Goal: Task Accomplishment & Management: Manage account settings

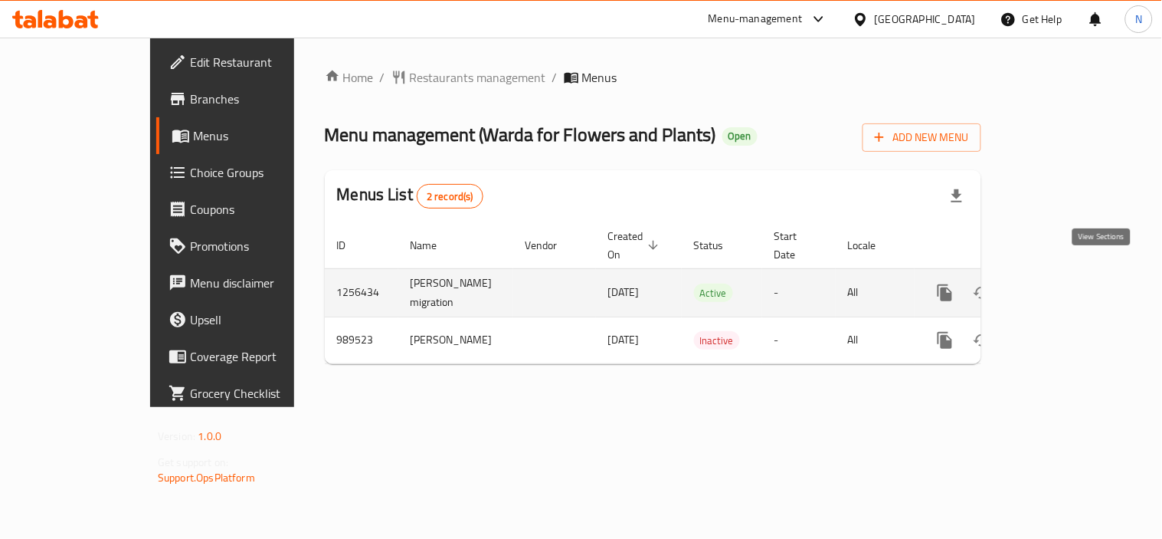
click at [1065, 283] on icon "enhanced table" at bounding box center [1056, 292] width 18 height 18
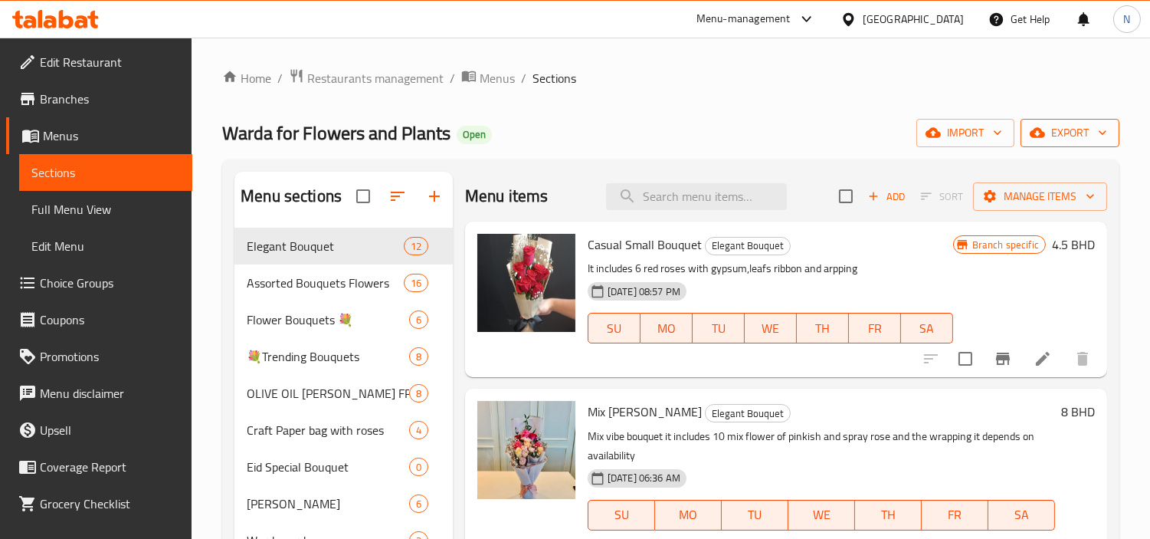
click at [1073, 123] on span "export" at bounding box center [1070, 132] width 74 height 19
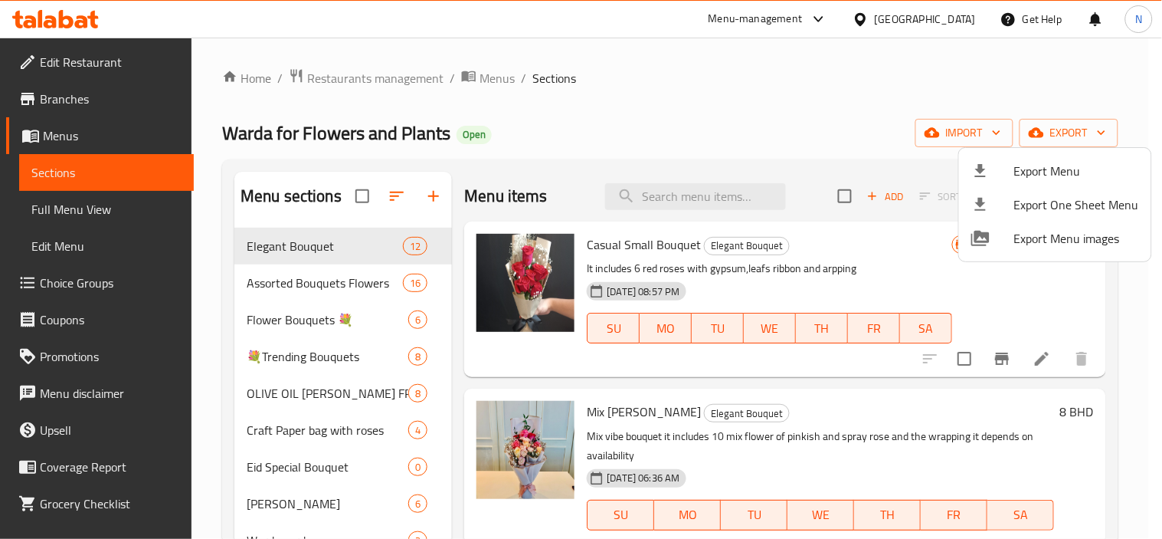
click at [1024, 164] on span "Export Menu" at bounding box center [1076, 171] width 125 height 18
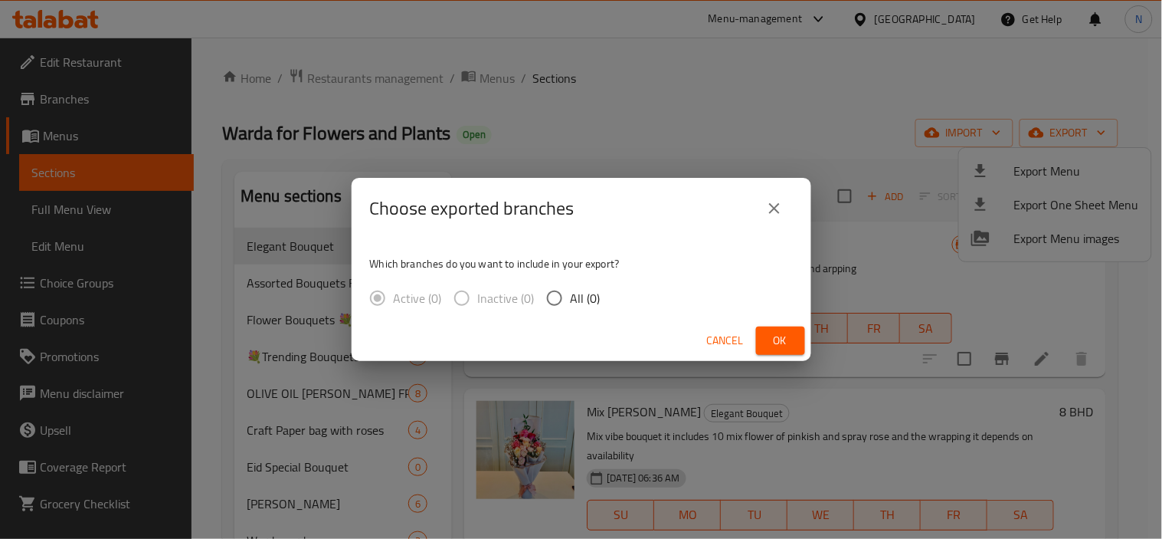
click at [584, 294] on span "All (0)" at bounding box center [586, 298] width 30 height 18
click at [571, 294] on input "All (0)" at bounding box center [555, 298] width 32 height 32
radio input "true"
click at [567, 308] on input "All (1)" at bounding box center [555, 298] width 32 height 32
click at [763, 337] on button "Ok" at bounding box center [780, 340] width 49 height 28
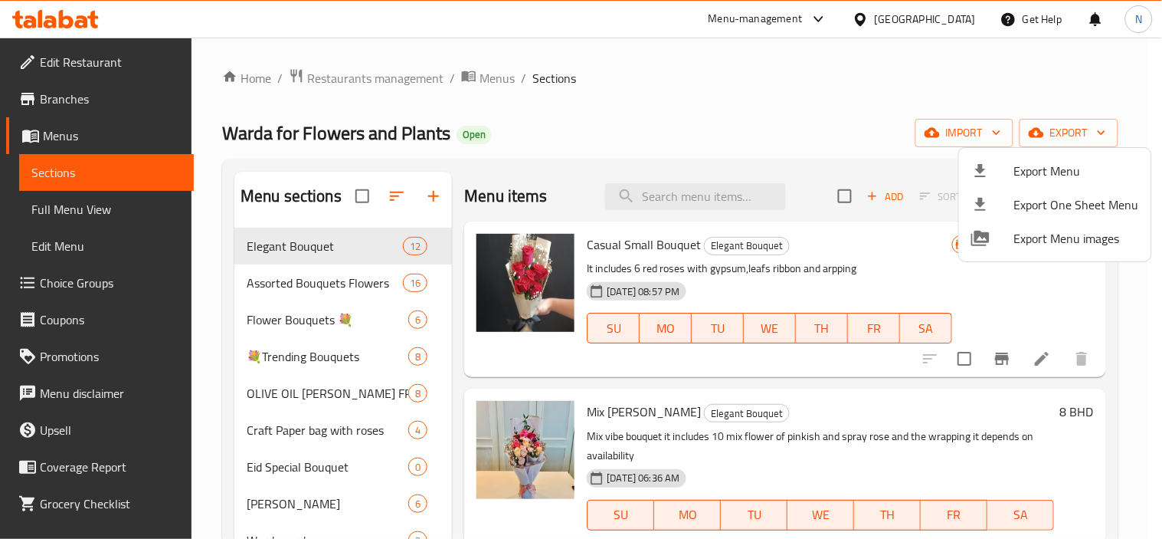
click at [680, 188] on div at bounding box center [581, 269] width 1162 height 539
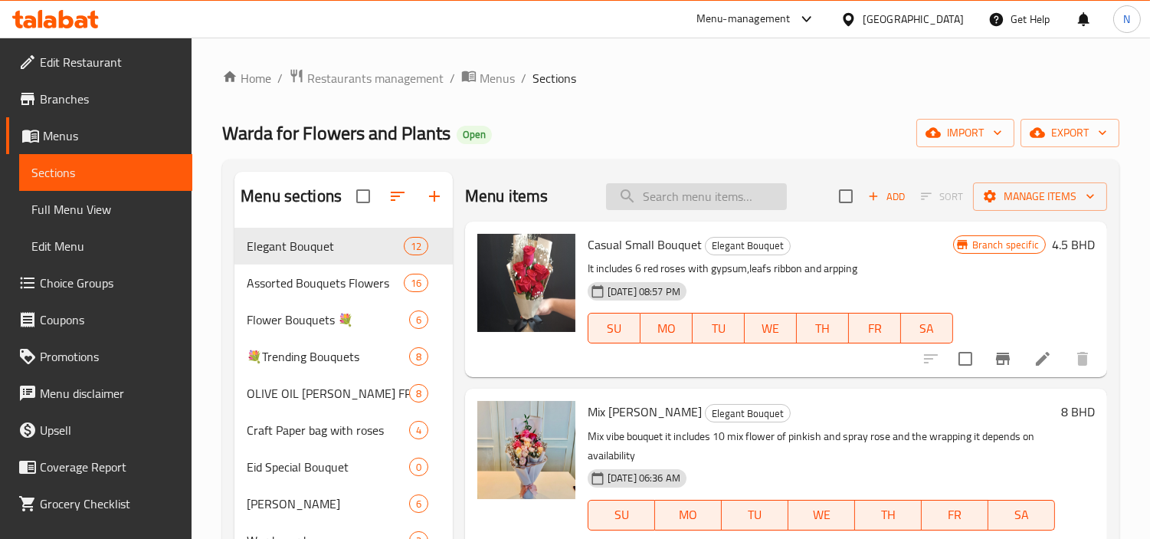
click at [678, 195] on input "search" at bounding box center [696, 196] width 181 height 27
paste input "Large gift boxes with roses"
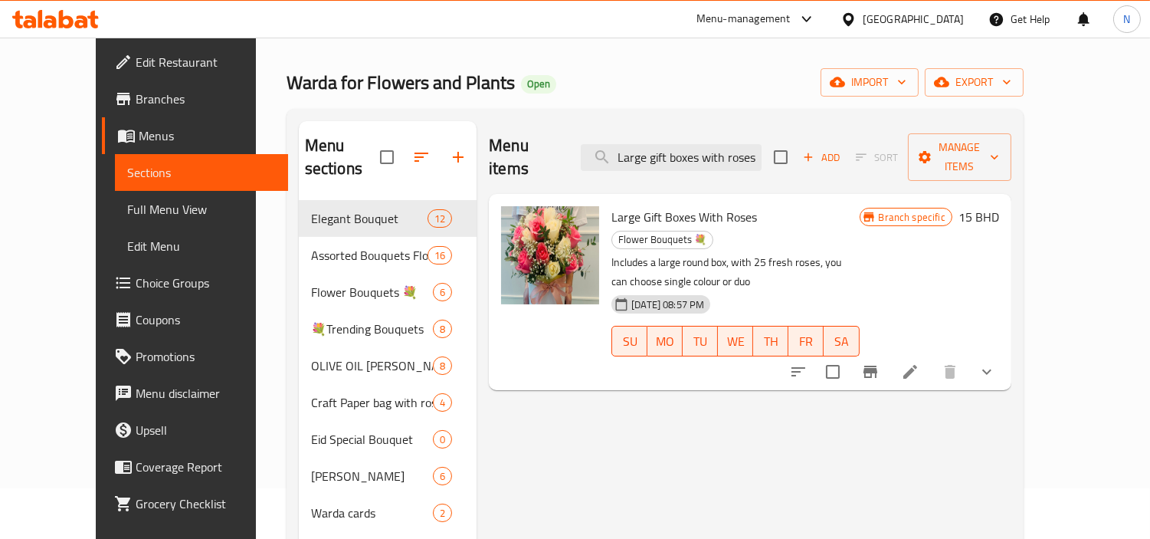
scroll to position [48, 0]
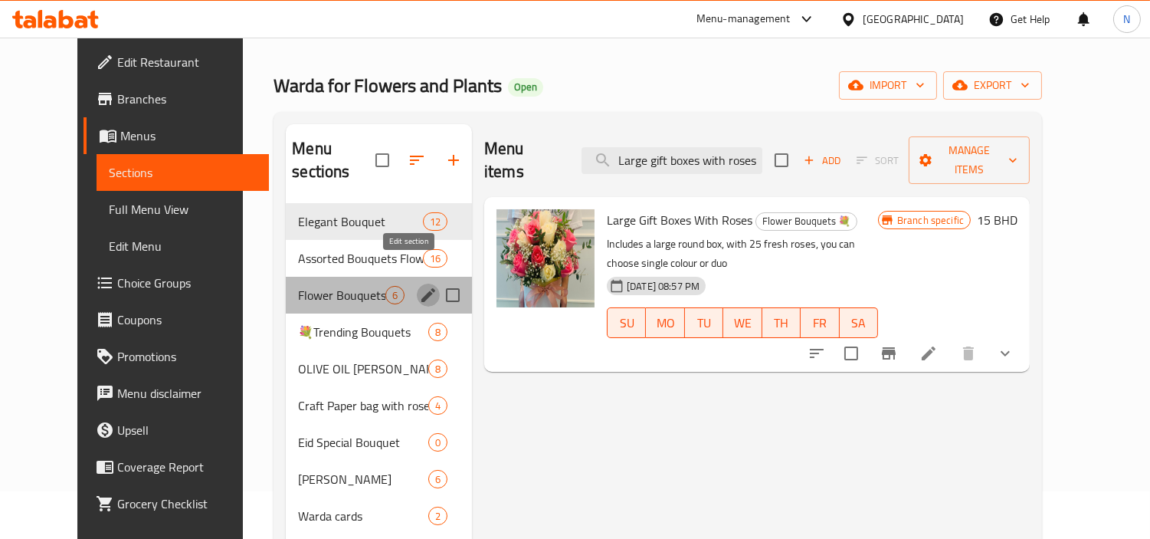
click at [421, 288] on icon "edit" at bounding box center [428, 295] width 14 height 14
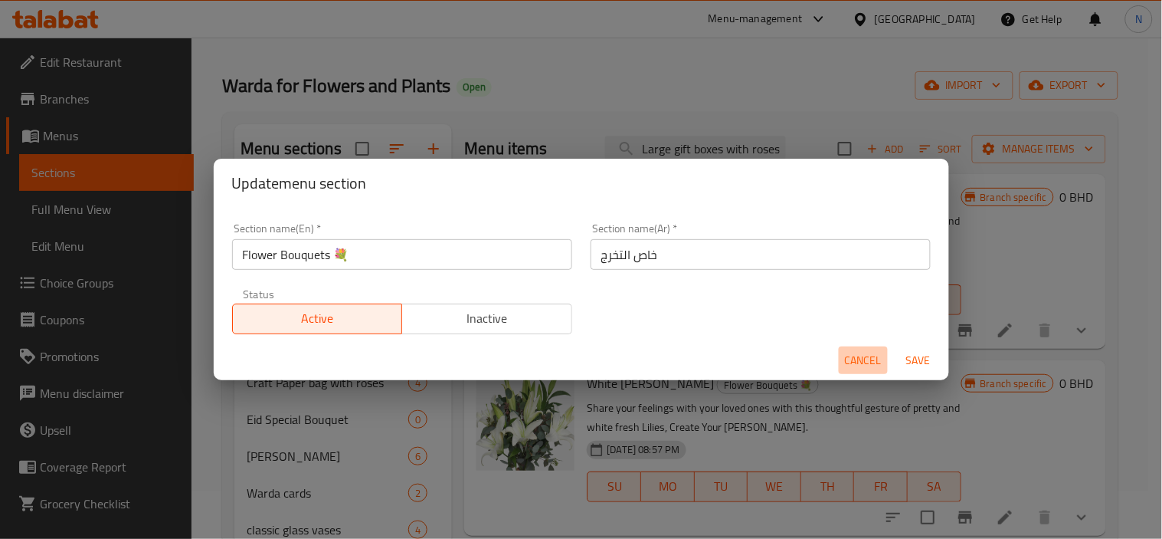
click at [846, 364] on span "Cancel" at bounding box center [863, 360] width 37 height 19
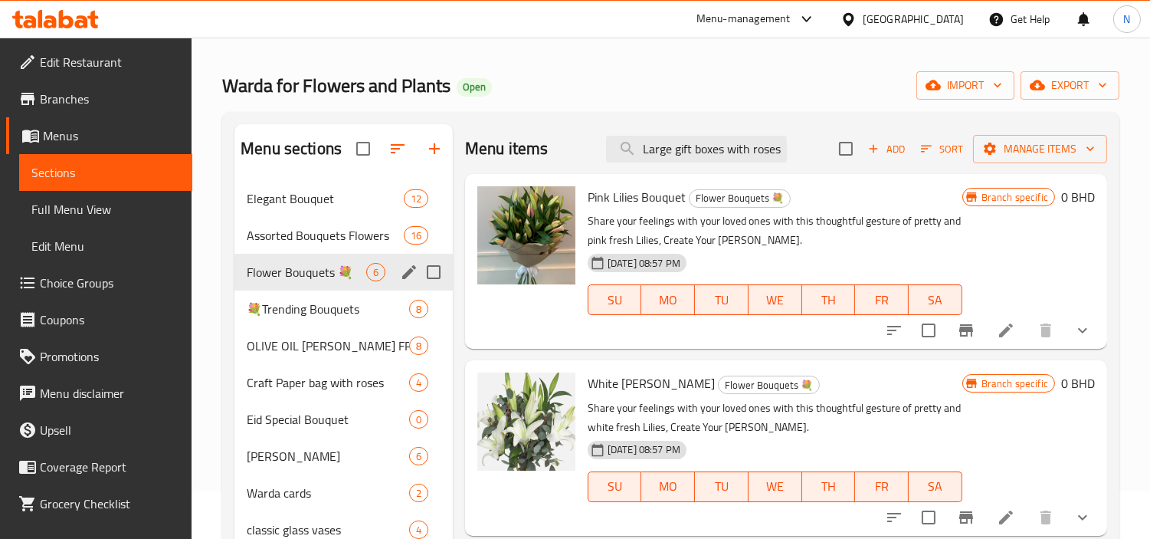
click at [734, 171] on div "Menu items Large gift boxes with roses Add Sort Manage items" at bounding box center [786, 149] width 642 height 50
click at [746, 163] on div "Menu items Large gift boxes with roses Add Sort Manage items" at bounding box center [786, 149] width 642 height 50
click at [747, 154] on input "Large gift boxes with roses" at bounding box center [696, 149] width 181 height 27
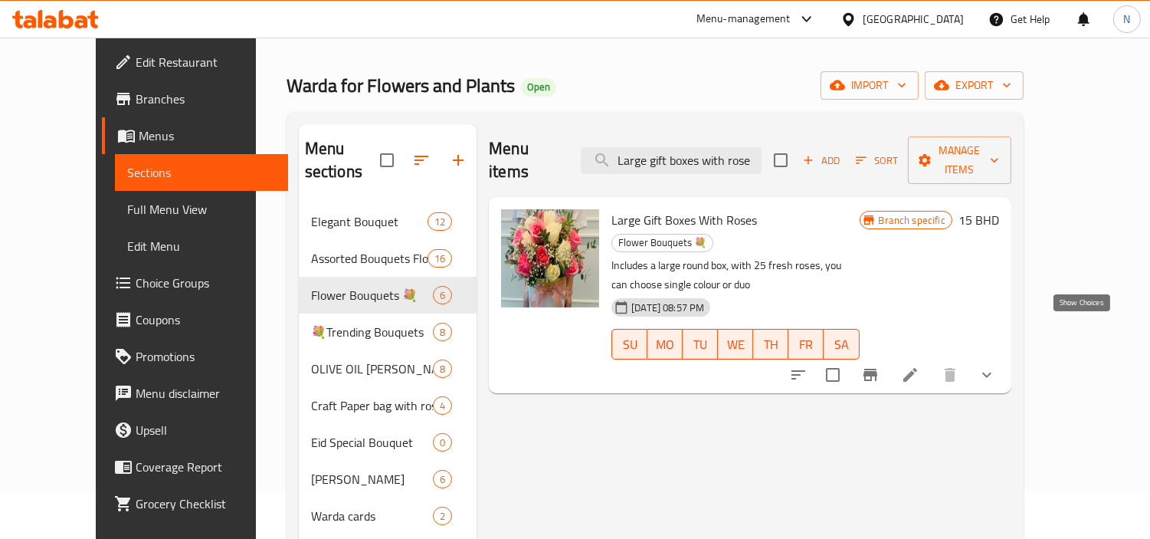
type input "Large gift boxes with rose"
click at [996, 365] on icon "show more" at bounding box center [987, 374] width 18 height 18
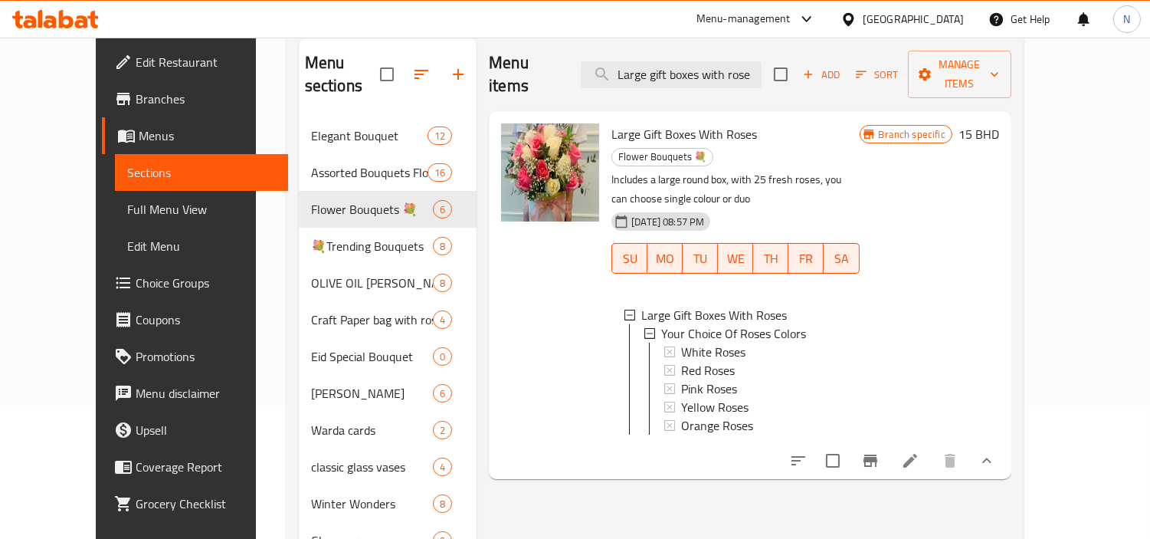
scroll to position [133, 0]
click at [919, 452] on icon at bounding box center [910, 461] width 18 height 18
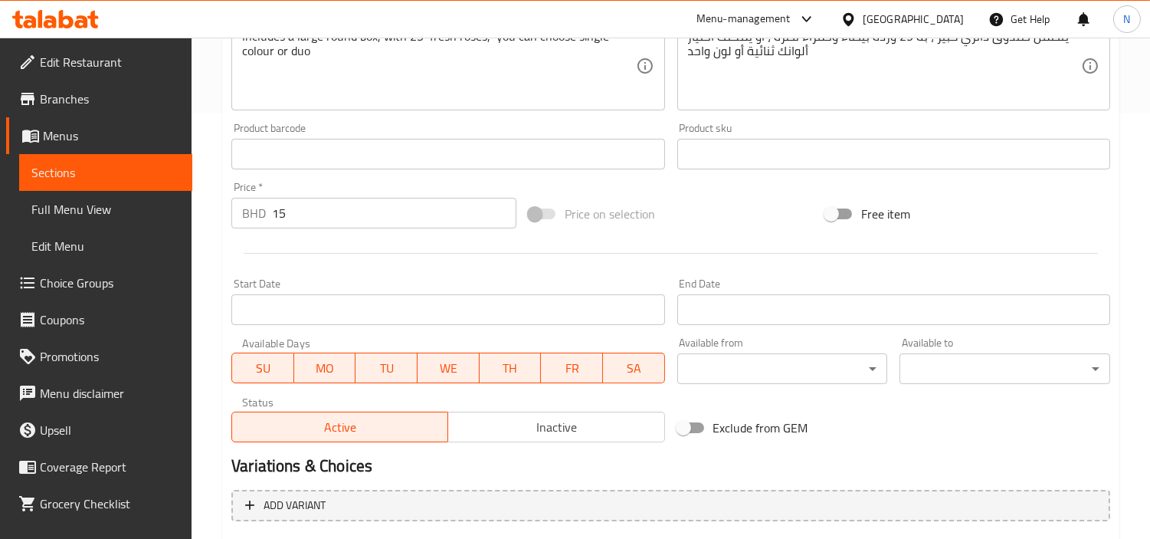
scroll to position [579, 0]
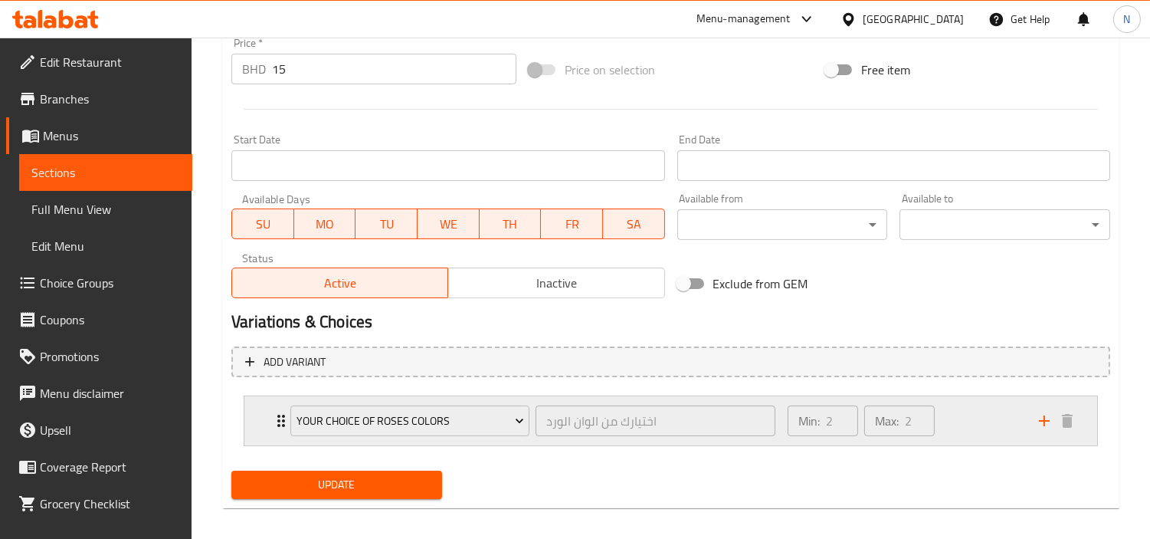
click at [258, 405] on div "Your Choice Of Roses Colors اختيارك من الوان الورد ​ Min: 2 ​ Max: 2 ​" at bounding box center [670, 420] width 853 height 49
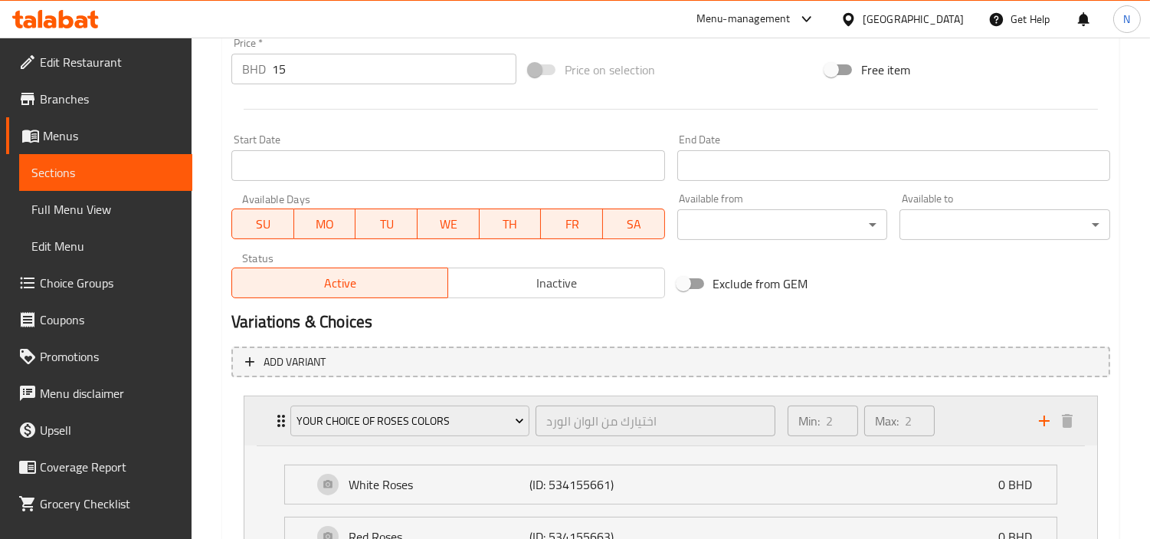
scroll to position [883, 0]
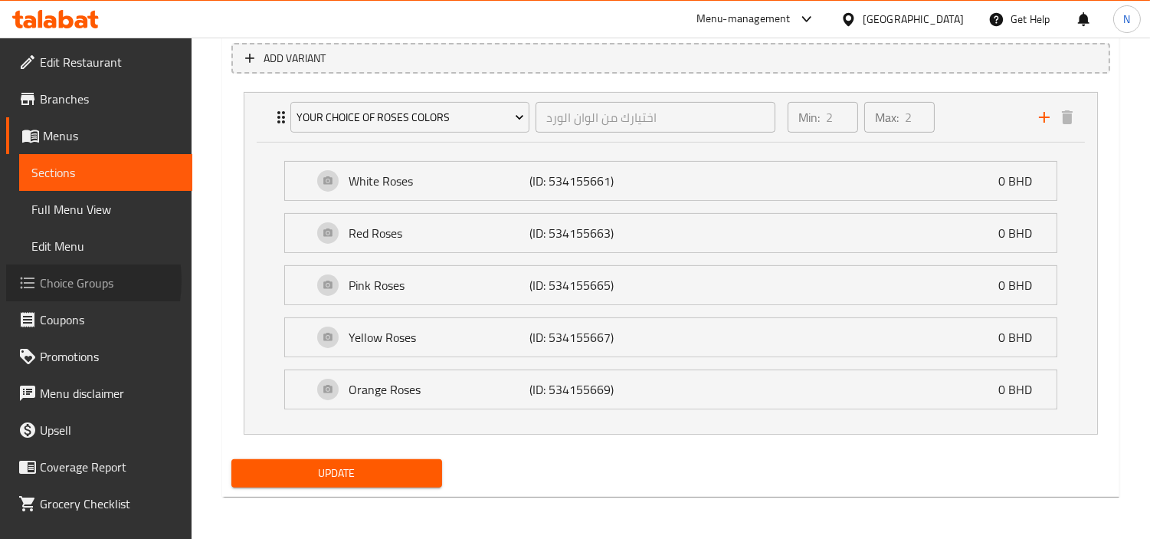
click at [43, 280] on span "Choice Groups" at bounding box center [110, 283] width 140 height 18
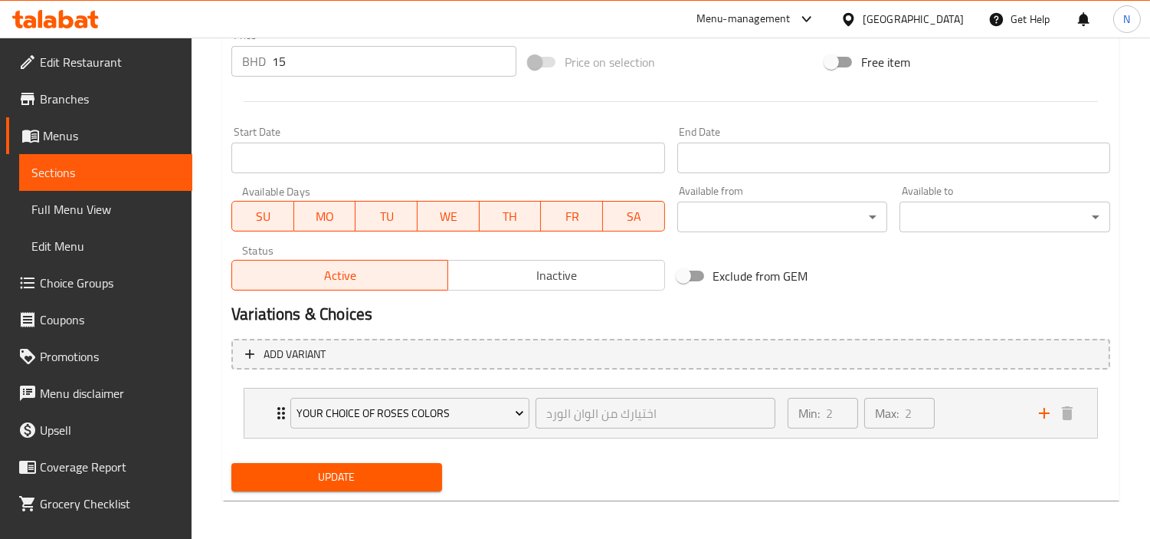
scroll to position [590, 0]
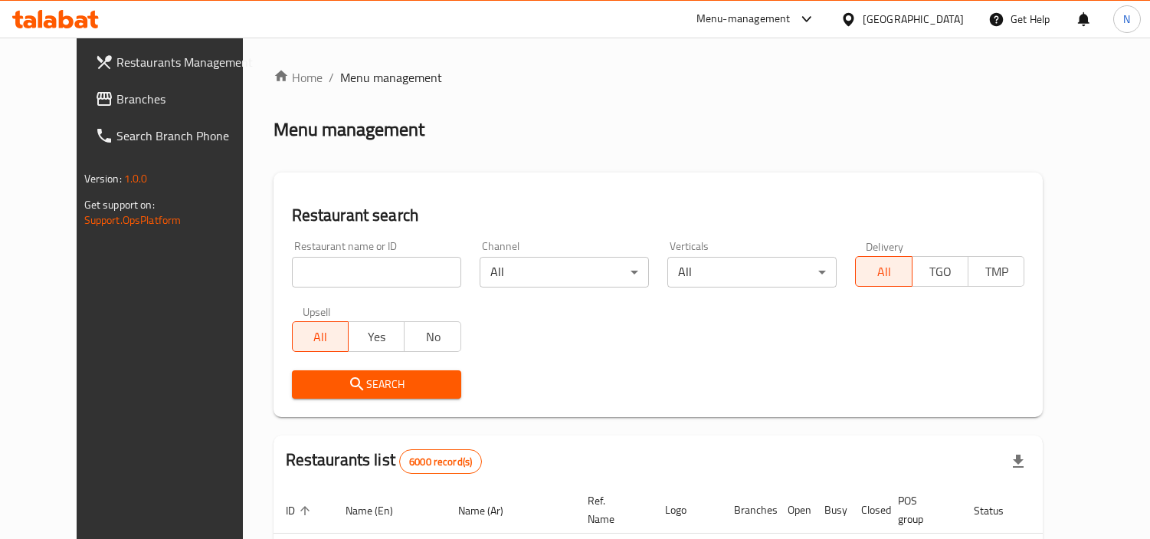
scroll to position [590, 0]
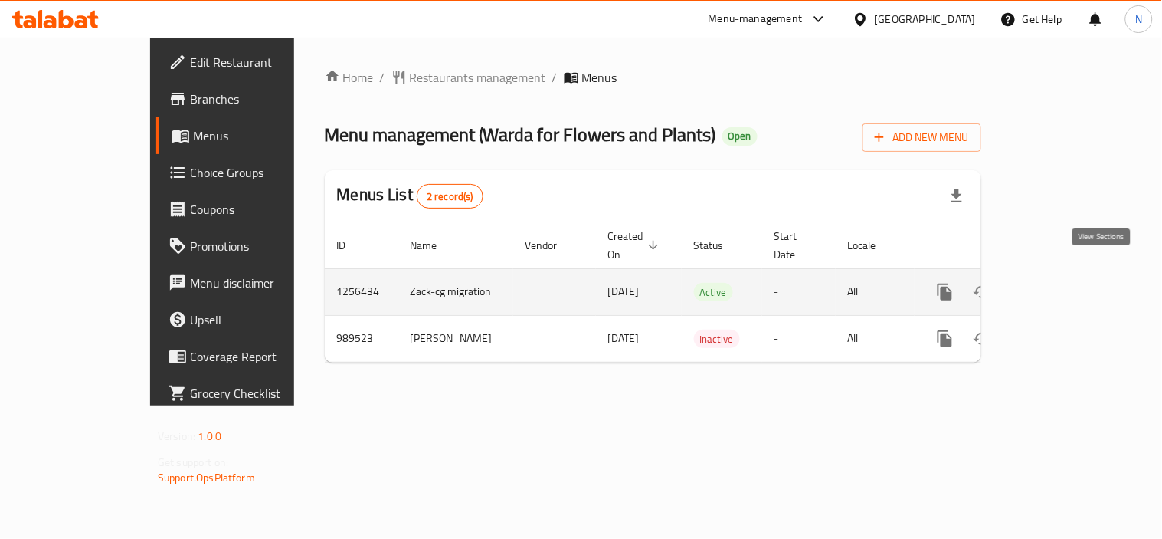
click at [1074, 288] on link "enhanced table" at bounding box center [1055, 292] width 37 height 37
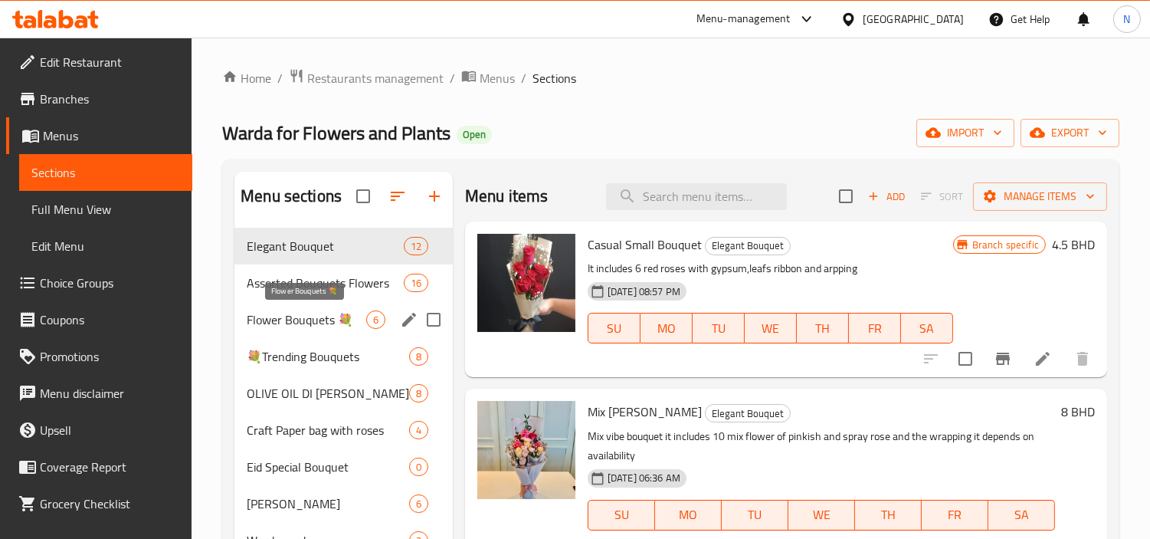
click at [297, 326] on span "Flower Bouquets 💐" at bounding box center [307, 319] width 120 height 18
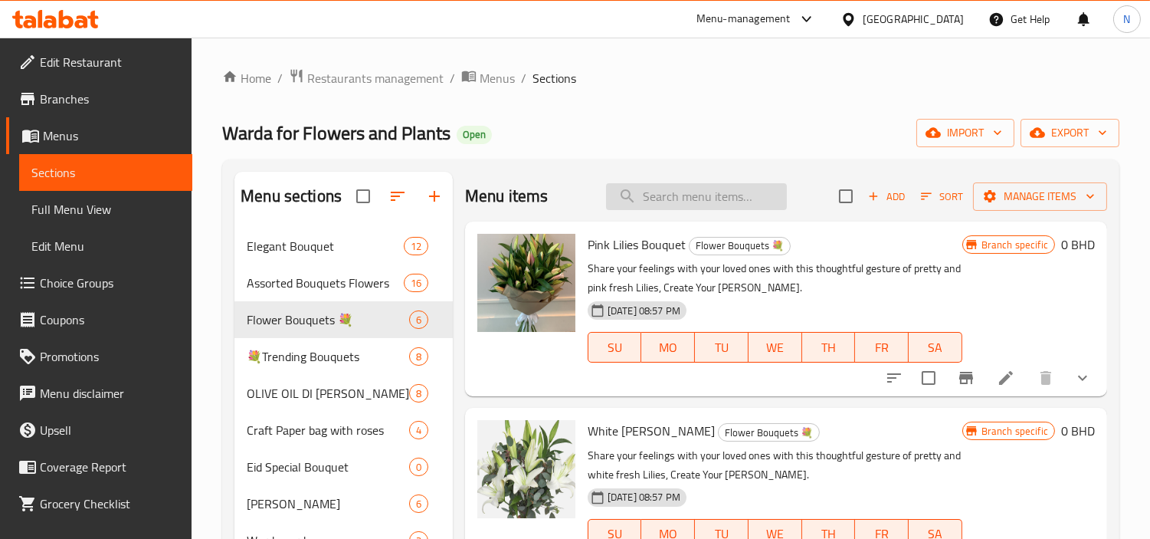
click at [673, 195] on input "search" at bounding box center [696, 196] width 181 height 27
click at [668, 188] on input "search" at bounding box center [696, 196] width 181 height 27
paste input "Large gift boxes with roses"
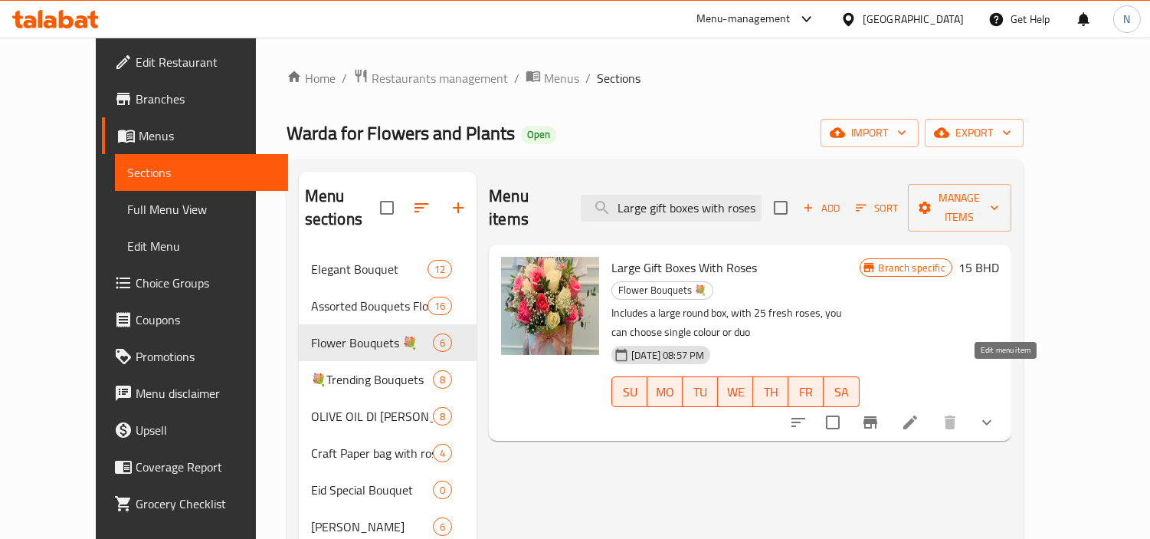
type input "Large gift boxes with roses"
click at [919, 413] on icon at bounding box center [910, 422] width 18 height 18
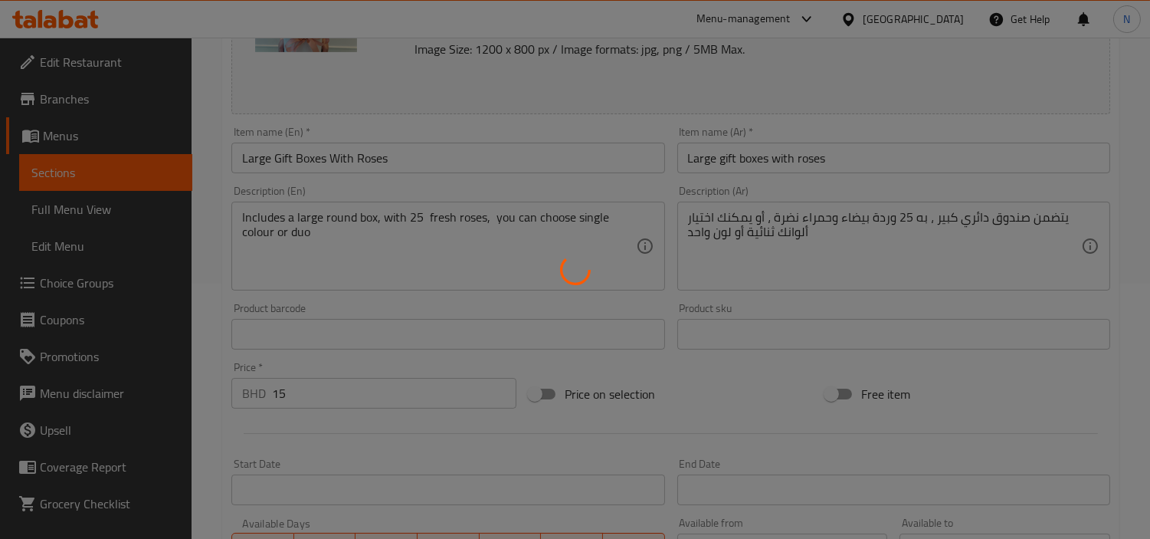
scroll to position [590, 0]
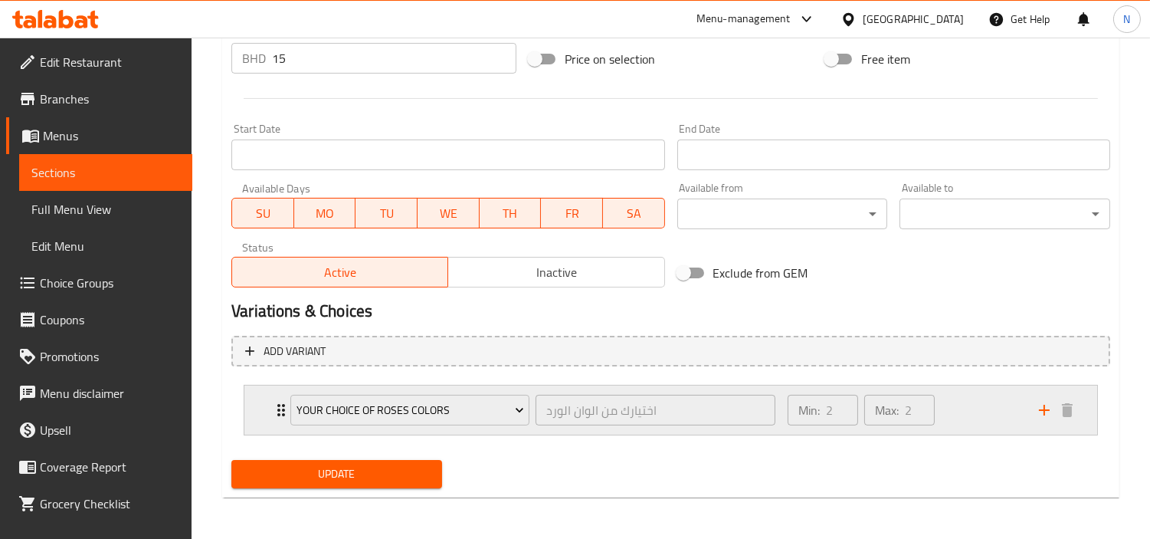
click at [274, 411] on icon "Expand" at bounding box center [281, 410] width 18 height 18
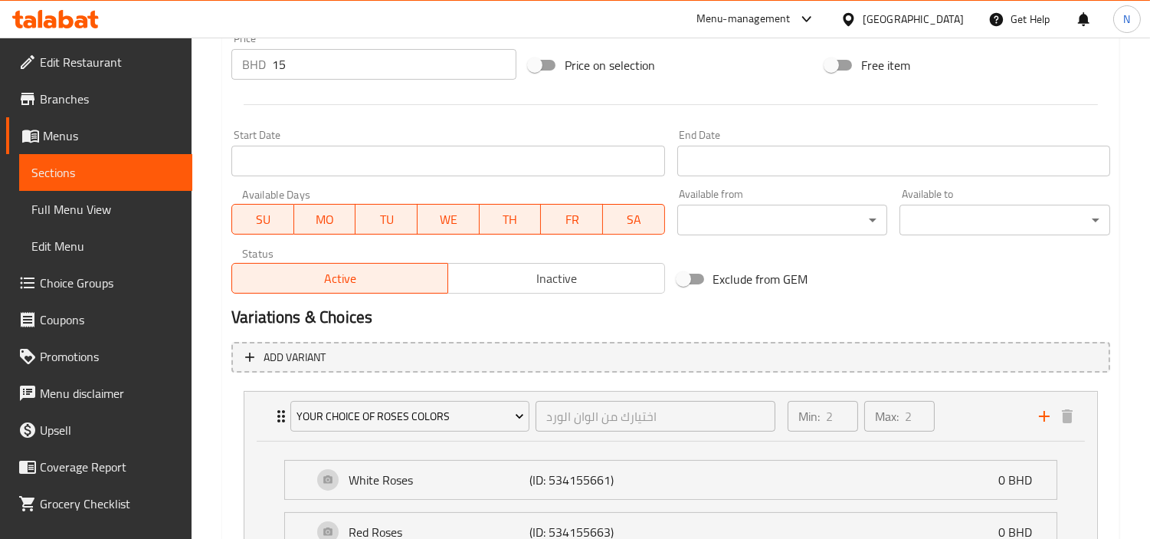
scroll to position [766, 0]
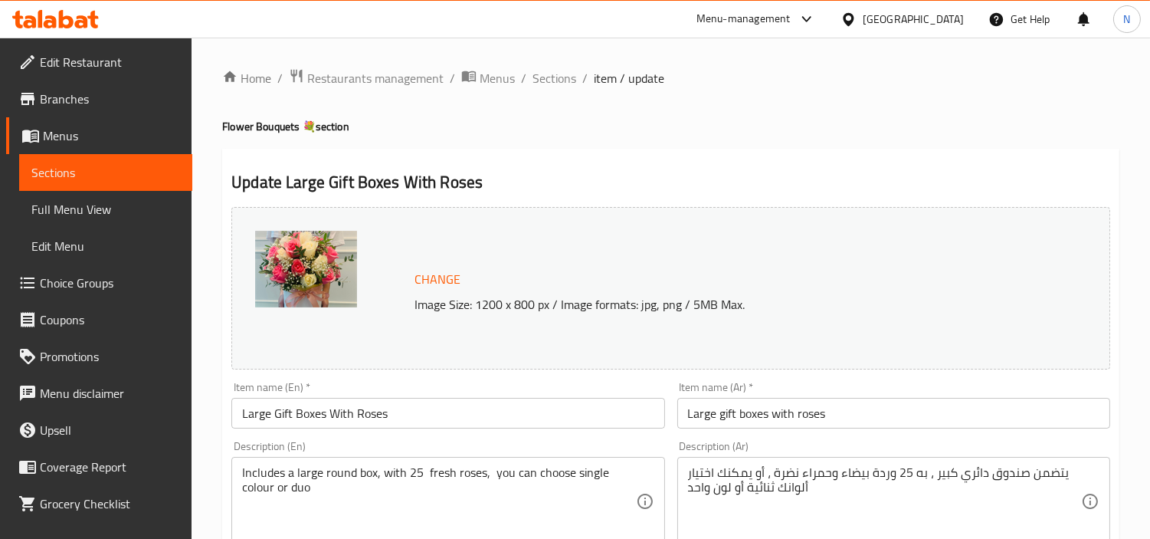
click at [62, 286] on span "Choice Groups" at bounding box center [110, 283] width 140 height 18
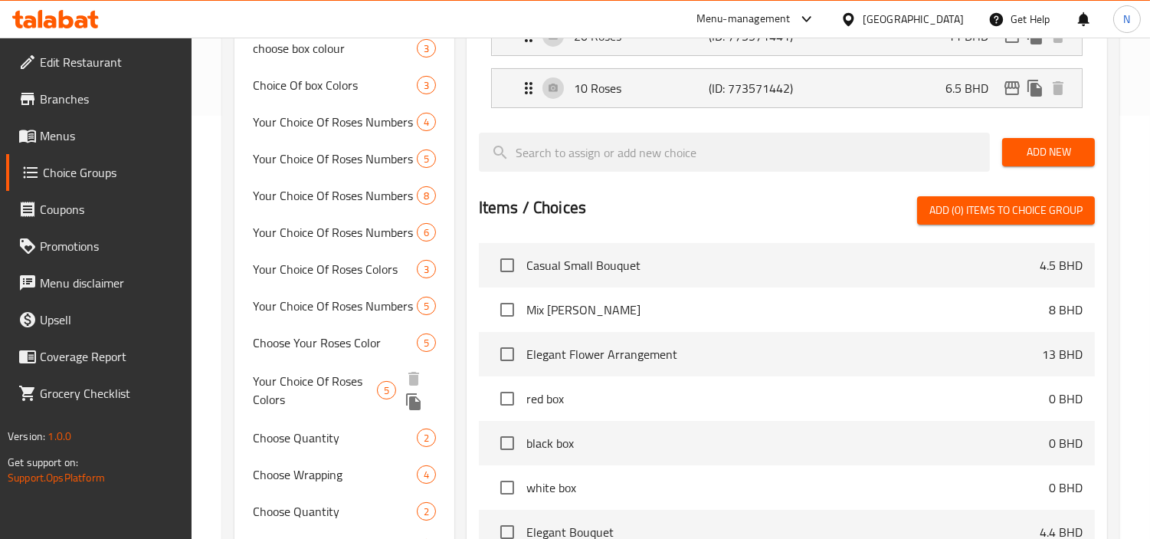
scroll to position [422, 0]
click at [340, 385] on span "Your Choice Of Roses Colors" at bounding box center [315, 390] width 124 height 37
type input "Your Choice Of Roses Colors"
type input "اختيارك من الوان الورد"
type input "2"
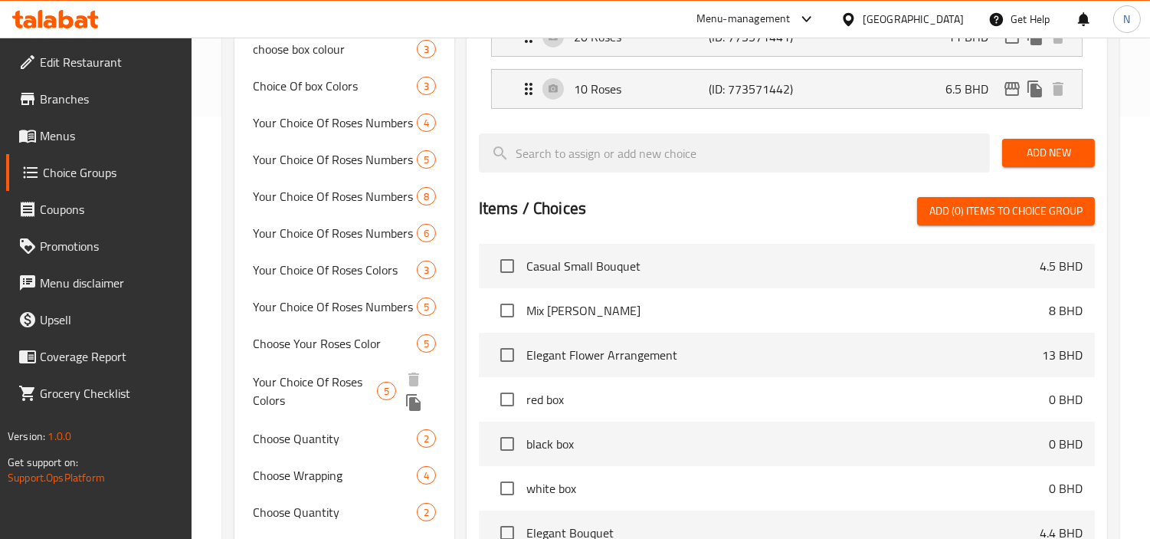
type input "2"
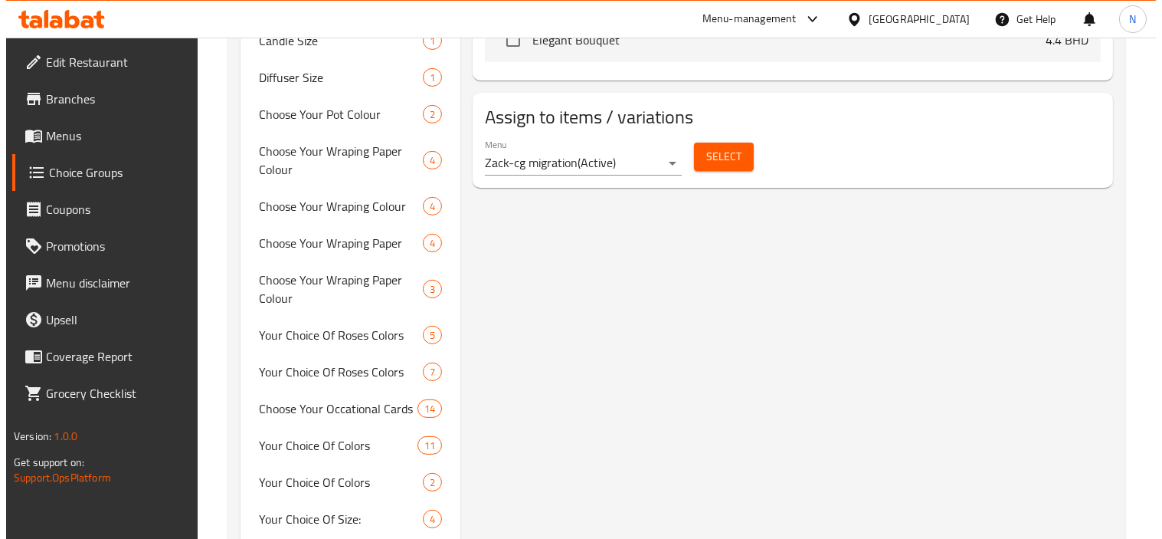
scroll to position [1021, 0]
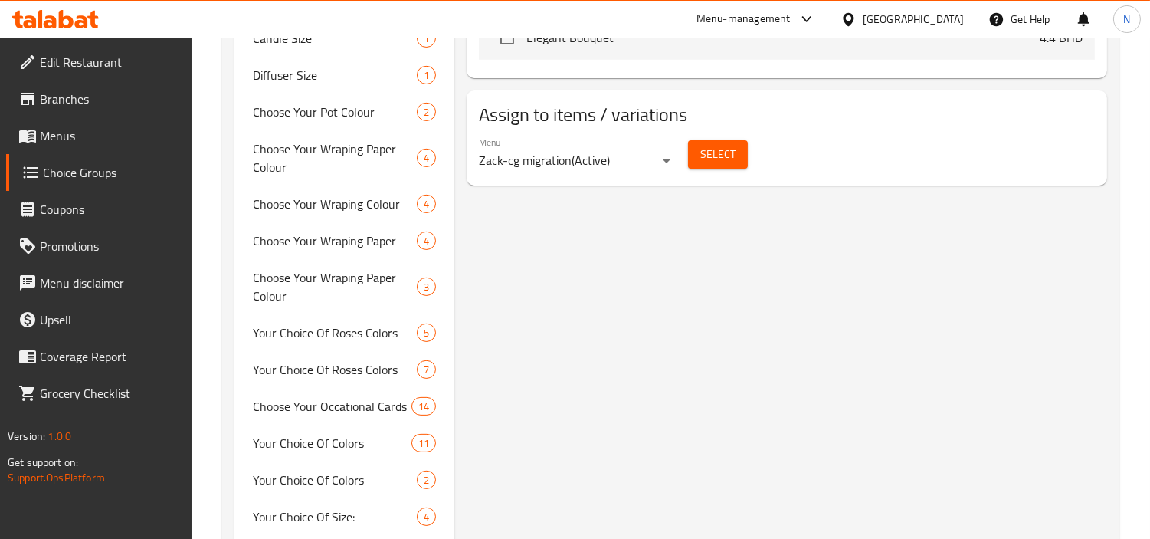
click at [708, 148] on span "Select" at bounding box center [717, 154] width 35 height 19
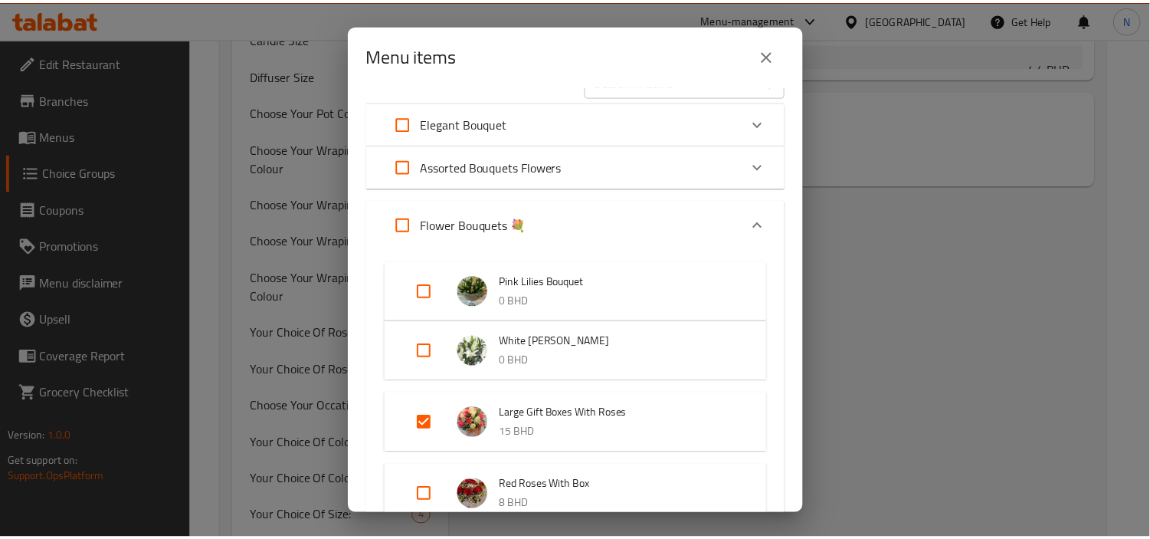
scroll to position [0, 0]
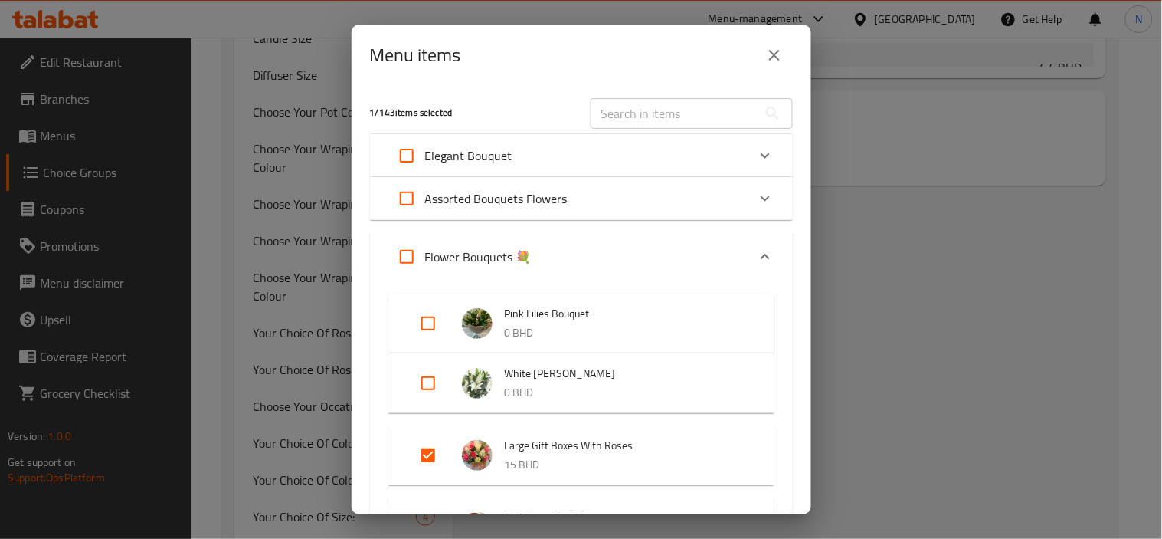
click at [775, 61] on icon "close" at bounding box center [774, 55] width 18 height 18
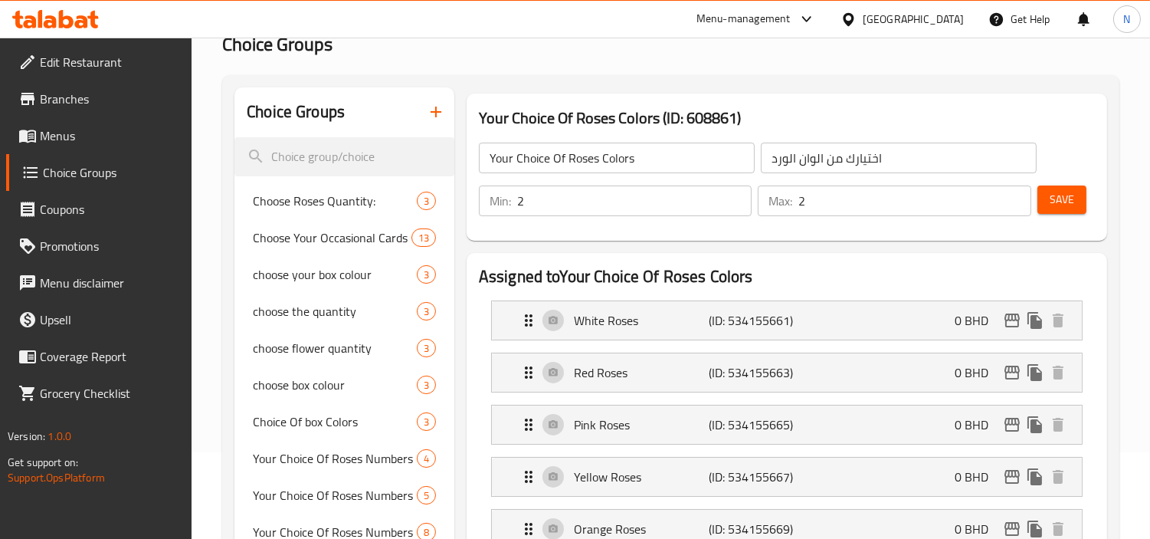
scroll to position [82, 0]
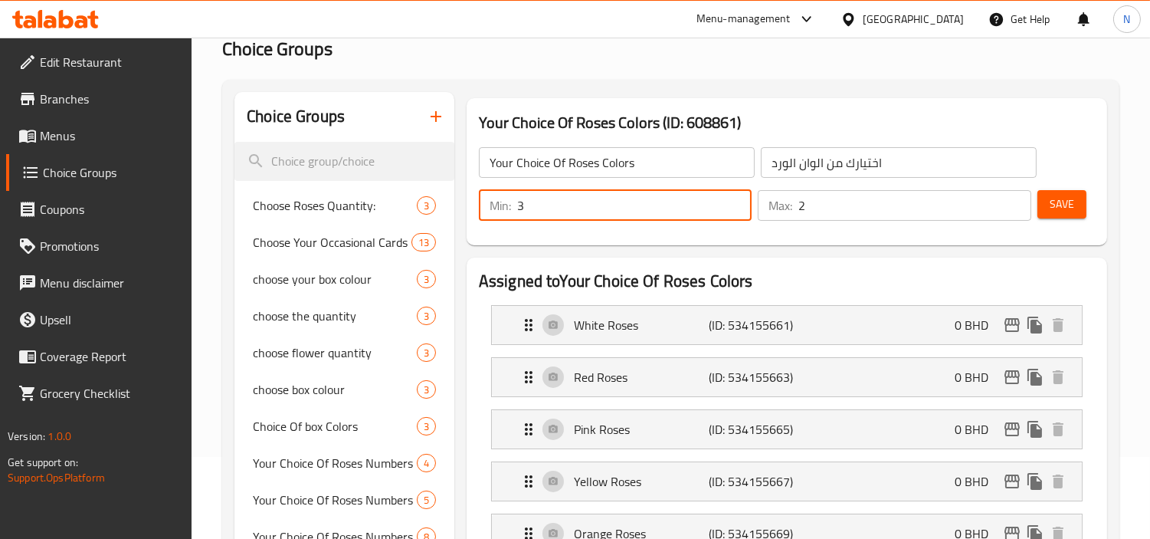
click at [738, 195] on input "3" at bounding box center [634, 205] width 235 height 31
click at [738, 207] on input "2" at bounding box center [634, 205] width 235 height 31
type input "1"
click at [738, 207] on input "1" at bounding box center [634, 205] width 235 height 31
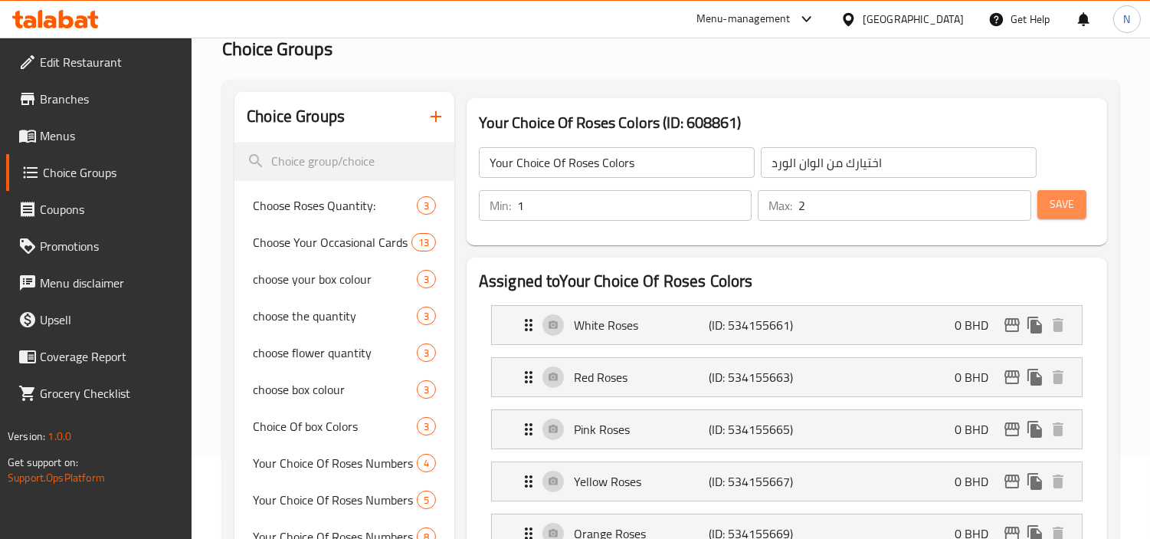
click at [1063, 211] on span "Save" at bounding box center [1062, 204] width 25 height 19
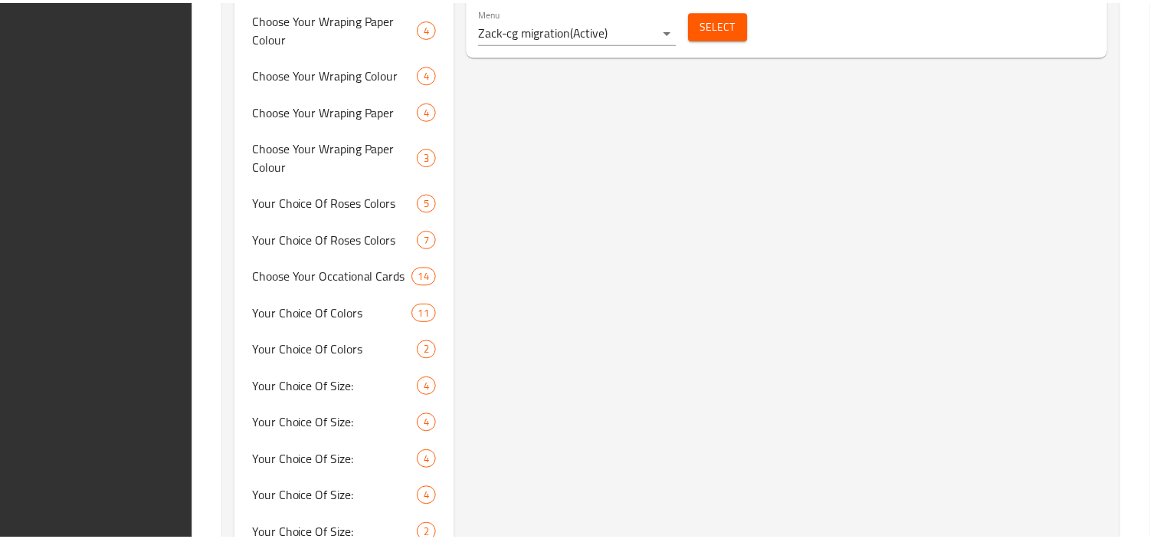
scroll to position [1359, 0]
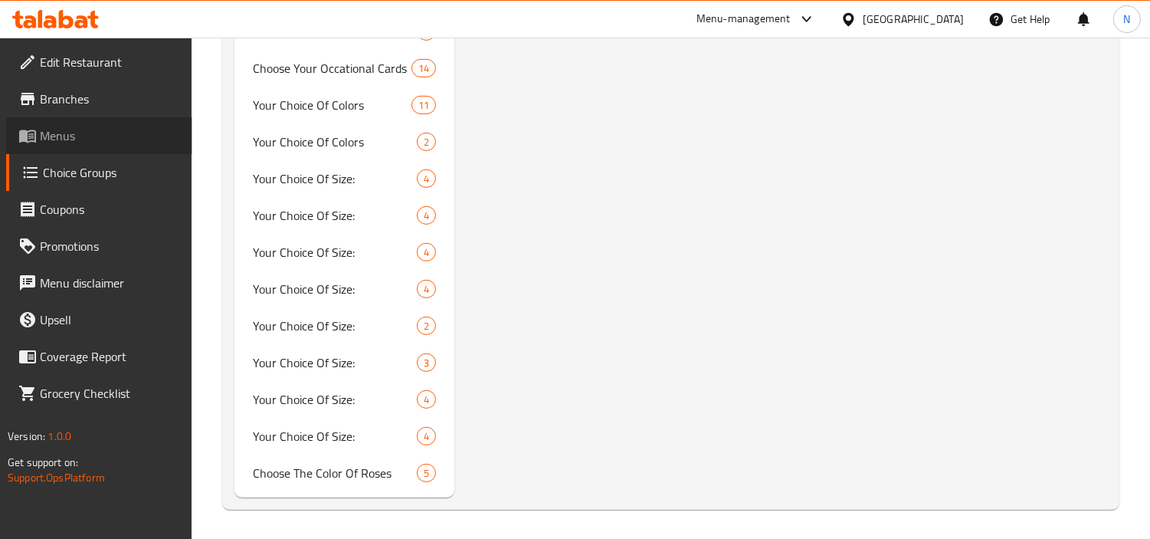
click at [105, 124] on link "Menus" at bounding box center [99, 135] width 186 height 37
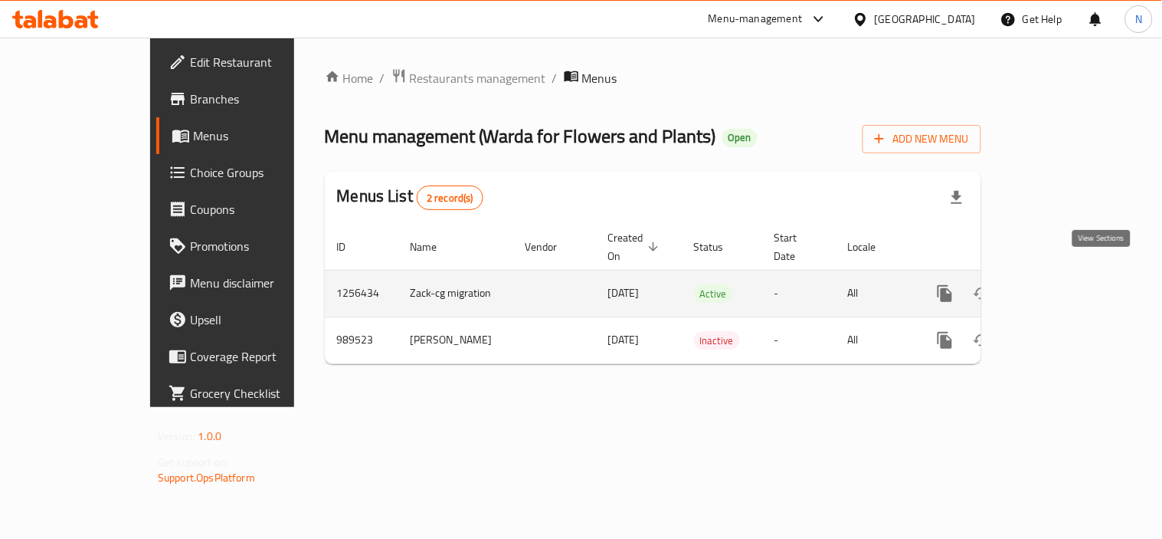
click at [1063, 287] on icon "enhanced table" at bounding box center [1056, 294] width 14 height 14
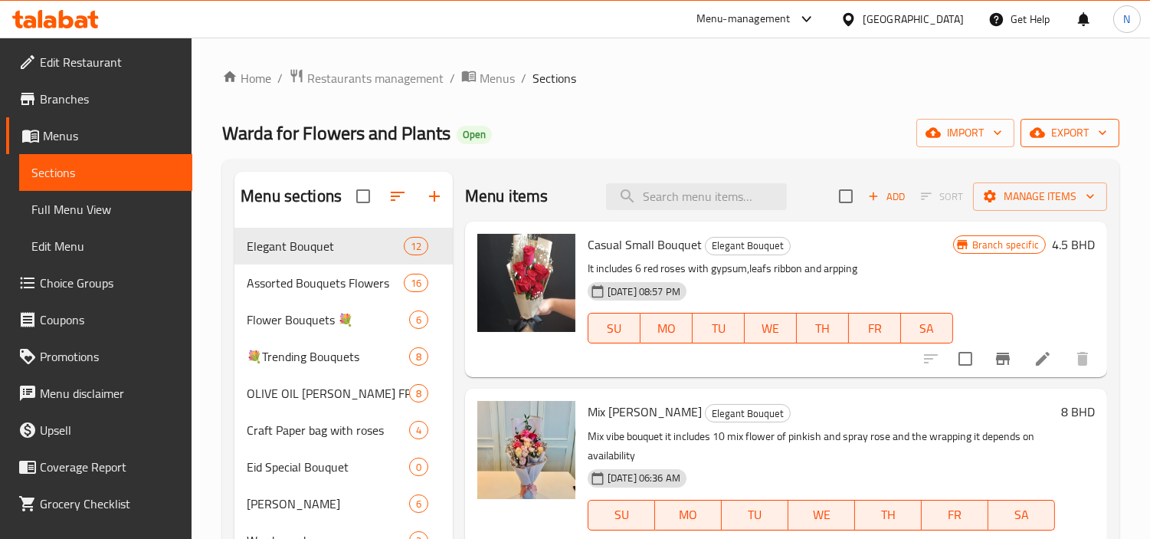
click at [1070, 123] on span "export" at bounding box center [1070, 132] width 74 height 19
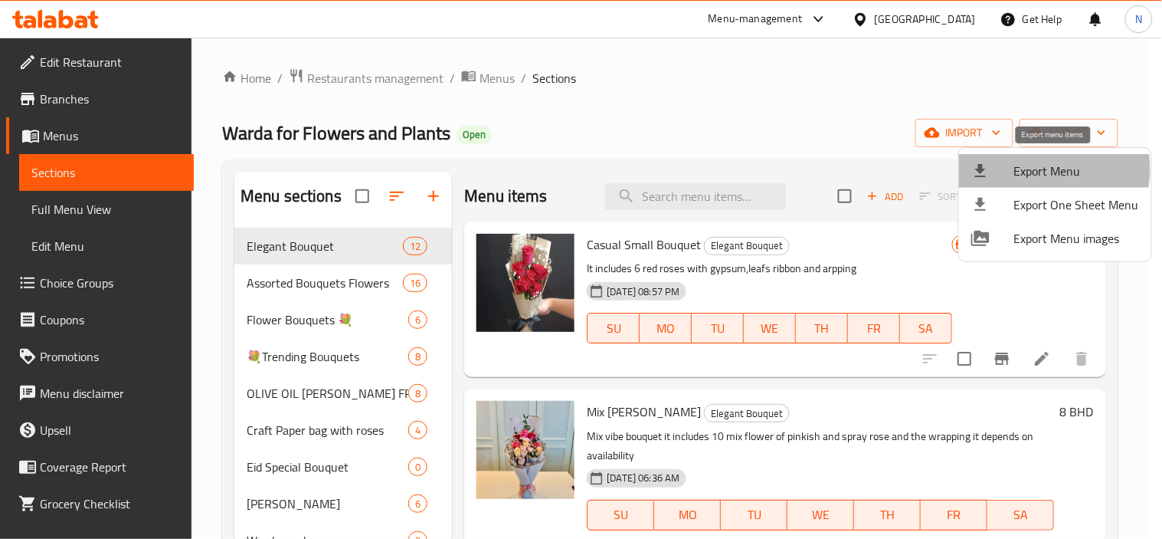
click at [1030, 169] on span "Export Menu" at bounding box center [1076, 171] width 125 height 18
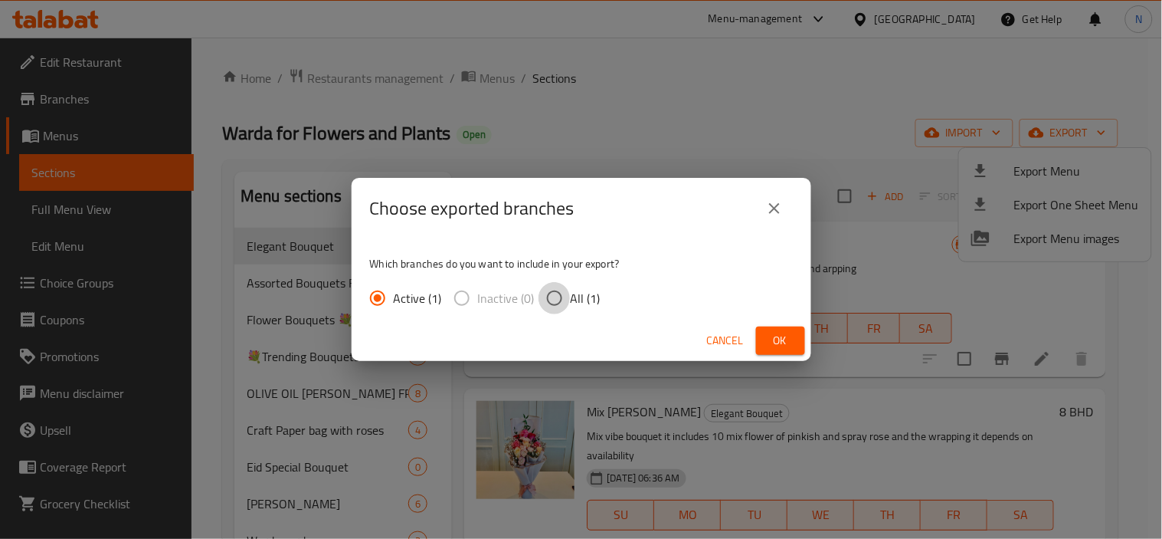
click at [554, 294] on input "All (1)" at bounding box center [555, 298] width 32 height 32
radio input "true"
click at [788, 338] on span "Ok" at bounding box center [780, 340] width 25 height 19
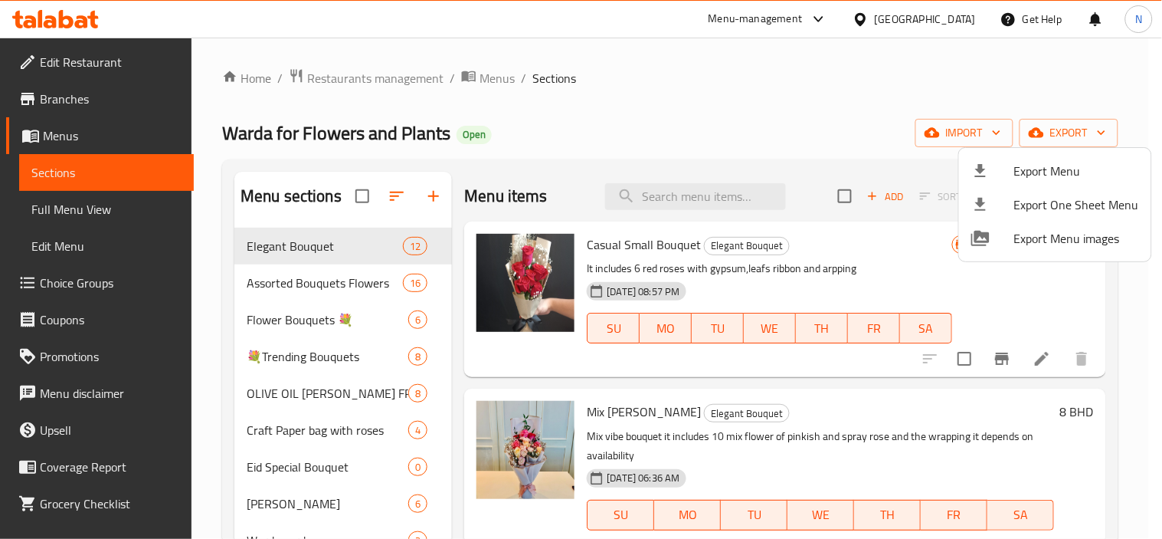
click at [961, 20] on div at bounding box center [581, 269] width 1162 height 539
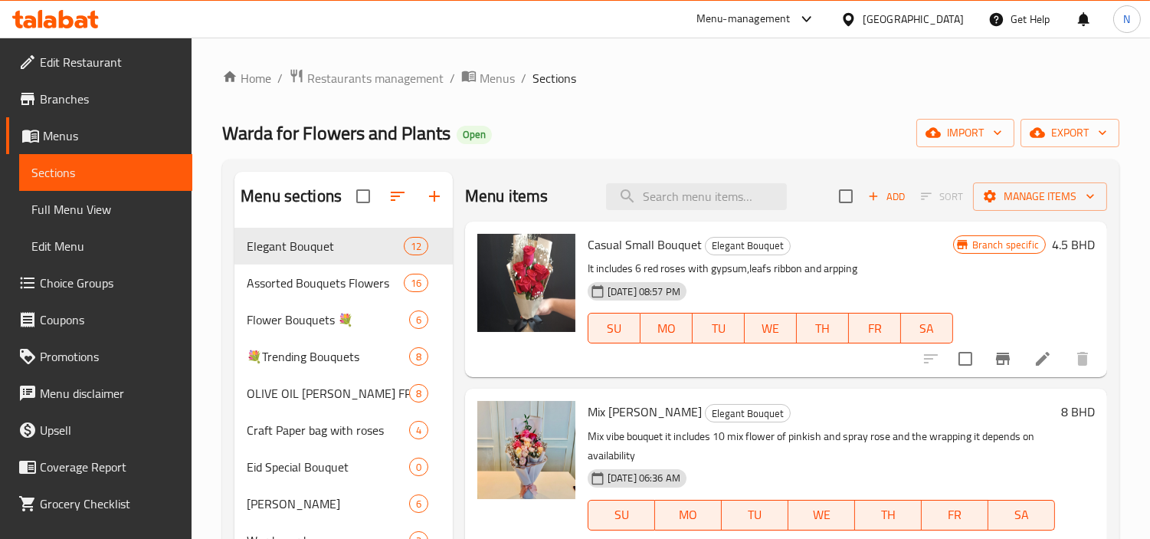
click at [958, 21] on div "Bahrain" at bounding box center [913, 19] width 101 height 17
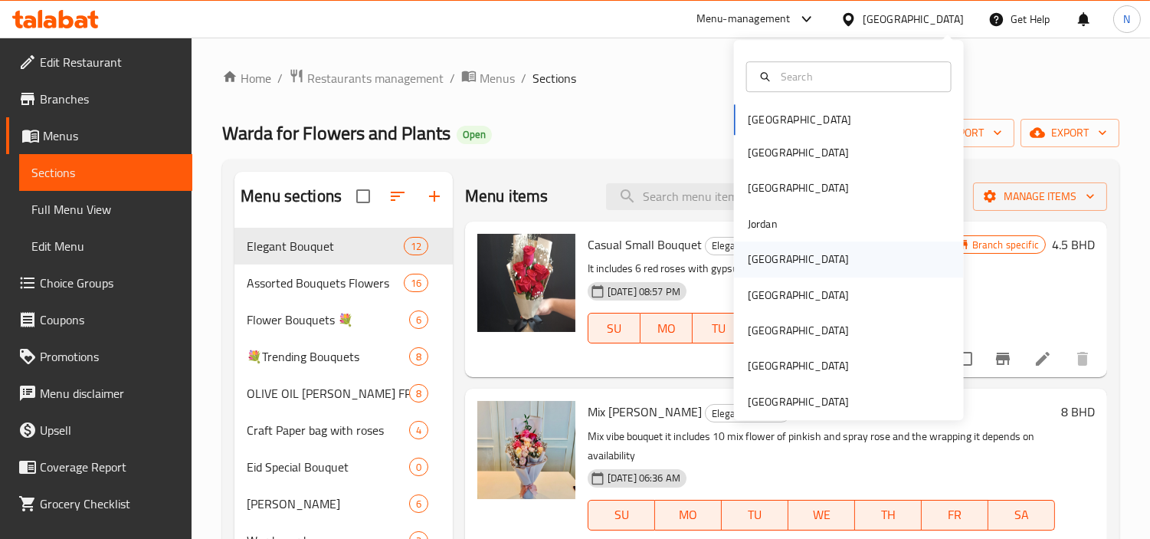
click at [775, 250] on div "Kuwait" at bounding box center [799, 258] width 126 height 35
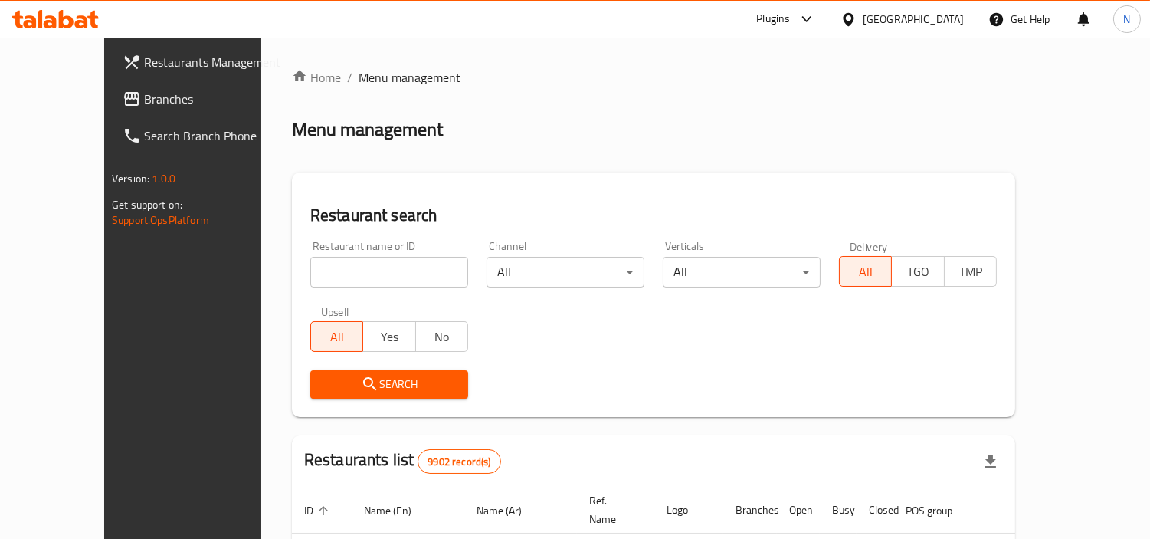
drag, startPoint x: 103, startPoint y: 100, endPoint x: 116, endPoint y: 103, distance: 12.6
click at [144, 100] on span "Branches" at bounding box center [214, 99] width 140 height 18
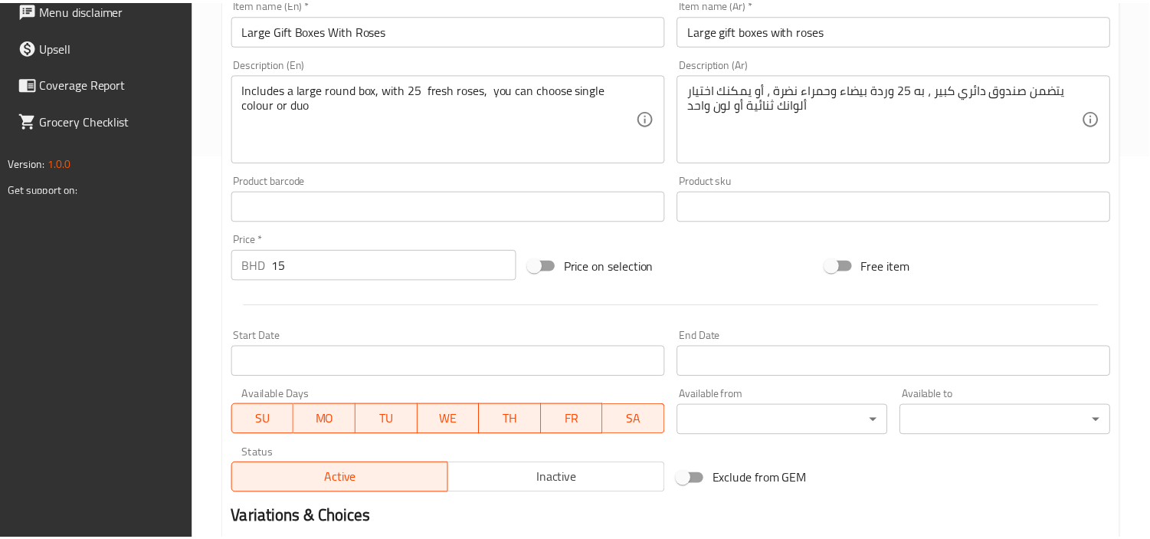
scroll to position [590, 0]
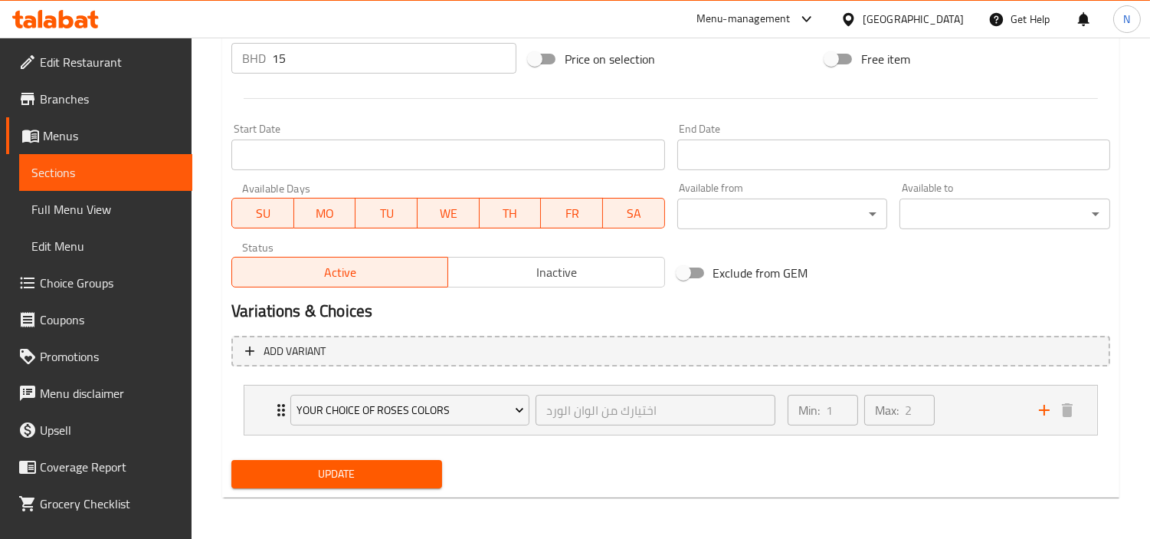
click at [127, 57] on span "Edit Restaurant" at bounding box center [110, 62] width 140 height 18
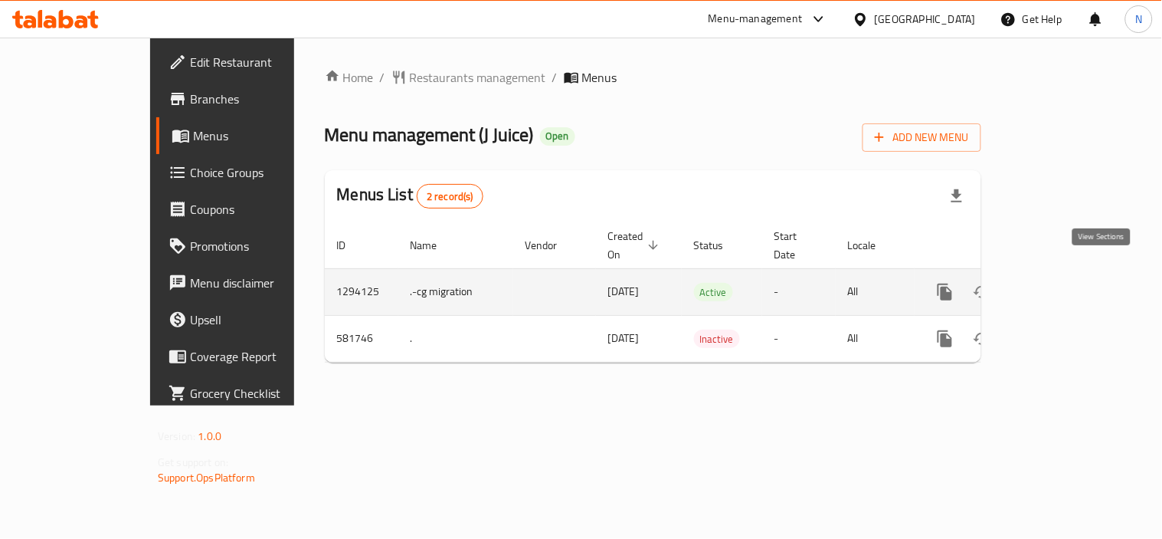
click at [1065, 283] on icon "enhanced table" at bounding box center [1056, 292] width 18 height 18
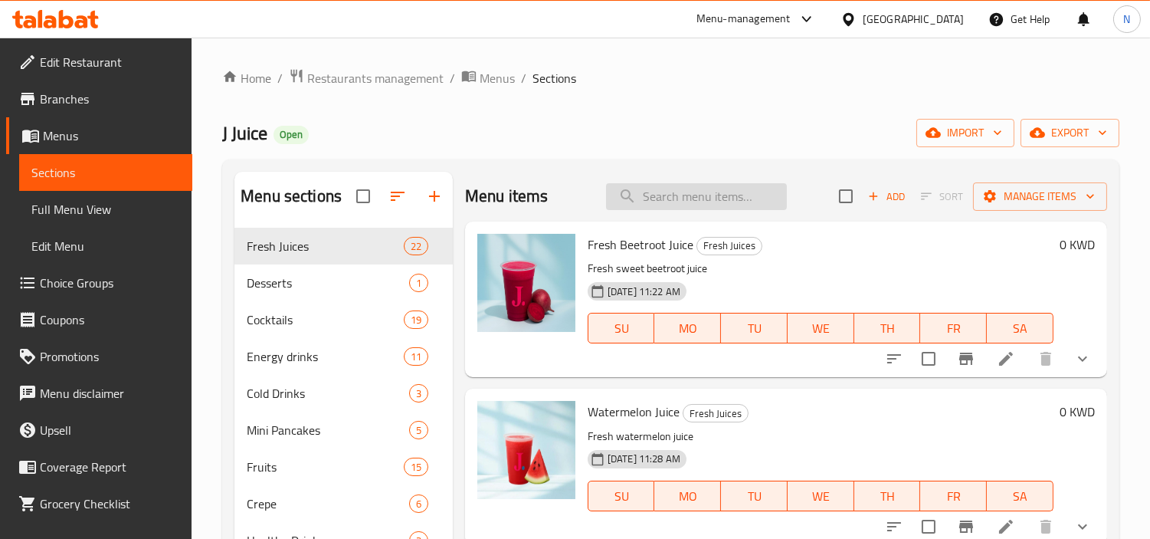
click at [654, 192] on input "search" at bounding box center [696, 196] width 181 height 27
type input "f"
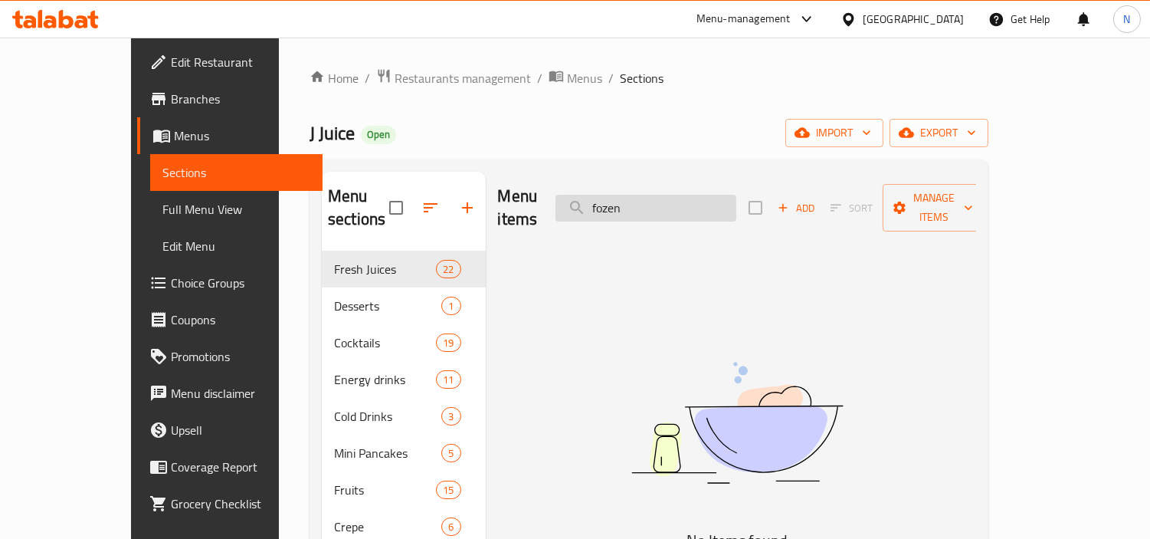
click at [654, 195] on input "fozen" at bounding box center [645, 208] width 181 height 27
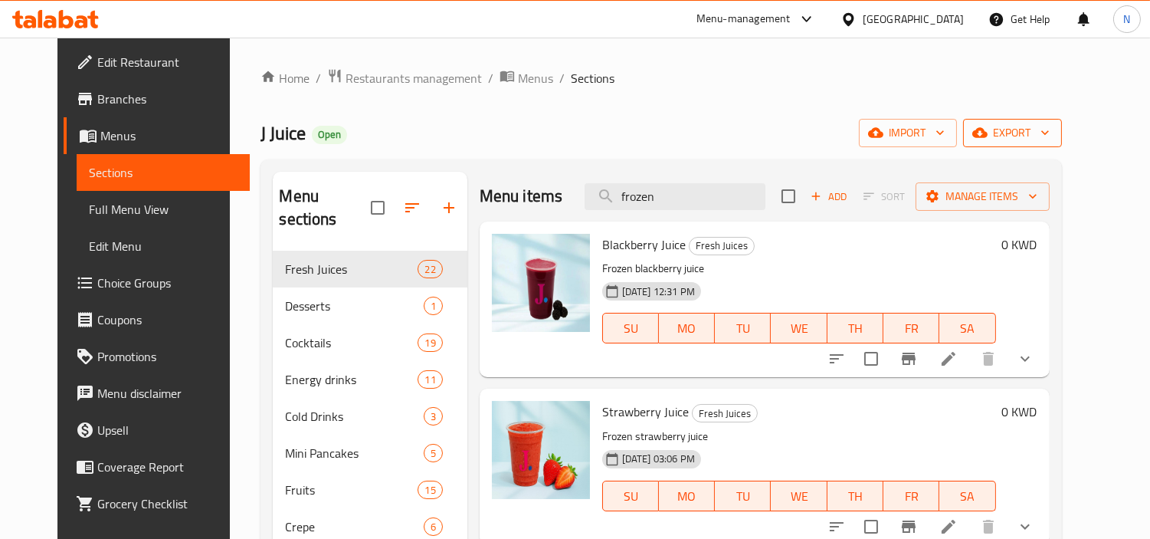
type input "frozen"
click at [1050, 133] on span "export" at bounding box center [1012, 132] width 74 height 19
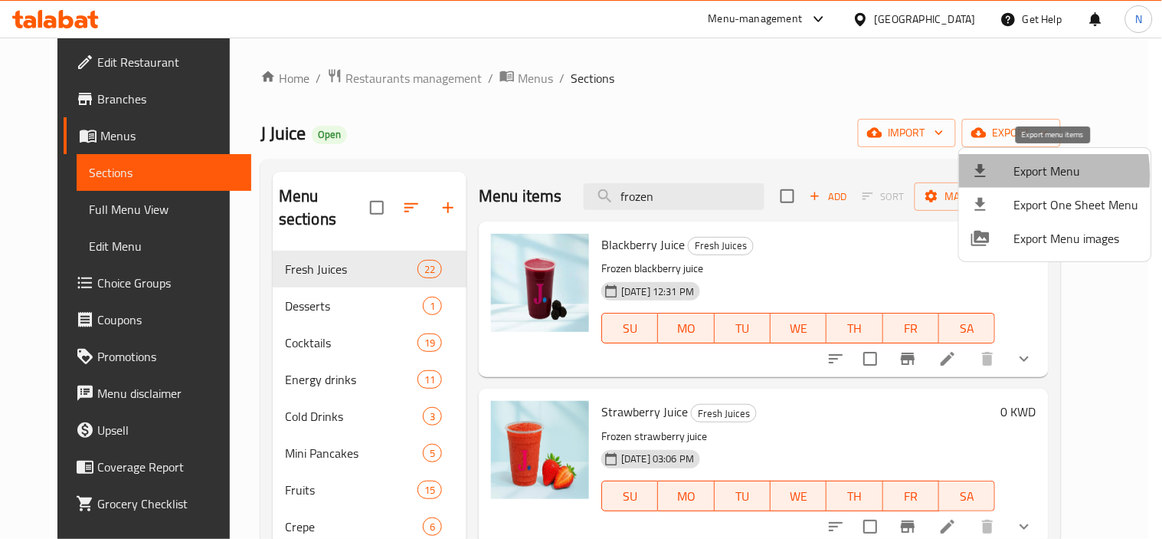
click at [1011, 175] on div at bounding box center [993, 171] width 43 height 18
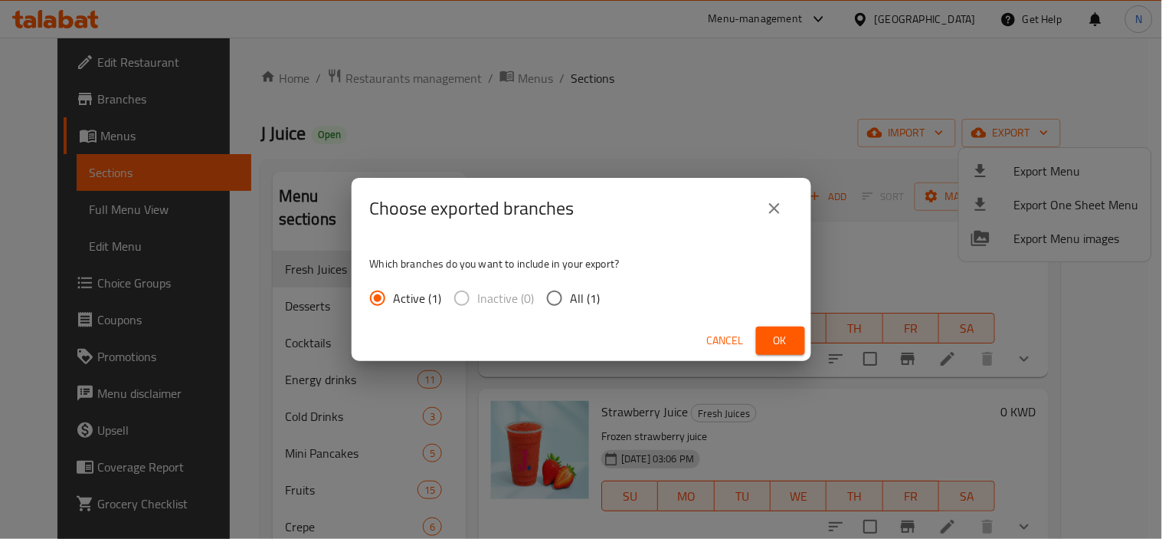
click at [578, 296] on span "All (1)" at bounding box center [586, 298] width 30 height 18
click at [571, 296] on input "All (1)" at bounding box center [555, 298] width 32 height 32
radio input "true"
click at [771, 347] on span "Ok" at bounding box center [780, 340] width 25 height 19
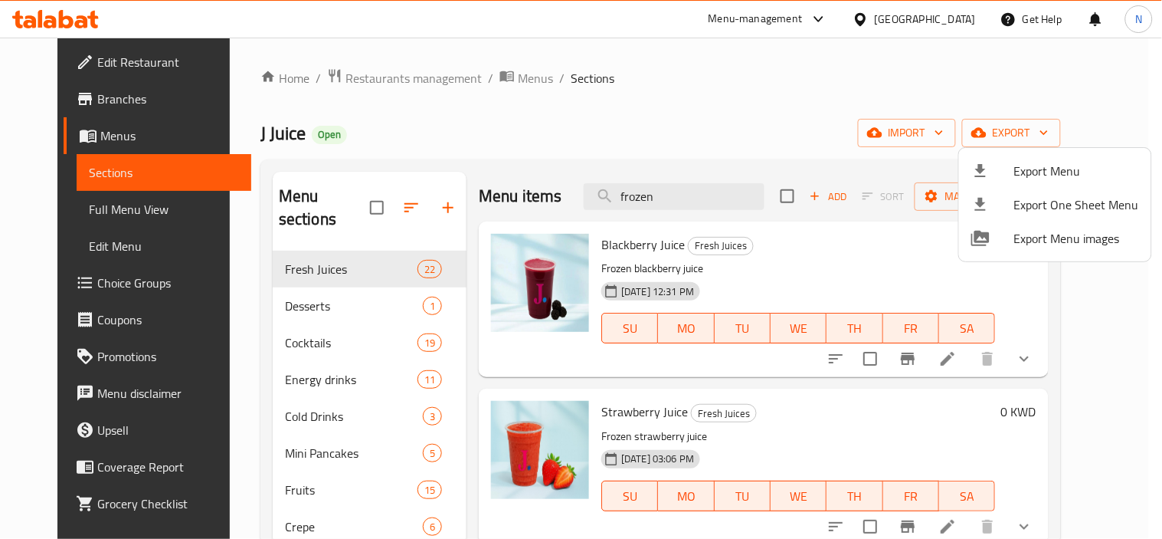
click at [627, 162] on div at bounding box center [581, 269] width 1162 height 539
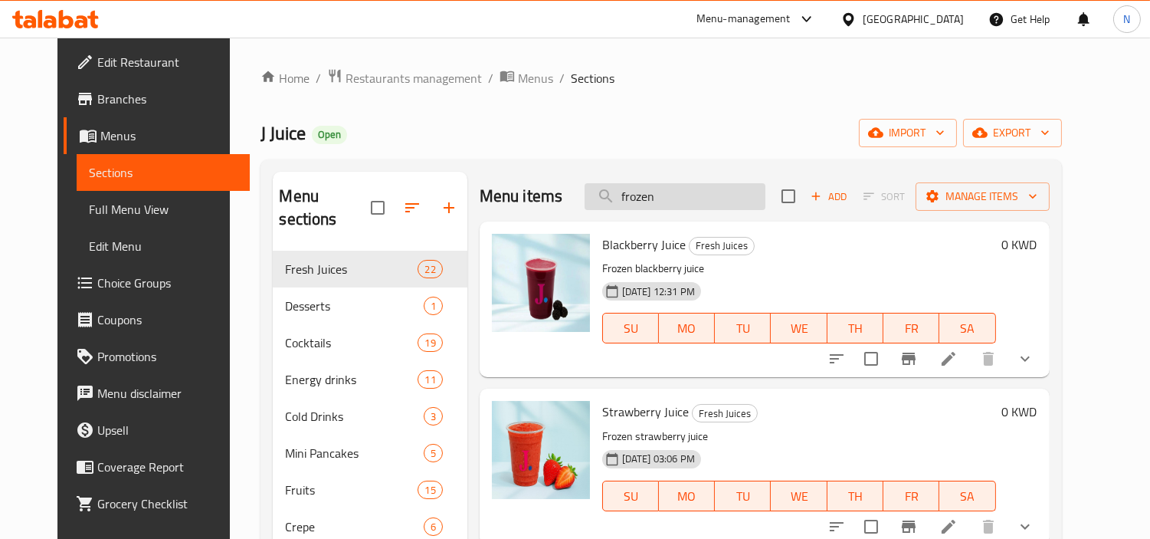
click at [690, 197] on input "frozen" at bounding box center [675, 196] width 181 height 27
click at [687, 197] on input "frozen" at bounding box center [675, 196] width 181 height 27
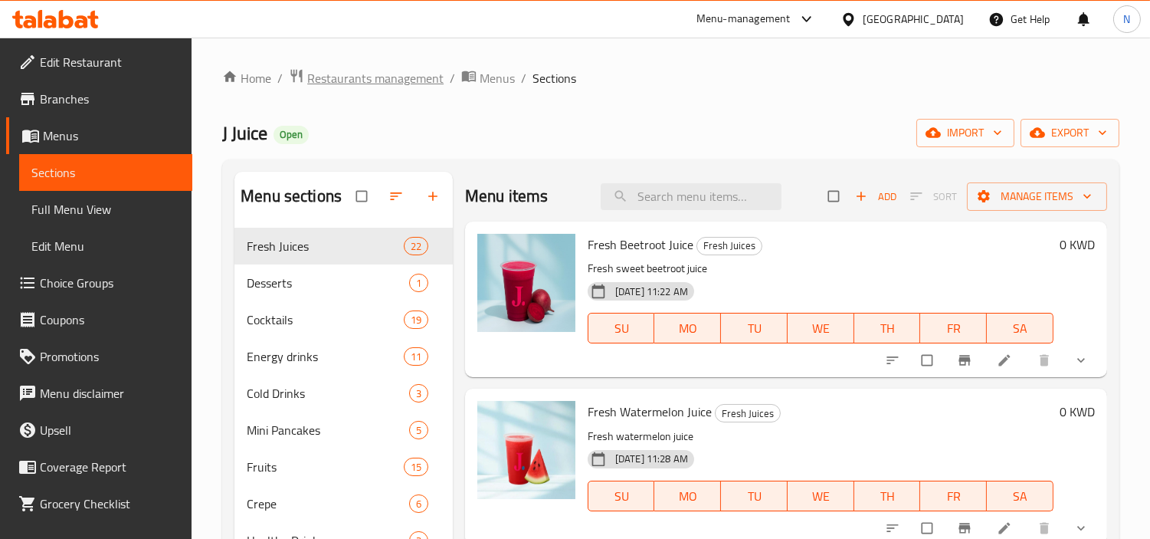
click at [408, 86] on span "Restaurants management" at bounding box center [375, 78] width 136 height 18
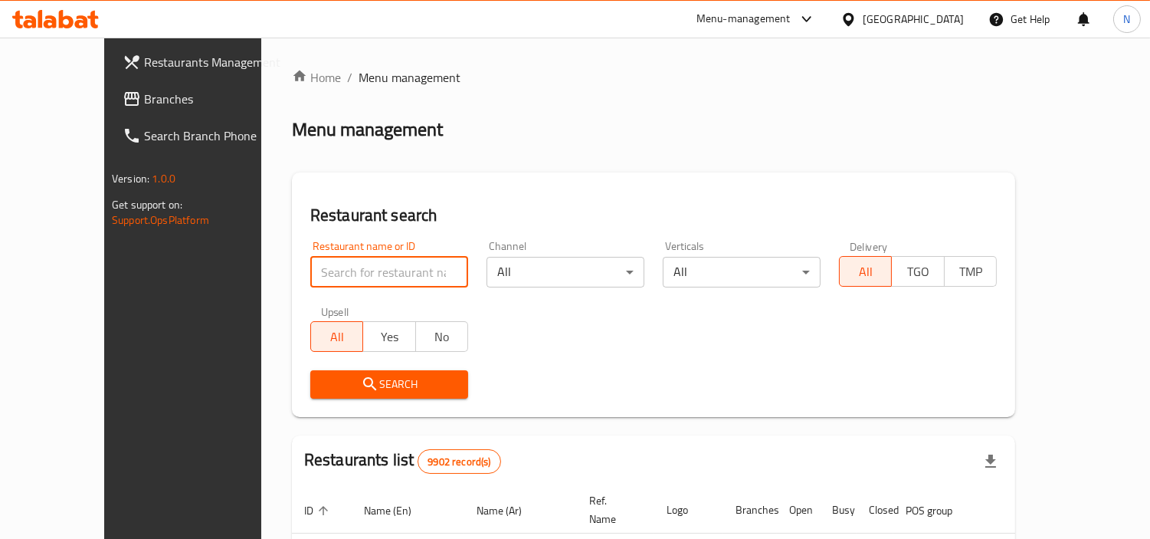
click at [411, 269] on input "search" at bounding box center [389, 272] width 158 height 31
paste input "636874"
type input "636874"
click button "Search" at bounding box center [389, 384] width 158 height 28
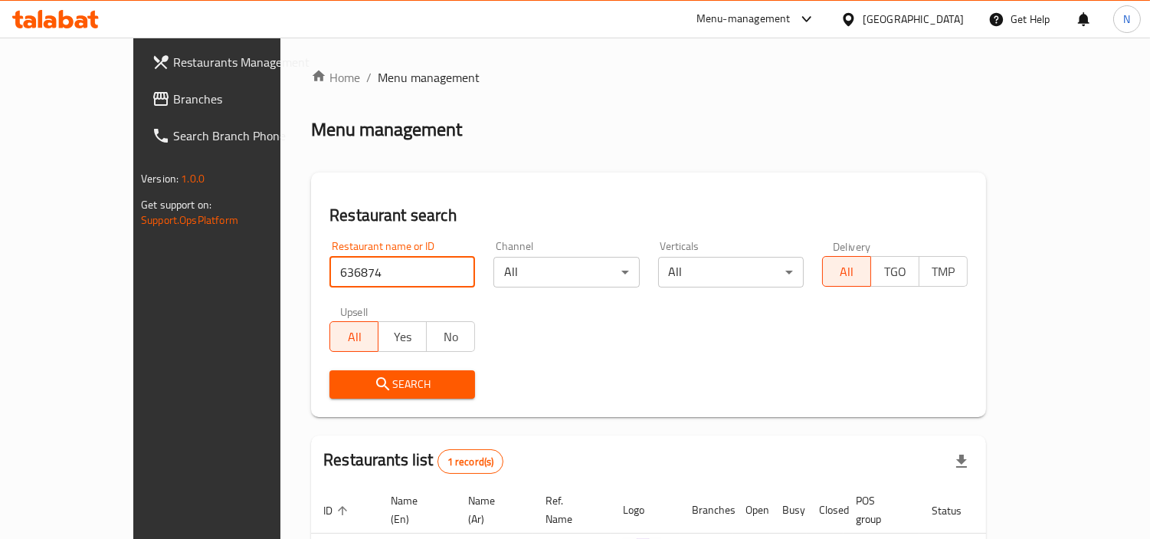
scroll to position [115, 0]
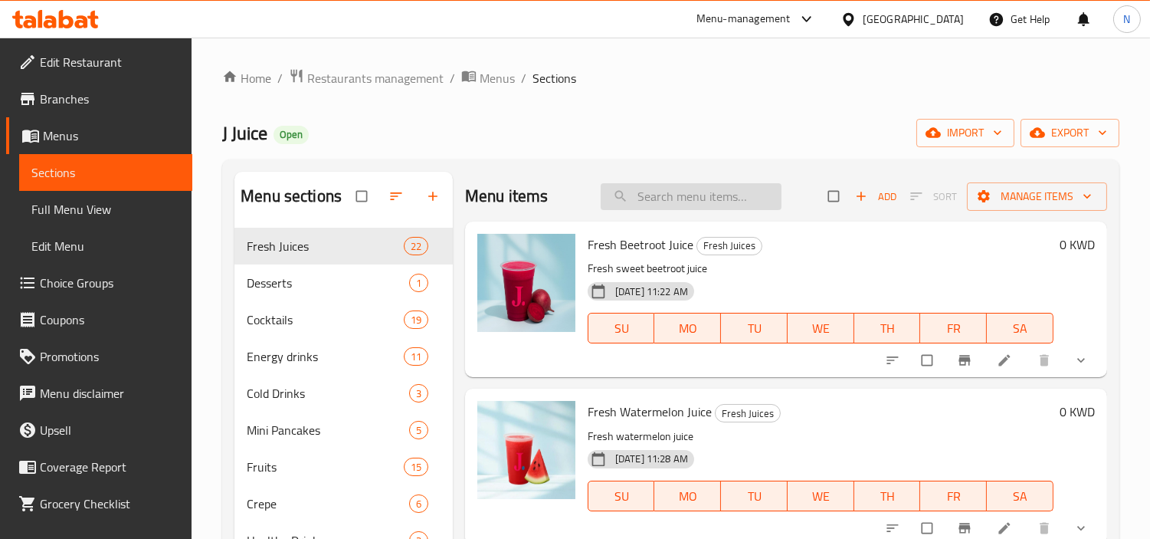
click at [736, 201] on input "search" at bounding box center [691, 196] width 181 height 27
paste input "frozen"
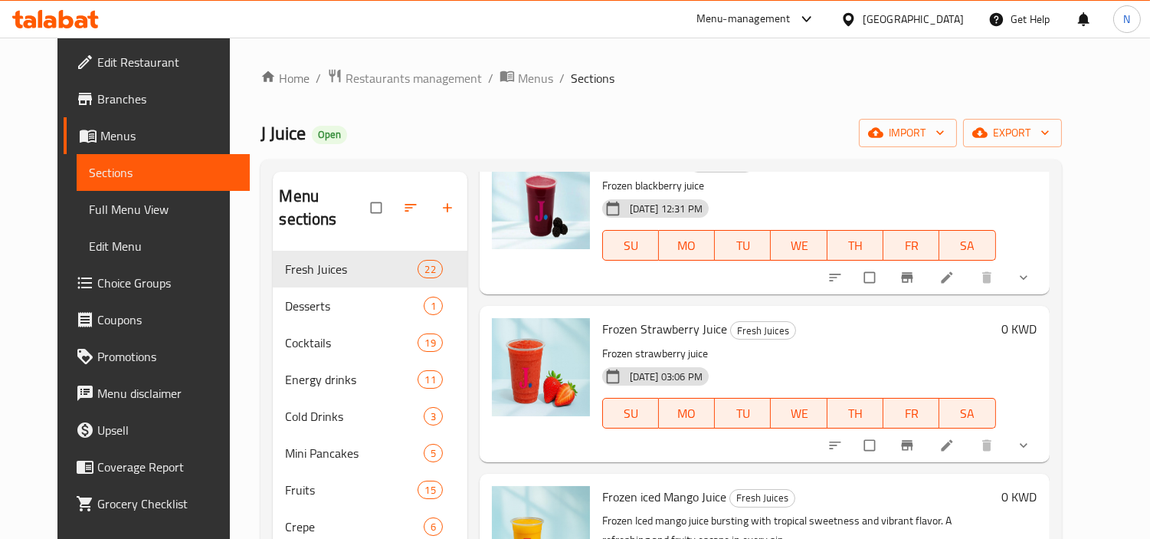
scroll to position [255, 0]
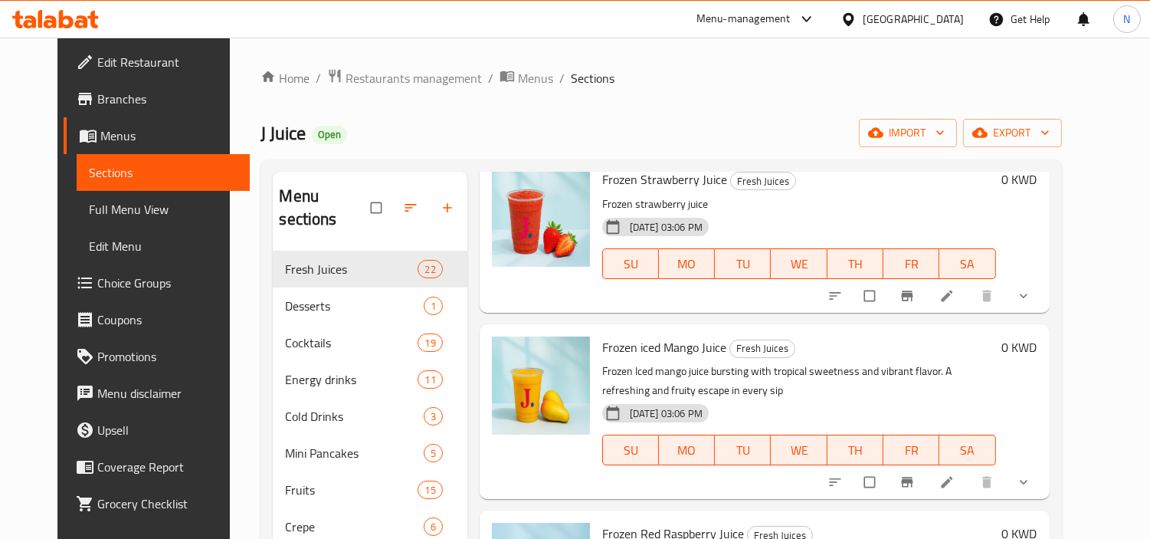
type input "frozen"
click at [958, 288] on link at bounding box center [948, 295] width 18 height 15
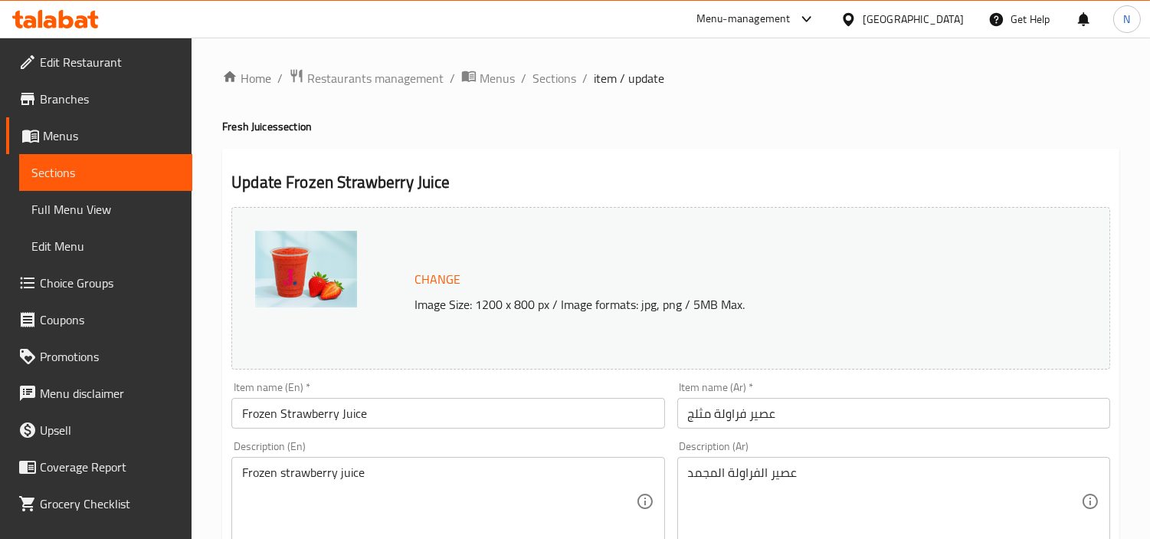
click at [546, 388] on div "Item name (En)   * Frozen Strawberry Juice Item name (En) *" at bounding box center [447, 405] width 433 height 47
click at [548, 401] on input "Frozen Strawberry Juice" at bounding box center [447, 413] width 433 height 31
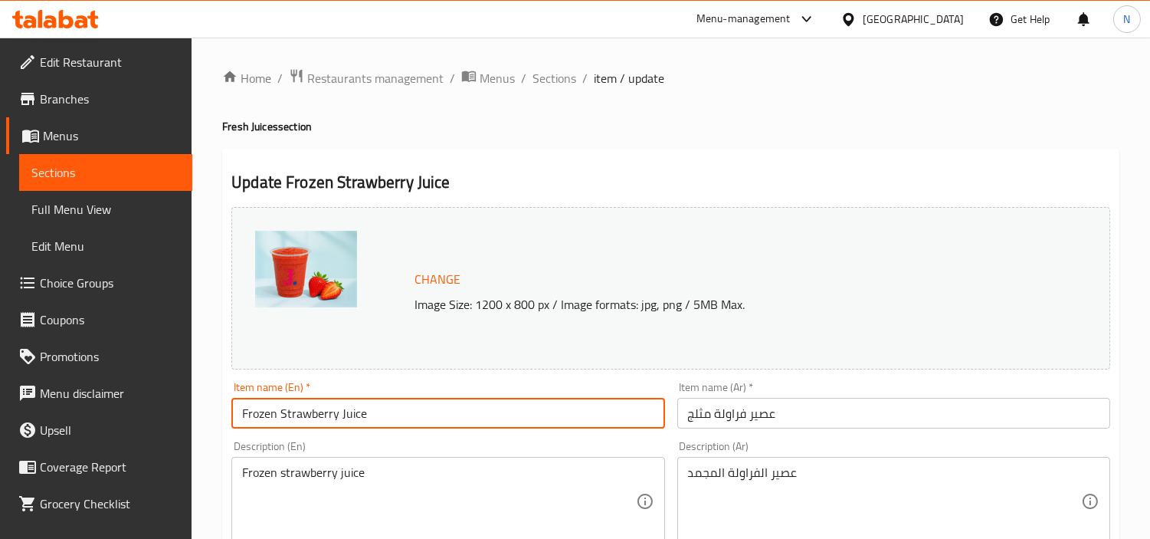
click at [548, 401] on input "Frozen Strawberry Juice" at bounding box center [447, 413] width 433 height 31
click at [730, 418] on input "عصير فراولة مثلج" at bounding box center [893, 413] width 433 height 31
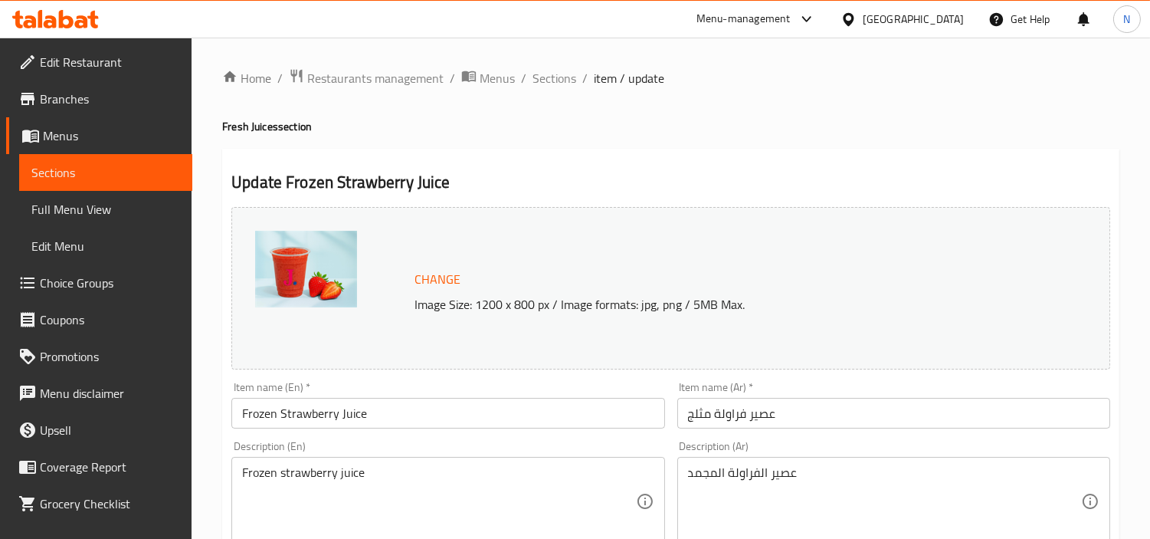
click at [560, 460] on div "Frozen strawberry juice Description (En)" at bounding box center [447, 501] width 433 height 89
click at [567, 469] on textarea "Frozen strawberry juice" at bounding box center [438, 501] width 393 height 73
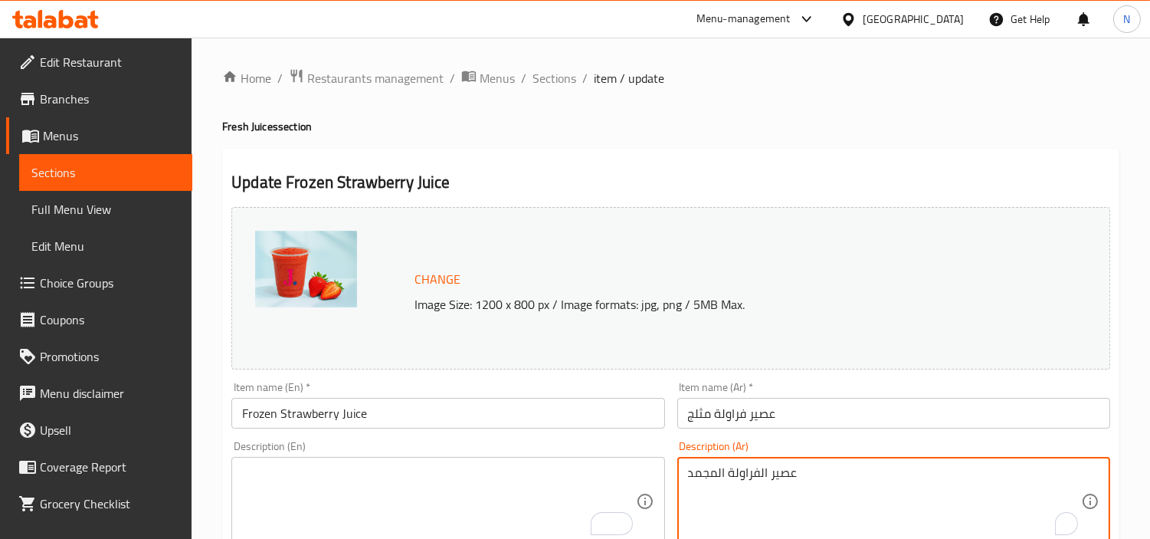
click at [703, 475] on textarea "عصير الفراولة المجمد" at bounding box center [884, 501] width 393 height 73
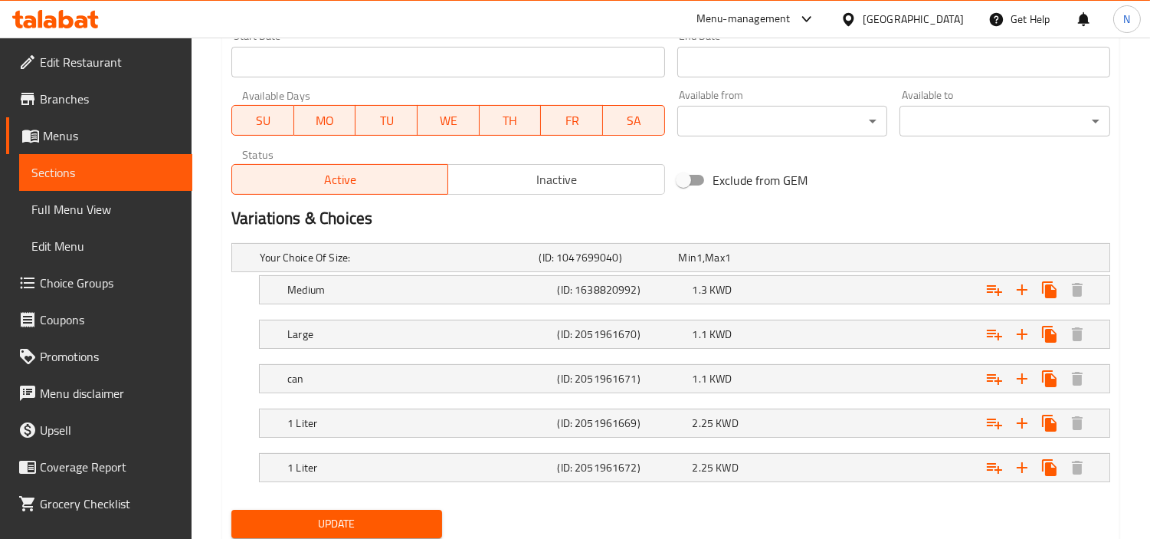
scroll to position [733, 0]
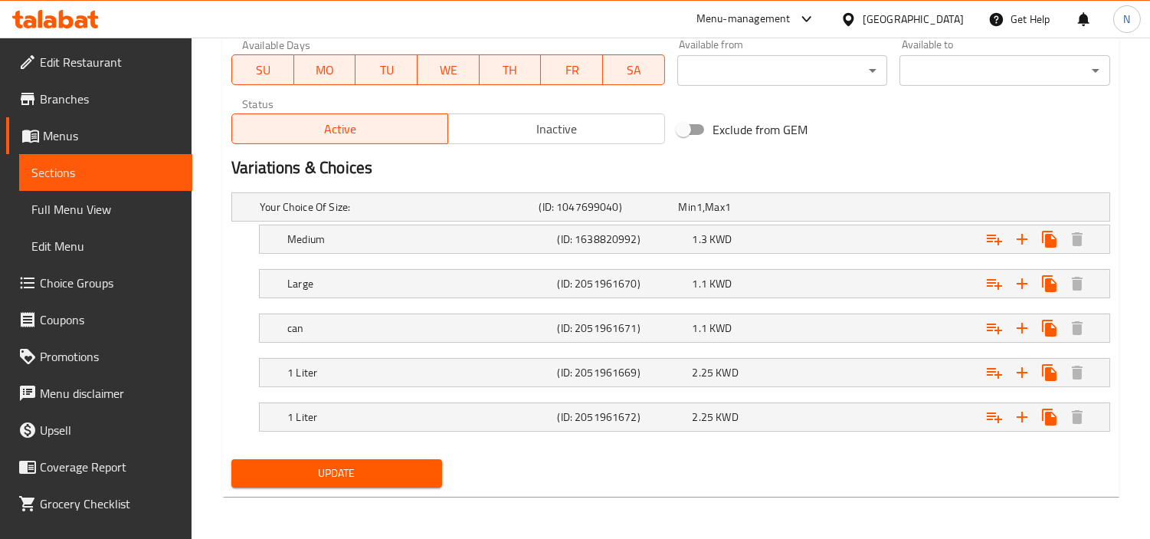
click at [401, 459] on button "Update" at bounding box center [336, 473] width 211 height 28
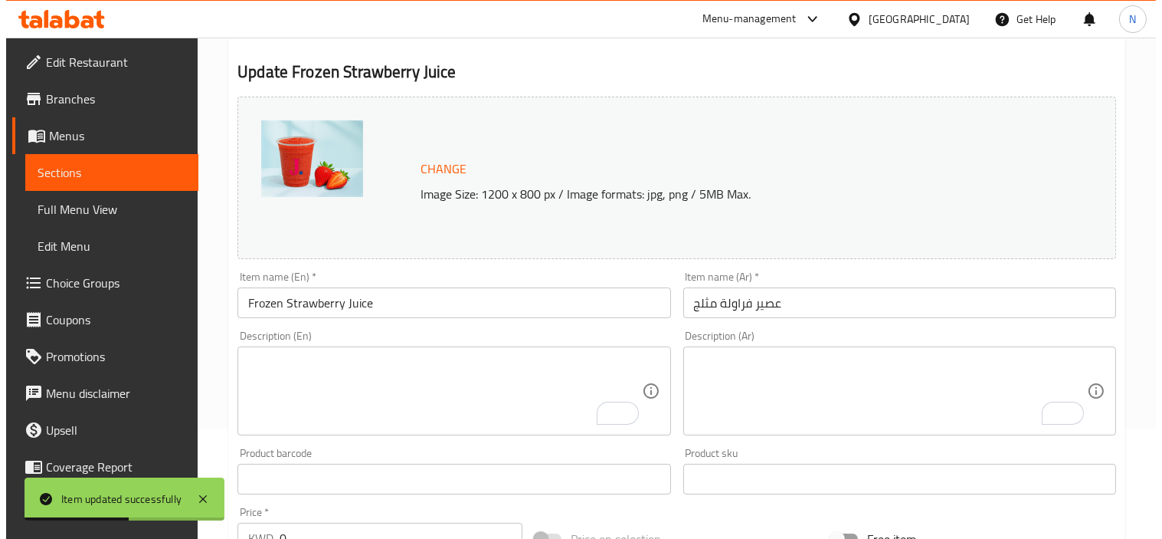
scroll to position [0, 0]
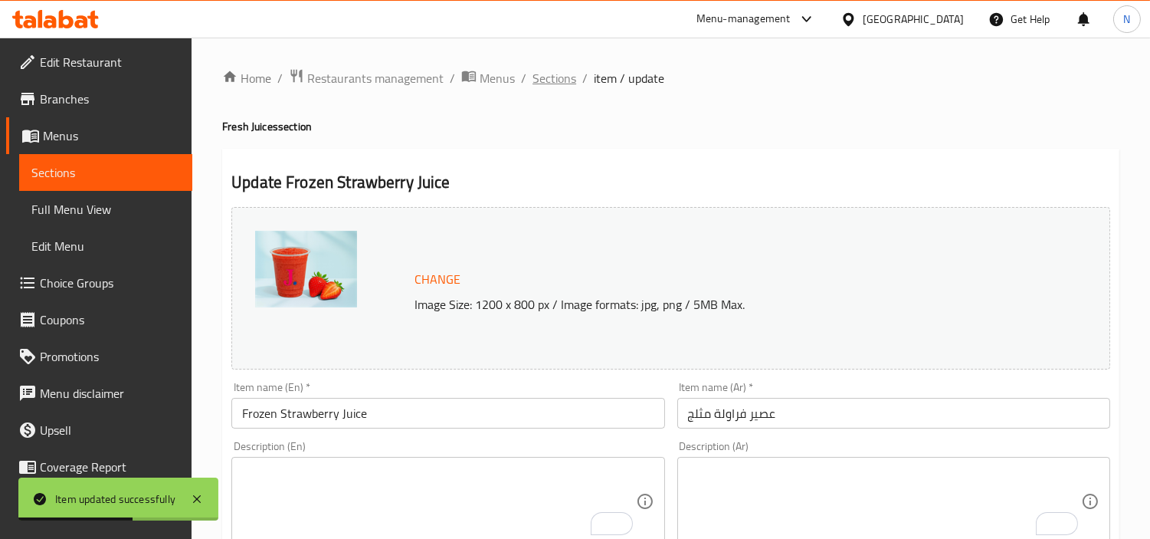
click at [544, 80] on span "Sections" at bounding box center [554, 78] width 44 height 18
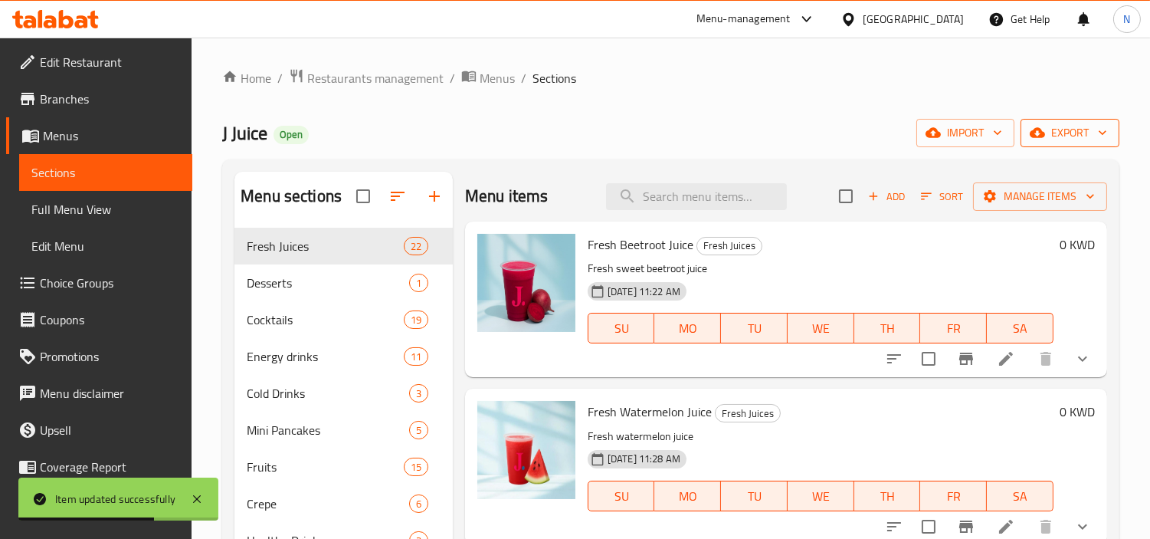
click at [1085, 146] on button "export" at bounding box center [1070, 133] width 99 height 28
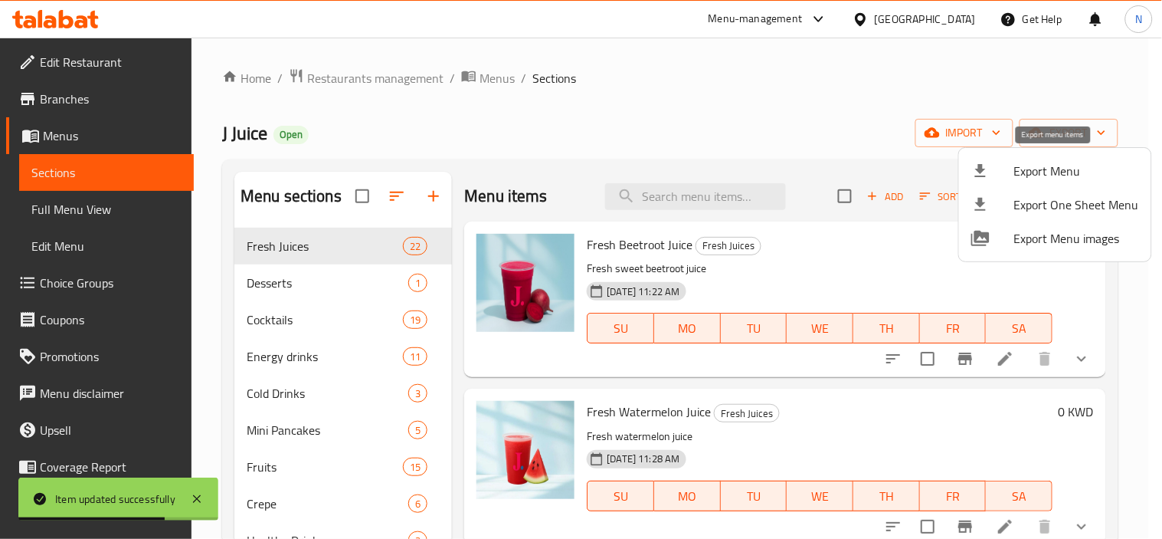
click at [1038, 167] on span "Export Menu" at bounding box center [1076, 171] width 125 height 18
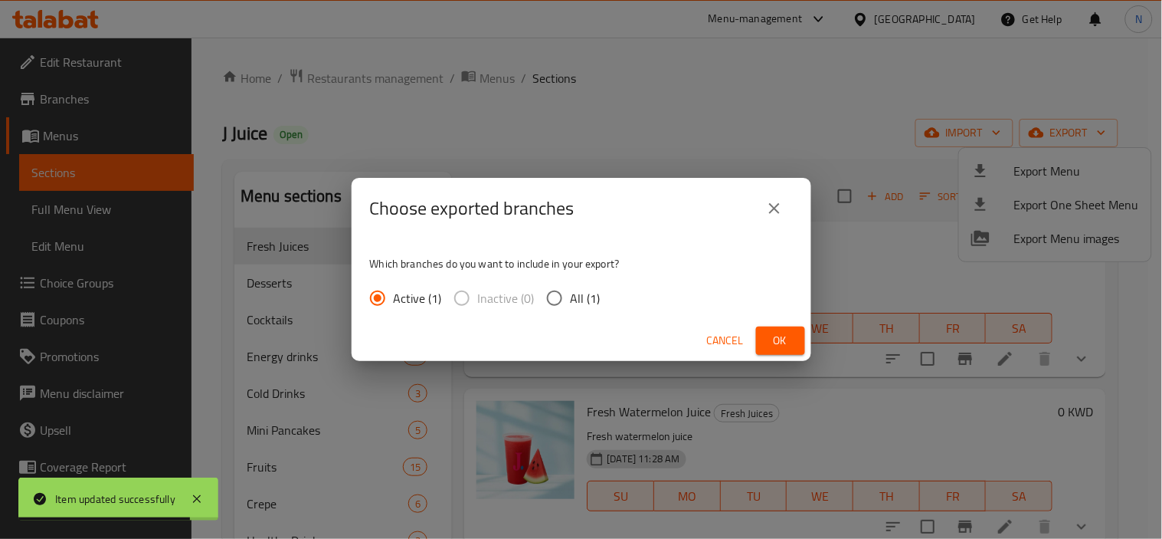
click at [588, 294] on span "All (1)" at bounding box center [586, 298] width 30 height 18
click at [571, 294] on input "All (1)" at bounding box center [555, 298] width 32 height 32
radio input "true"
click at [764, 338] on button "Ok" at bounding box center [780, 340] width 49 height 28
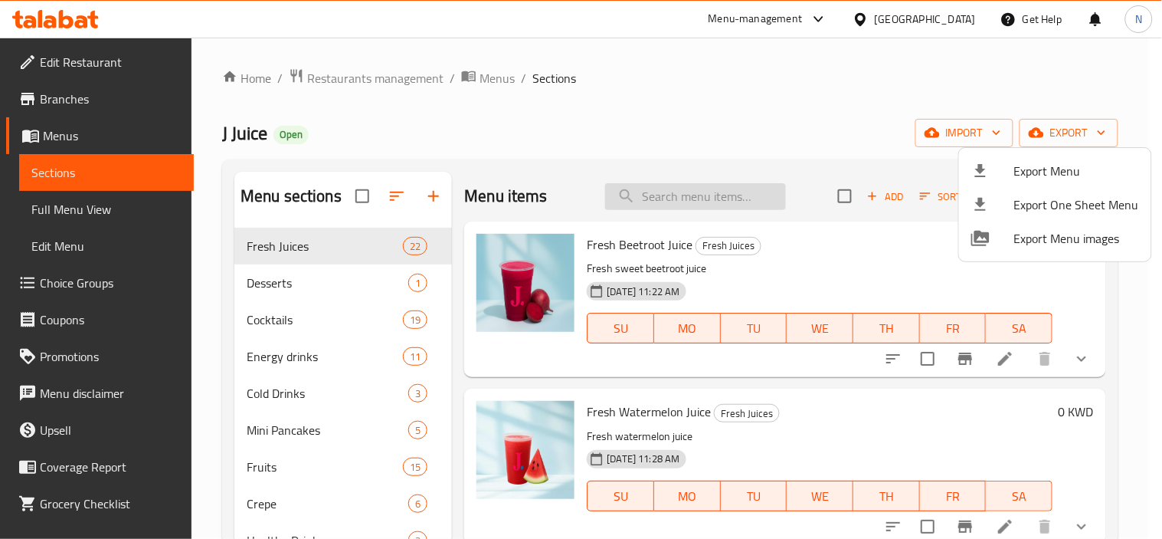
drag, startPoint x: 707, startPoint y: 221, endPoint x: 709, endPoint y: 203, distance: 17.7
click at [707, 221] on div at bounding box center [581, 269] width 1162 height 539
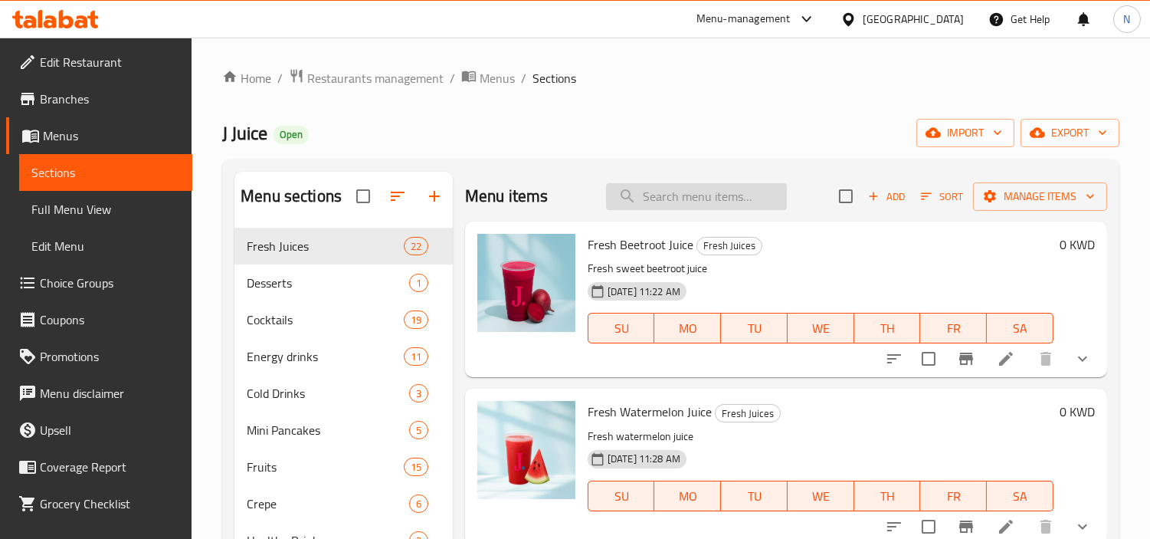
click at [709, 202] on input "search" at bounding box center [696, 196] width 181 height 27
paste input "Frozen Blackberry Juice"
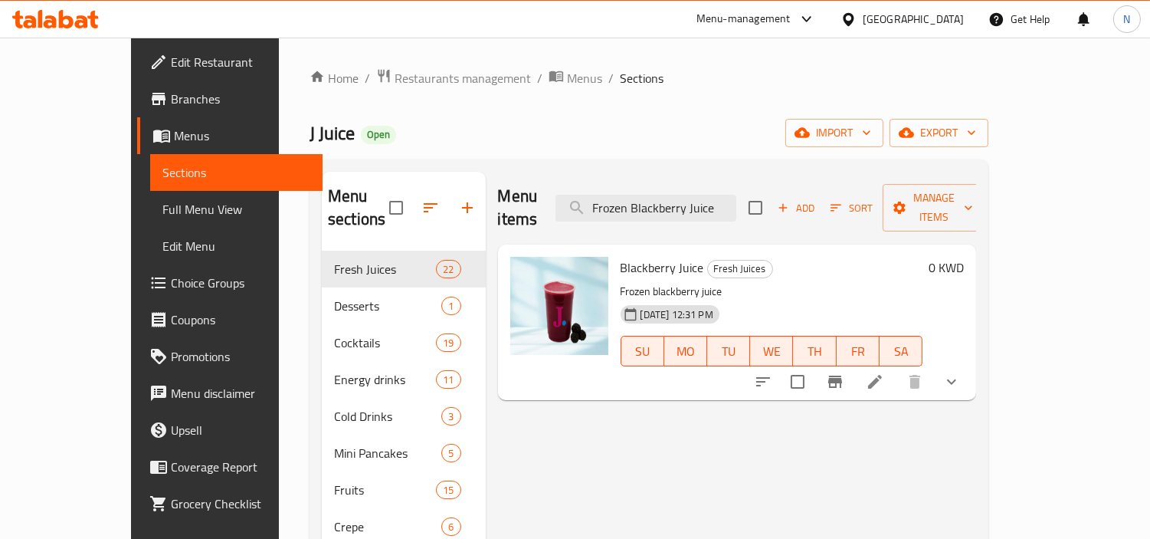
type input "Frozen Blackberry Juice"
click at [884, 372] on icon at bounding box center [875, 381] width 18 height 18
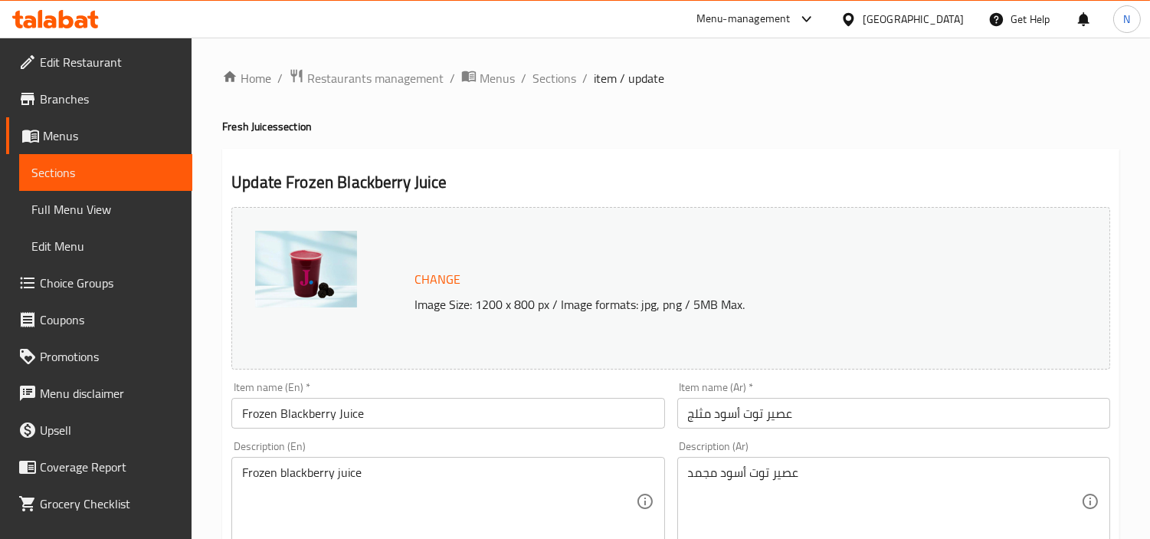
click at [325, 466] on textarea "Frozen blackberry juice" at bounding box center [438, 501] width 393 height 73
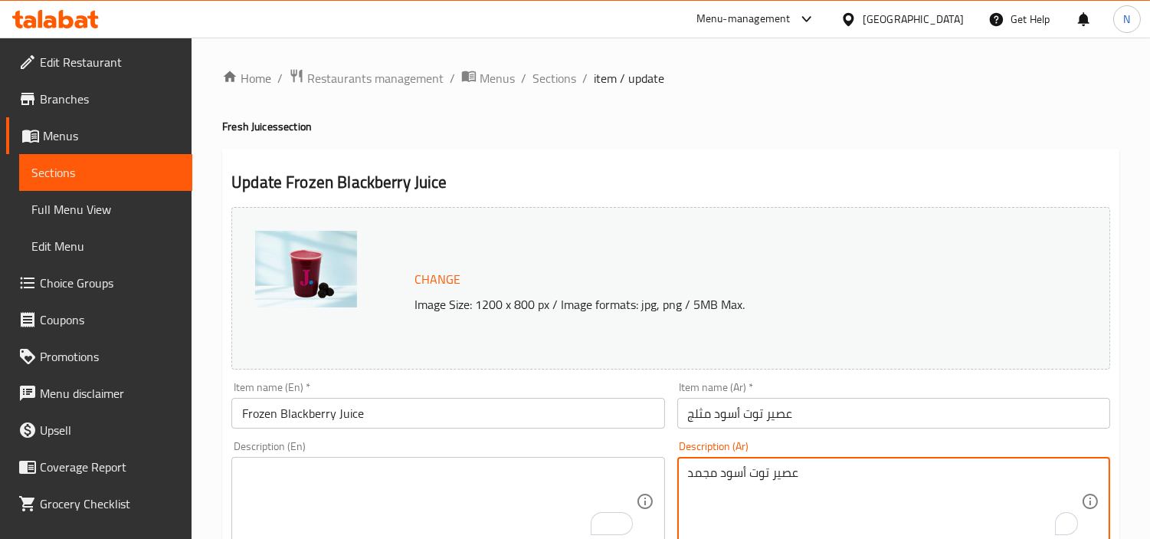
click at [822, 483] on textarea "عصير توت أسود مجمد" at bounding box center [884, 501] width 393 height 73
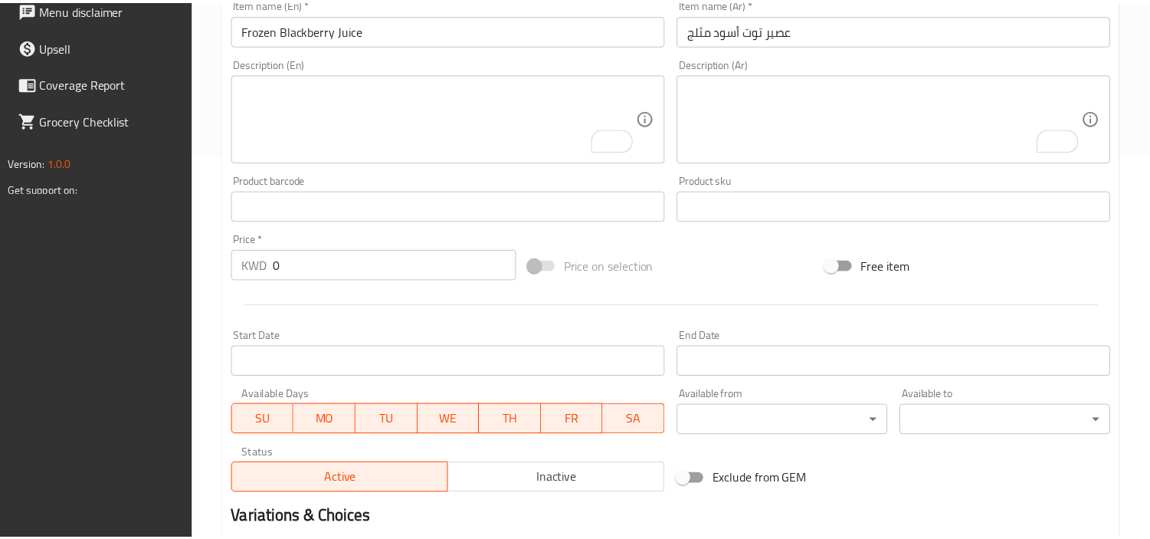
scroll to position [690, 0]
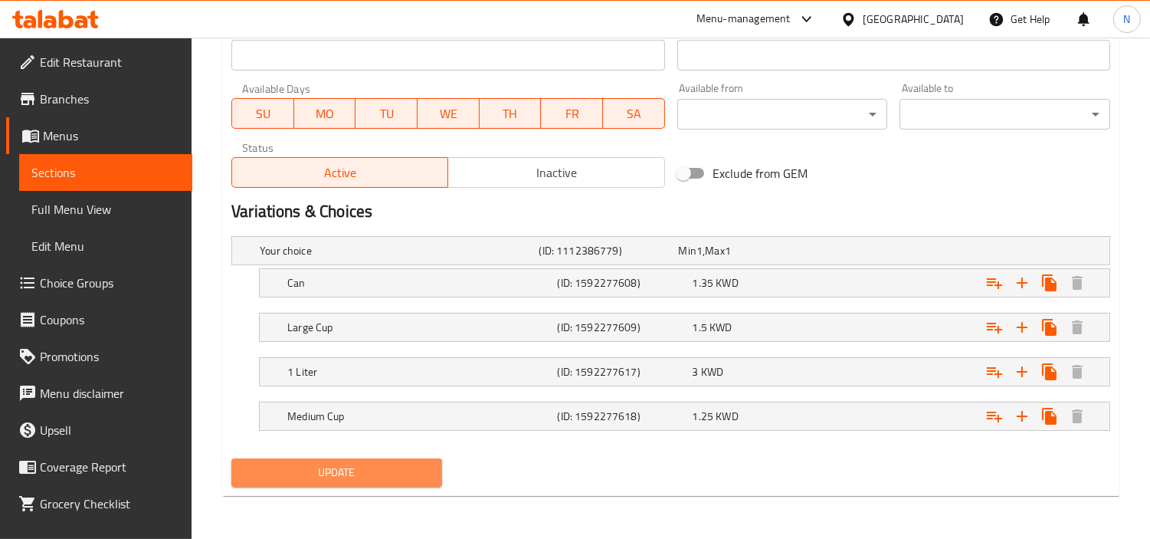
click at [314, 472] on span "Update" at bounding box center [337, 472] width 186 height 19
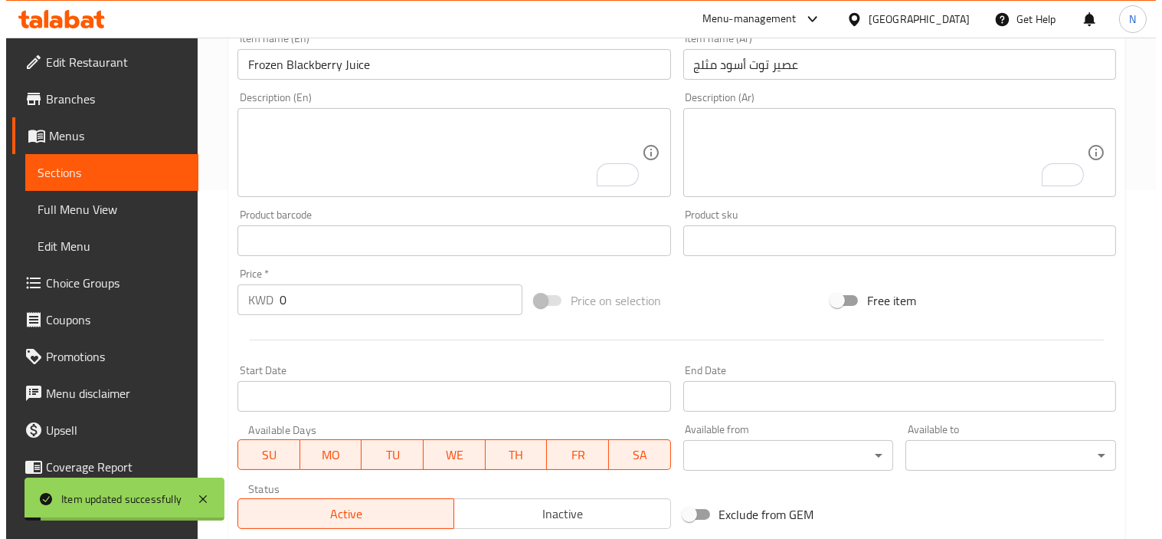
scroll to position [0, 0]
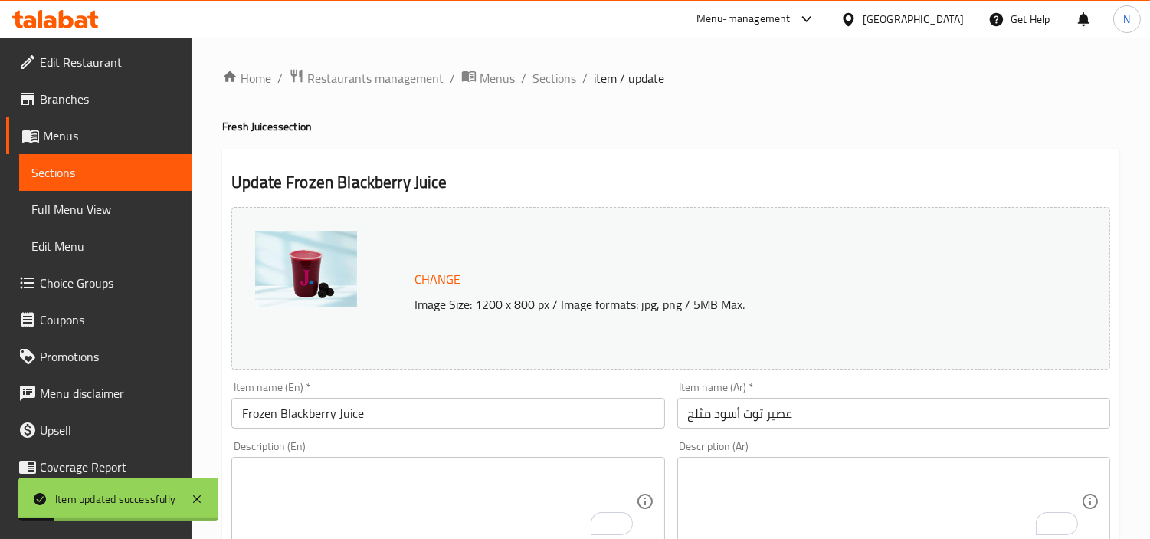
click at [562, 78] on span "Sections" at bounding box center [554, 78] width 44 height 18
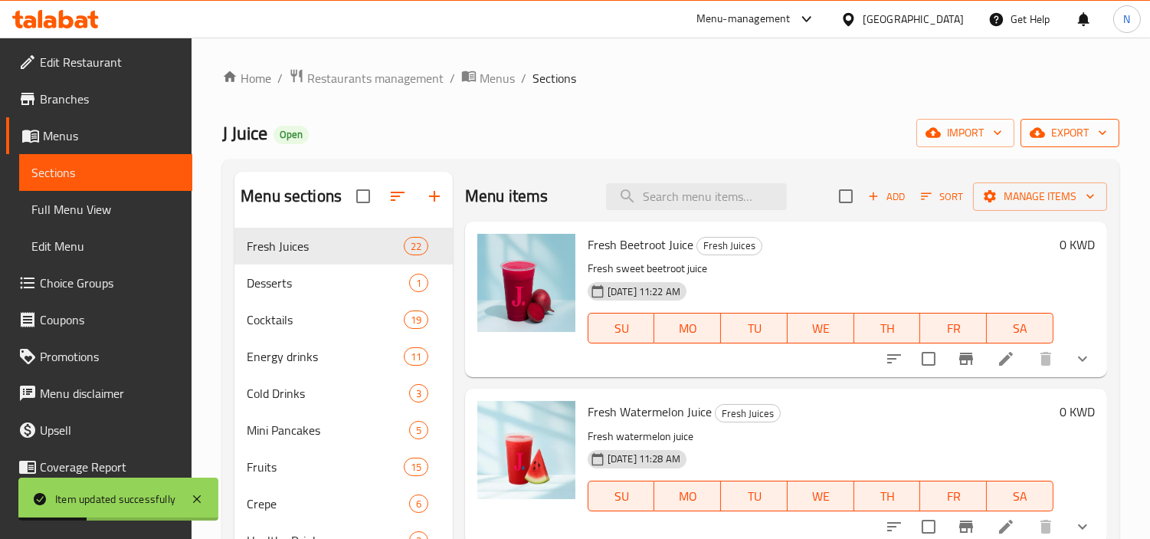
click at [1047, 142] on span "export" at bounding box center [1070, 132] width 74 height 19
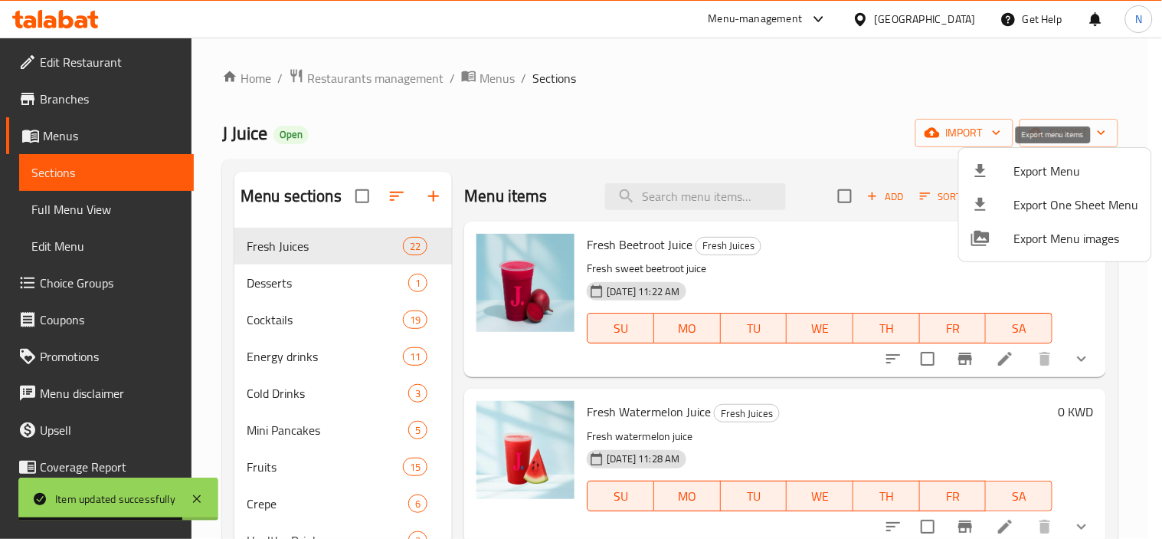
click at [1037, 174] on span "Export Menu" at bounding box center [1076, 171] width 125 height 18
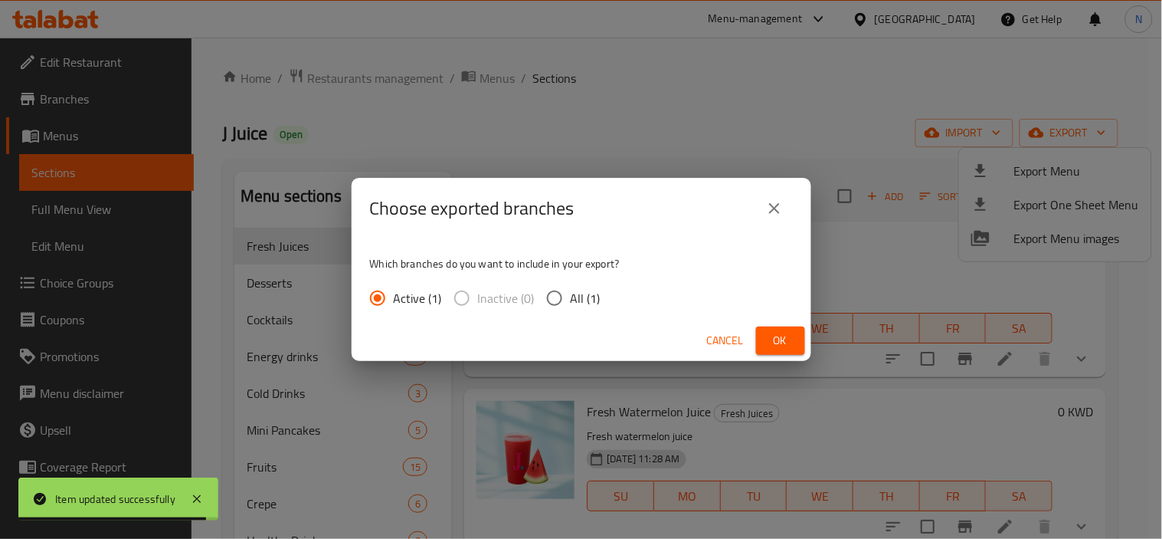
click at [593, 295] on span "All (1)" at bounding box center [586, 298] width 30 height 18
click at [571, 295] on input "All (1)" at bounding box center [555, 298] width 32 height 32
radio input "true"
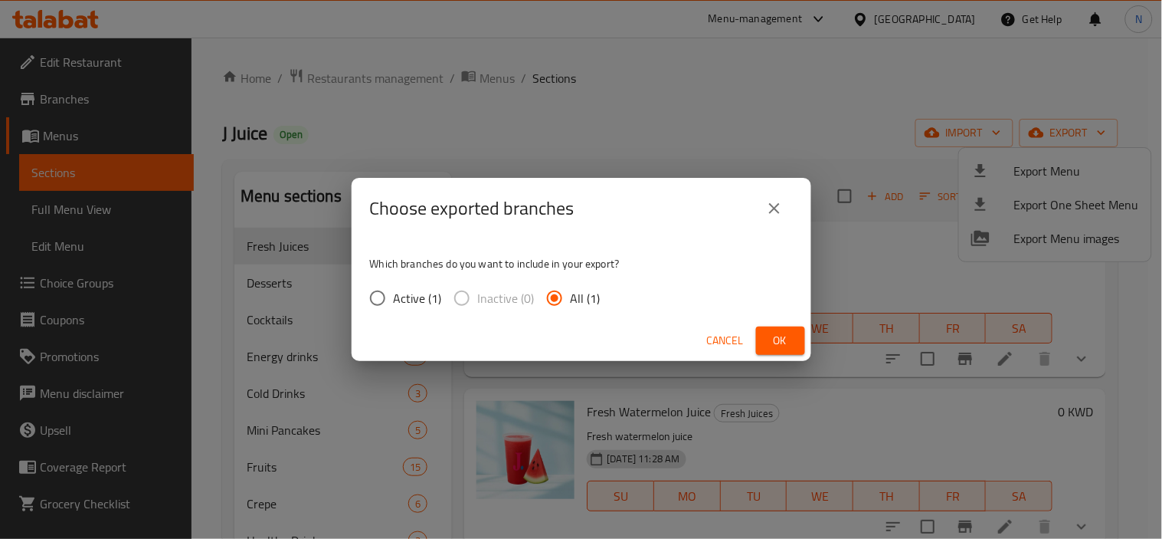
click at [765, 339] on button "Ok" at bounding box center [780, 340] width 49 height 28
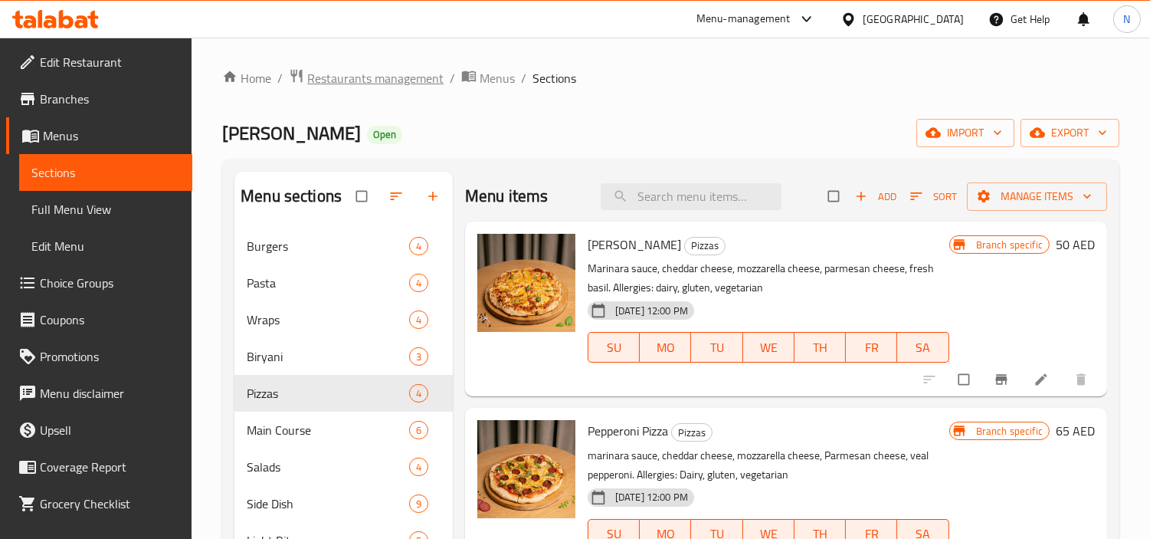
click at [401, 73] on span "Restaurants management" at bounding box center [375, 78] width 136 height 18
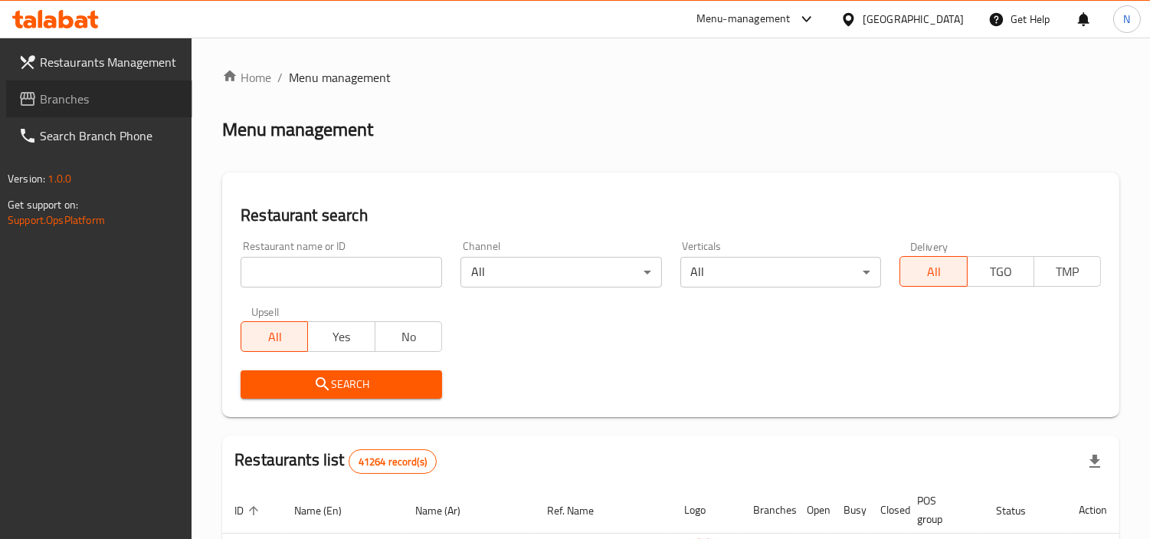
click at [73, 107] on span "Branches" at bounding box center [110, 99] width 140 height 18
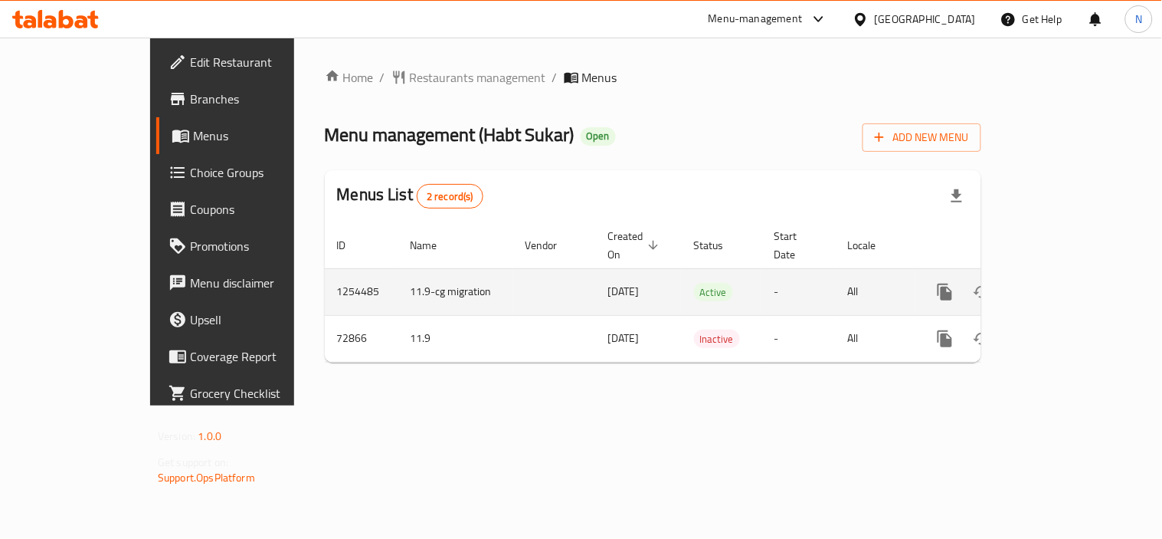
click at [1074, 274] on div "enhanced table" at bounding box center [1000, 292] width 147 height 37
click at [1065, 283] on icon "enhanced table" at bounding box center [1056, 292] width 18 height 18
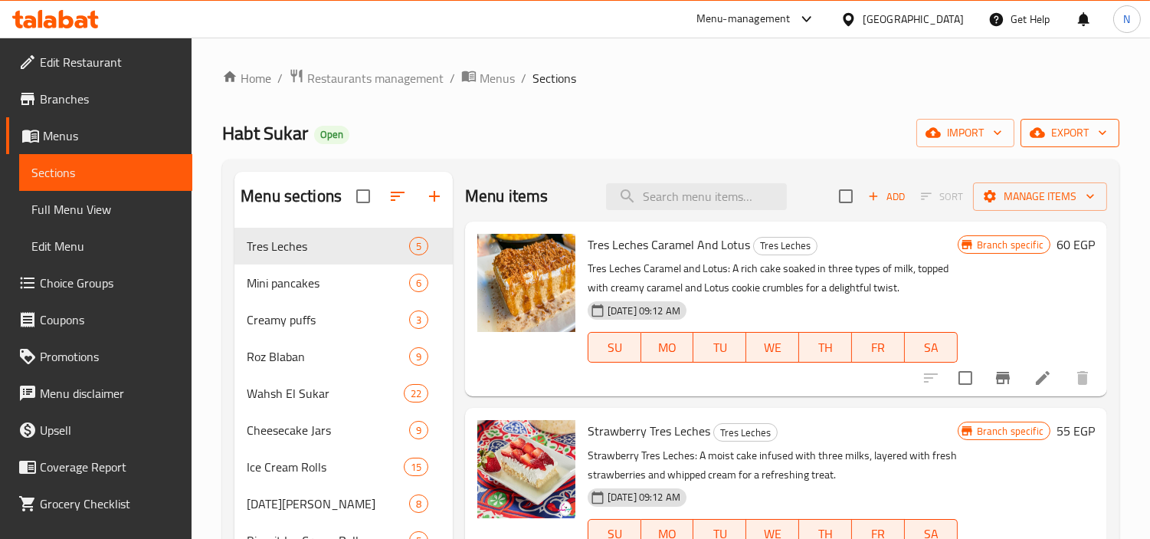
click at [1045, 146] on button "export" at bounding box center [1070, 133] width 99 height 28
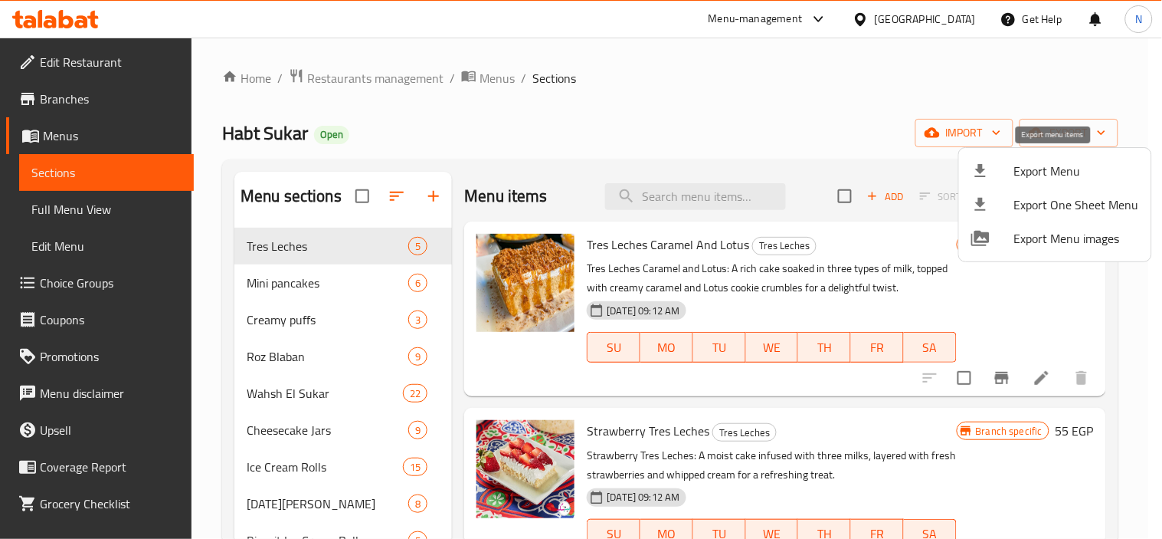
click at [1006, 171] on div at bounding box center [993, 171] width 43 height 18
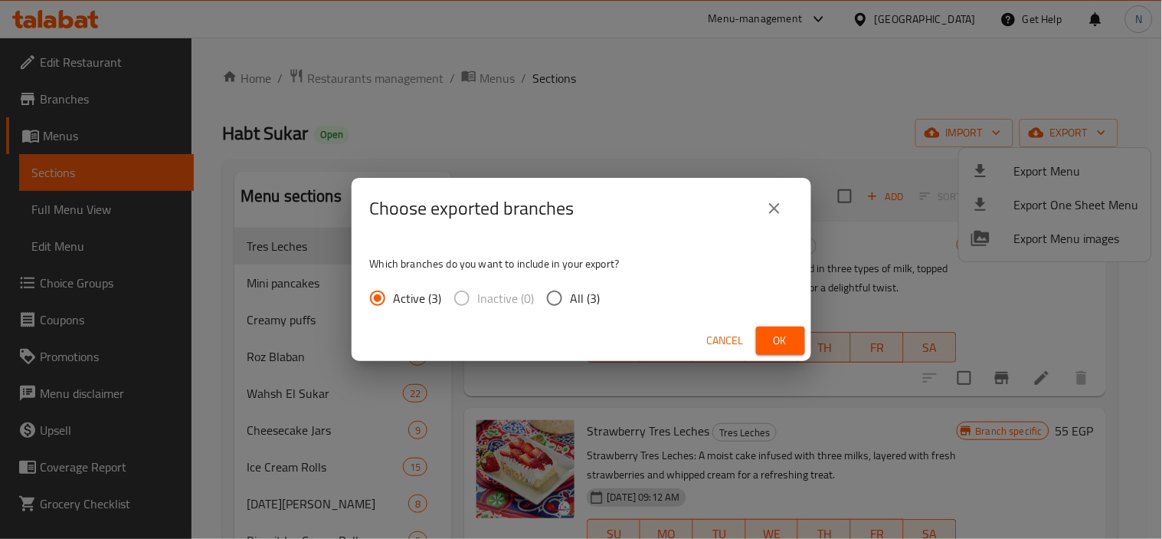
click at [573, 296] on span "All (3)" at bounding box center [586, 298] width 30 height 18
click at [571, 296] on input "All (3)" at bounding box center [555, 298] width 32 height 32
radio input "true"
click at [766, 338] on button "Ok" at bounding box center [780, 340] width 49 height 28
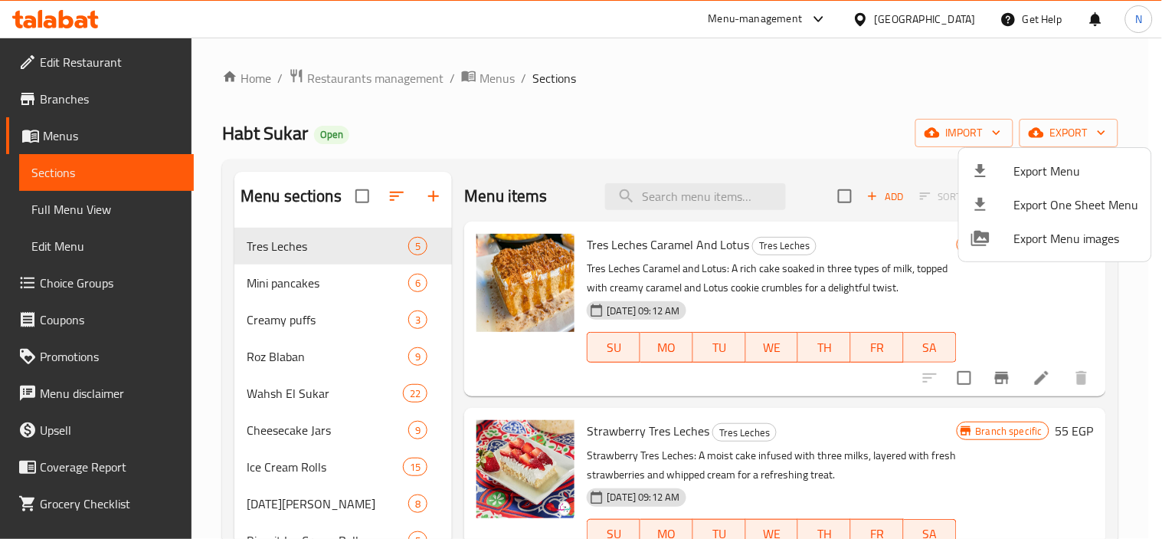
click at [615, 90] on div at bounding box center [581, 269] width 1162 height 539
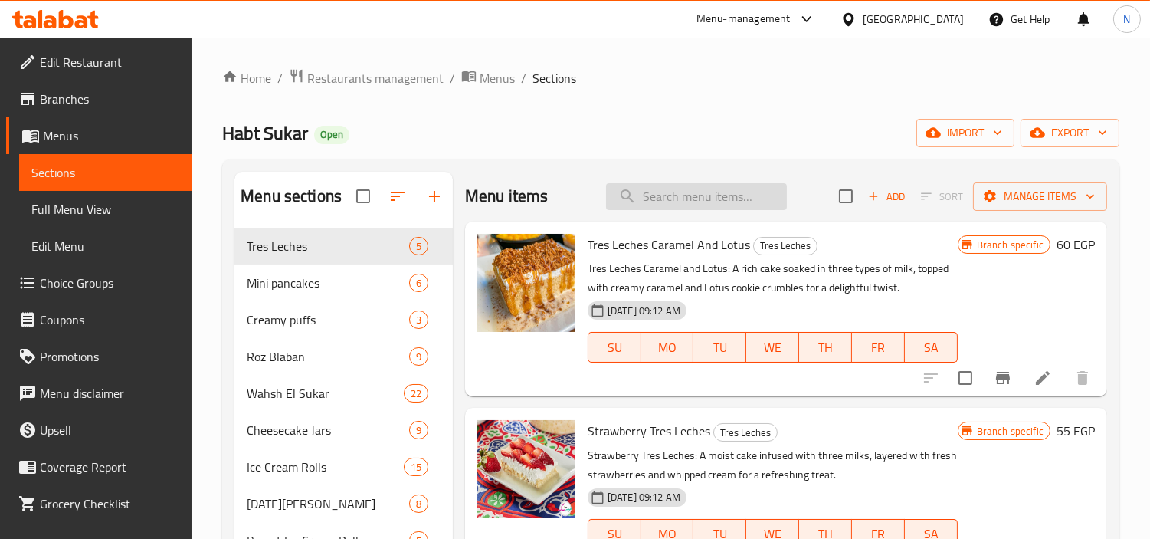
click at [678, 195] on input "search" at bounding box center [696, 196] width 181 height 27
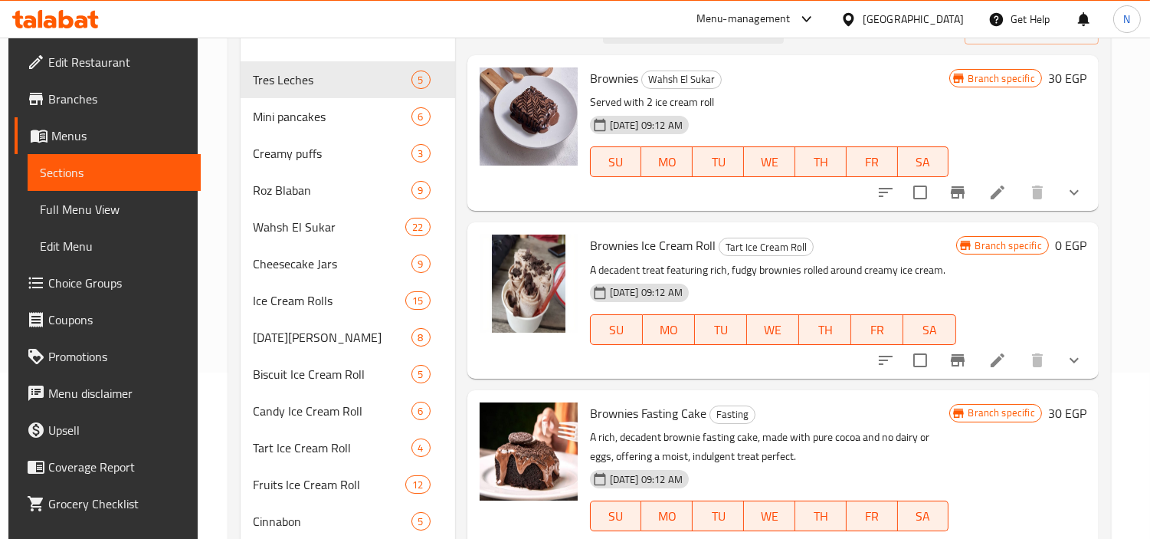
scroll to position [170, 0]
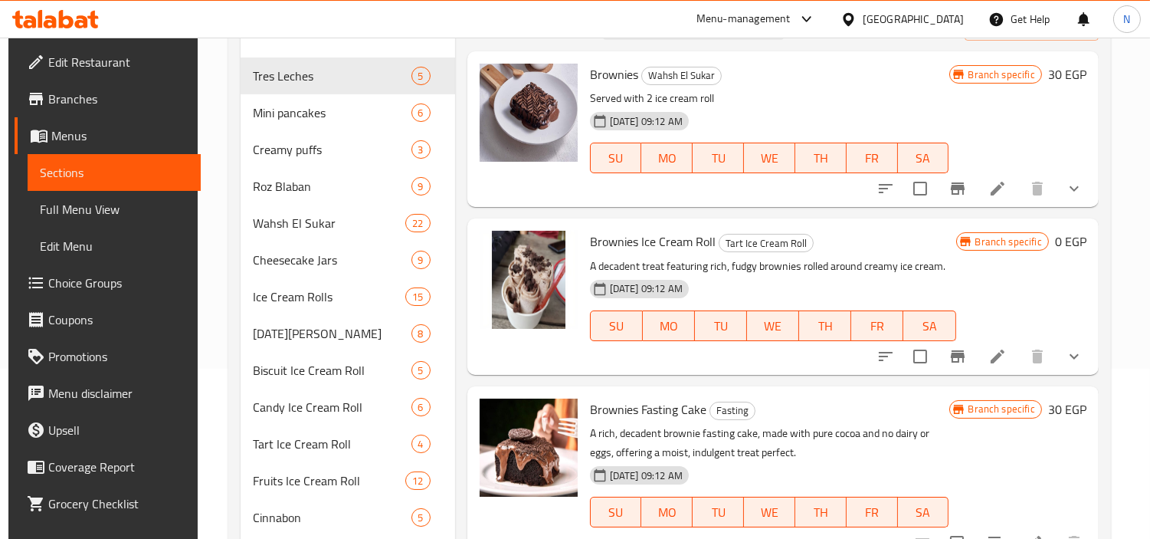
type input "brown"
click at [1017, 360] on li at bounding box center [997, 356] width 43 height 28
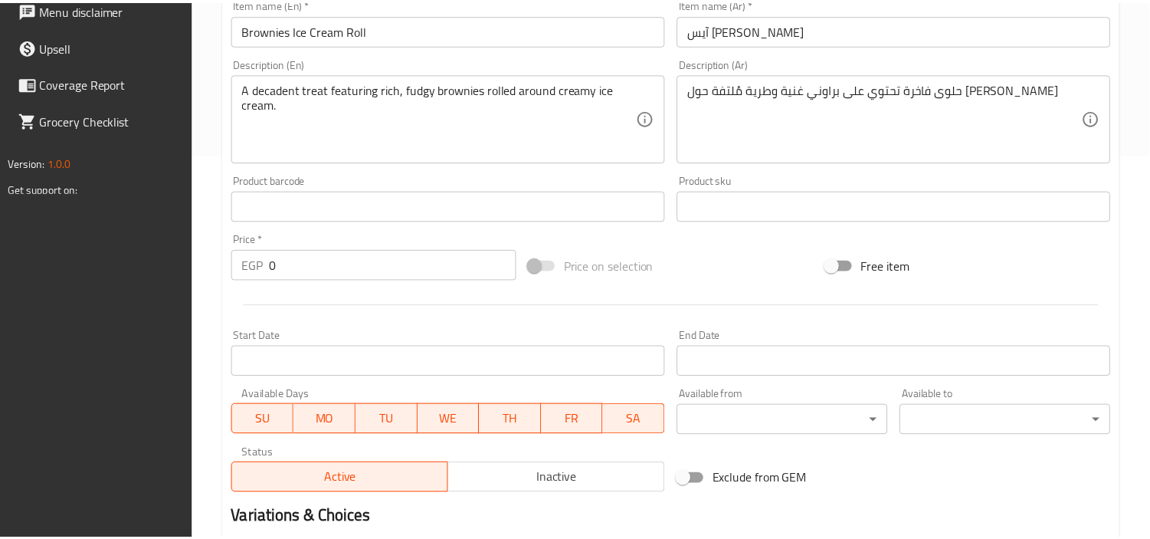
scroll to position [600, 0]
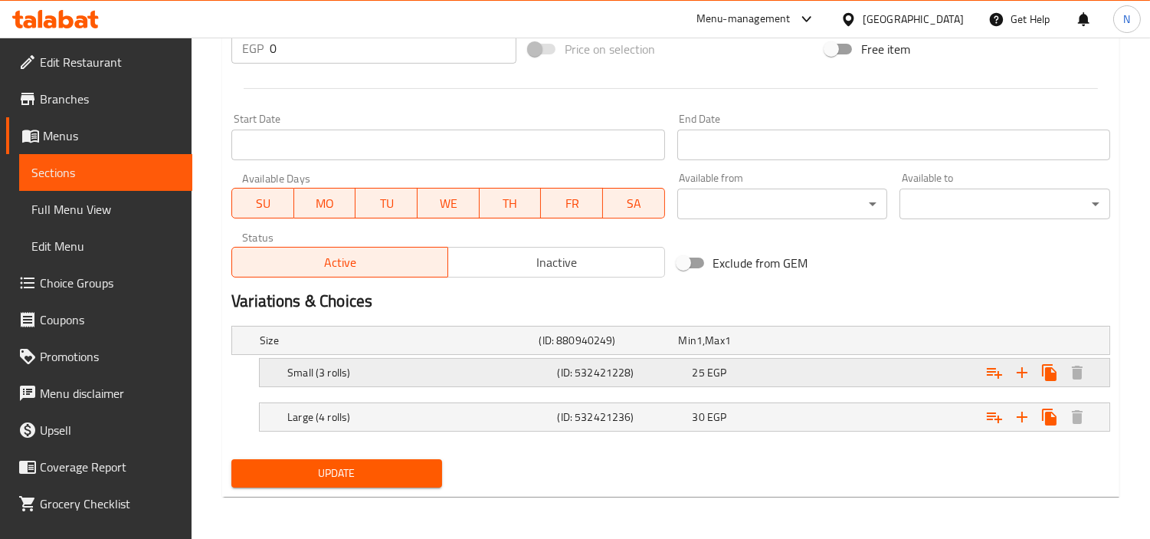
click at [545, 373] on h5 "Small (3 rolls)" at bounding box center [419, 372] width 264 height 15
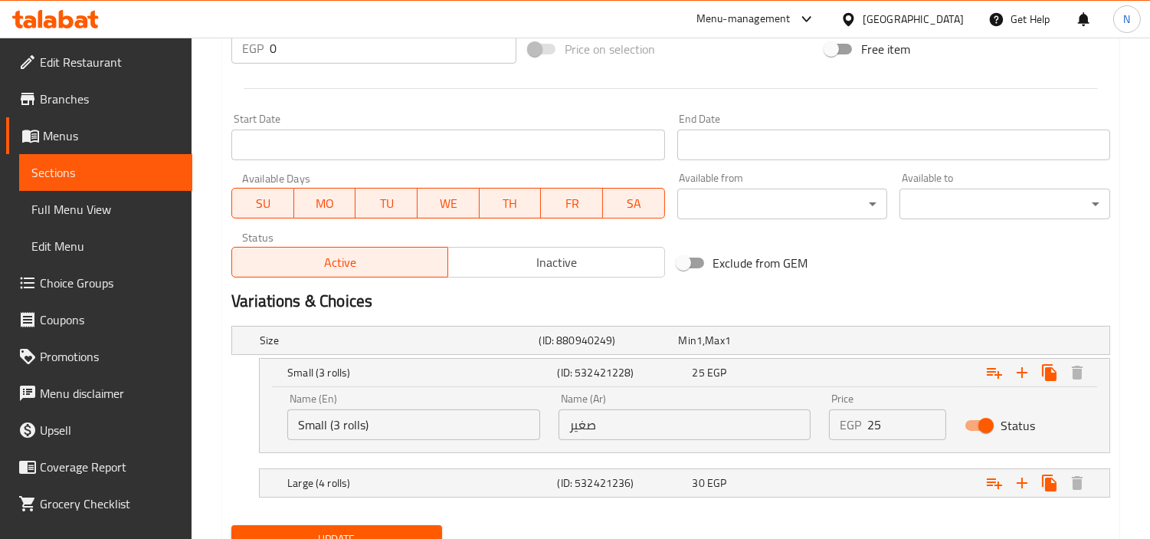
click at [732, 421] on input "صغير" at bounding box center [685, 424] width 253 height 31
click at [636, 418] on input "صغي" at bounding box center [685, 424] width 253 height 31
click at [659, 423] on input "صغي" at bounding box center [685, 424] width 253 height 31
type input "صغير 3 رولز"
click at [668, 481] on h5 "(ID: 532421236)" at bounding box center [621, 482] width 129 height 15
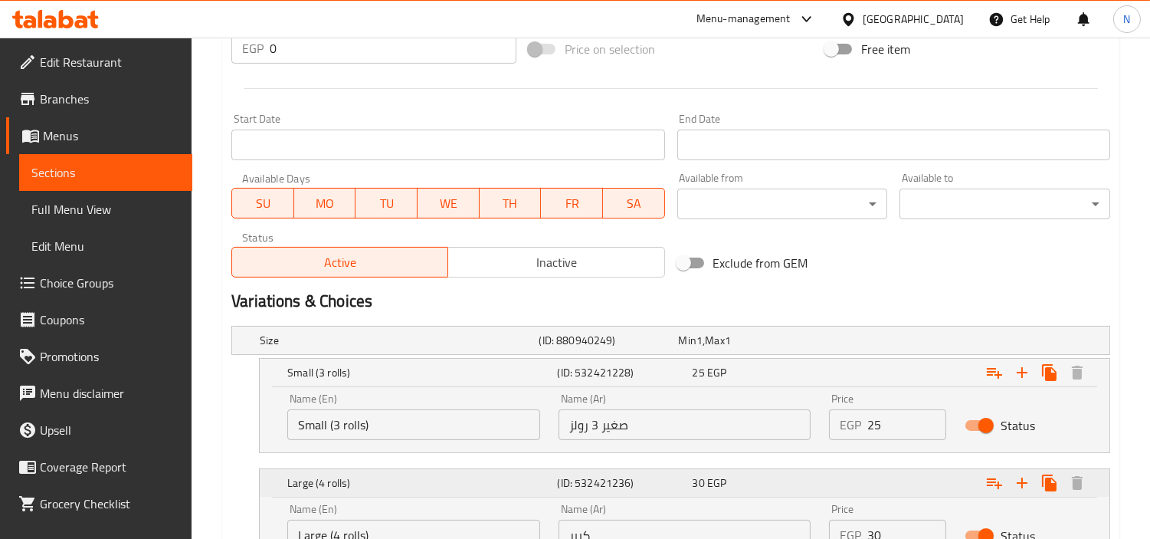
scroll to position [732, 0]
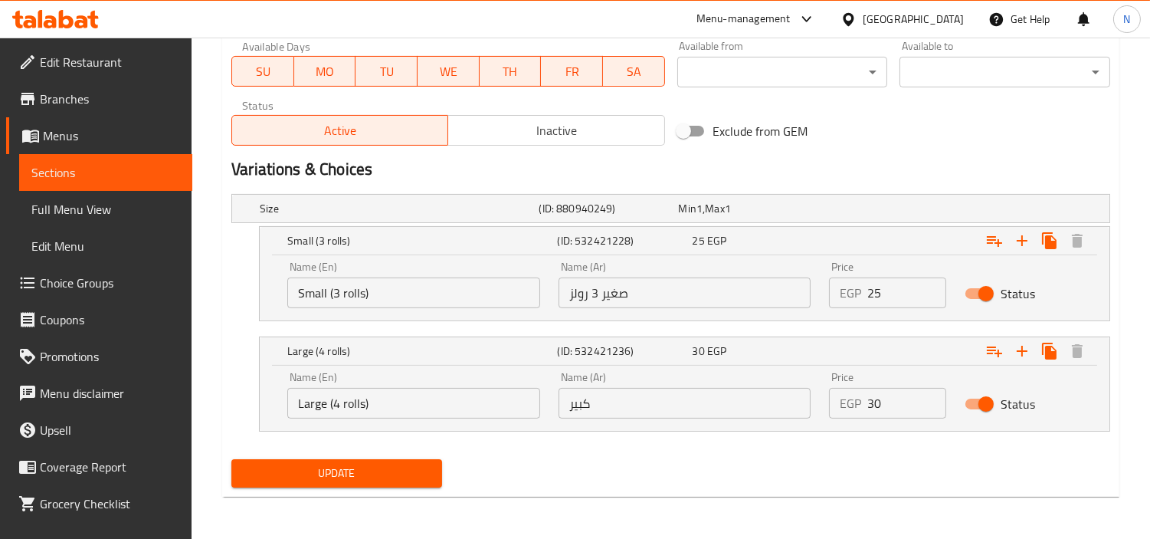
click at [587, 403] on input "كبير" at bounding box center [685, 403] width 253 height 31
paste input "3 رولز"
type input "كبير 4 رولز"
click at [404, 465] on span "Update" at bounding box center [337, 473] width 186 height 19
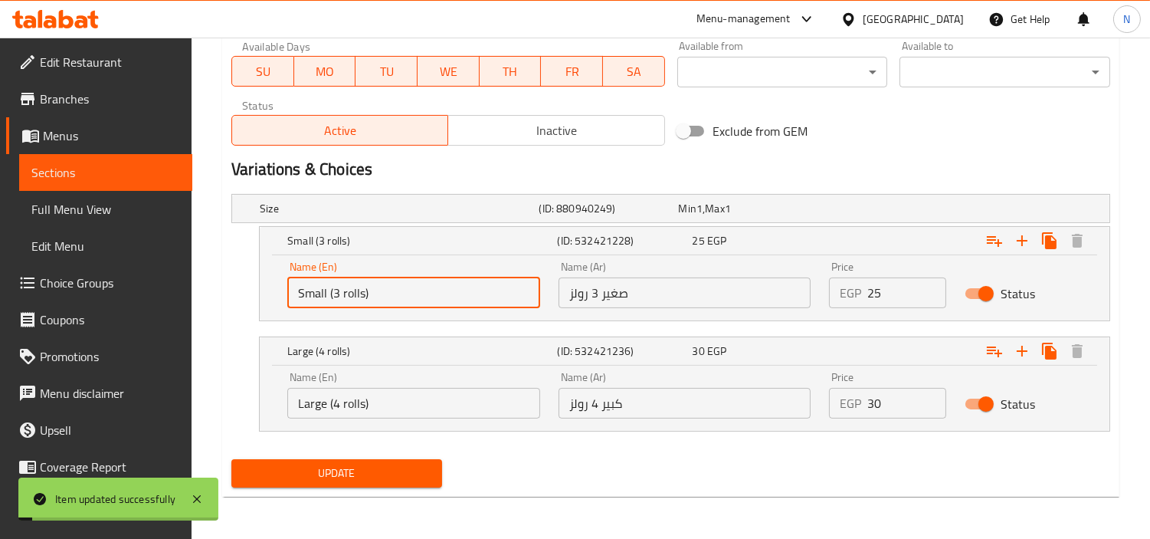
click at [349, 300] on input "Small (3 rolls)" at bounding box center [413, 292] width 253 height 31
type input "Small (3 Rolls)"
click at [354, 407] on input "Large (4 rolls)" at bounding box center [413, 403] width 253 height 31
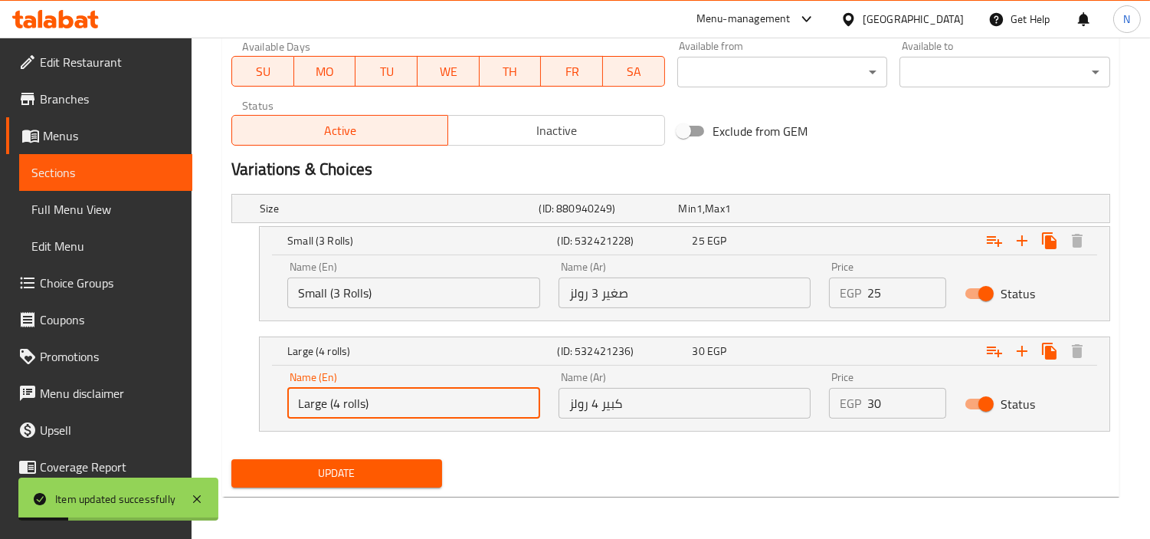
click at [354, 407] on input "Large (4 rolls)" at bounding box center [413, 403] width 253 height 31
type input "Large (4 Rolls)"
click at [381, 457] on div "Update" at bounding box center [336, 473] width 223 height 41
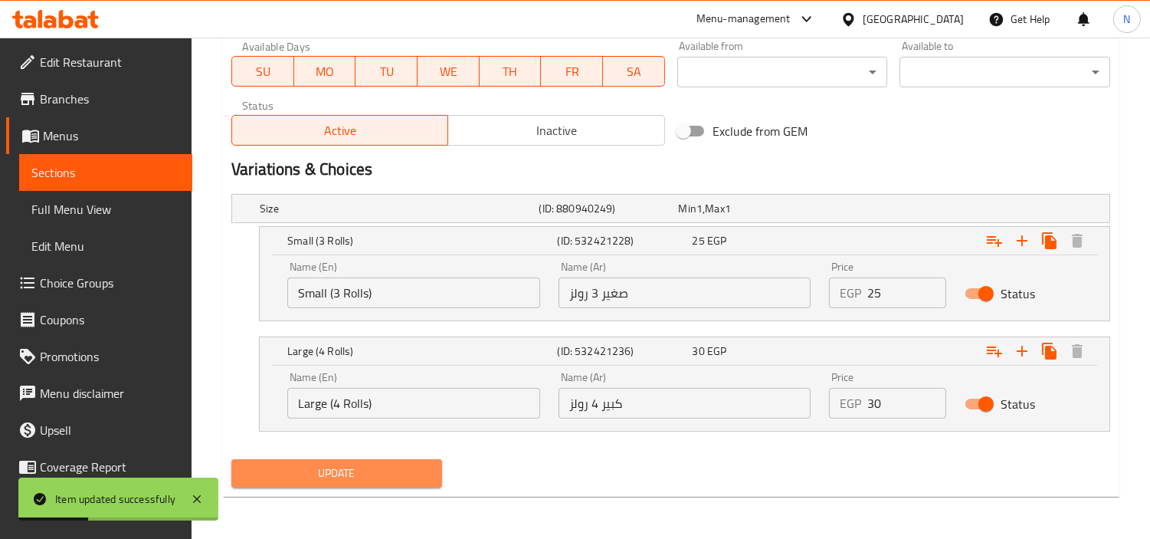
click at [381, 469] on span "Update" at bounding box center [337, 473] width 186 height 19
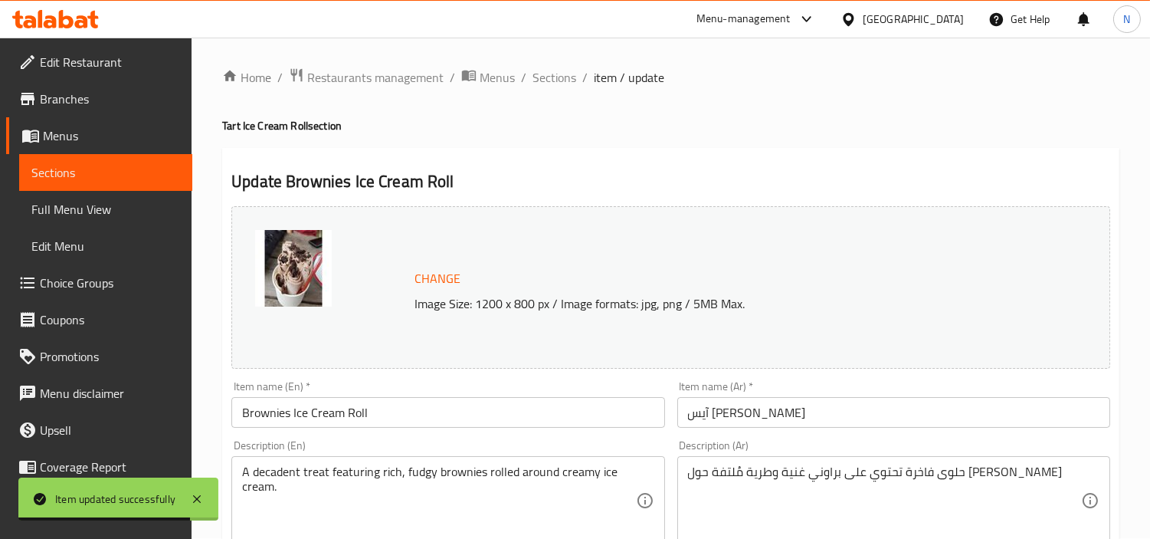
scroll to position [0, 0]
click at [538, 80] on span "Sections" at bounding box center [554, 78] width 44 height 18
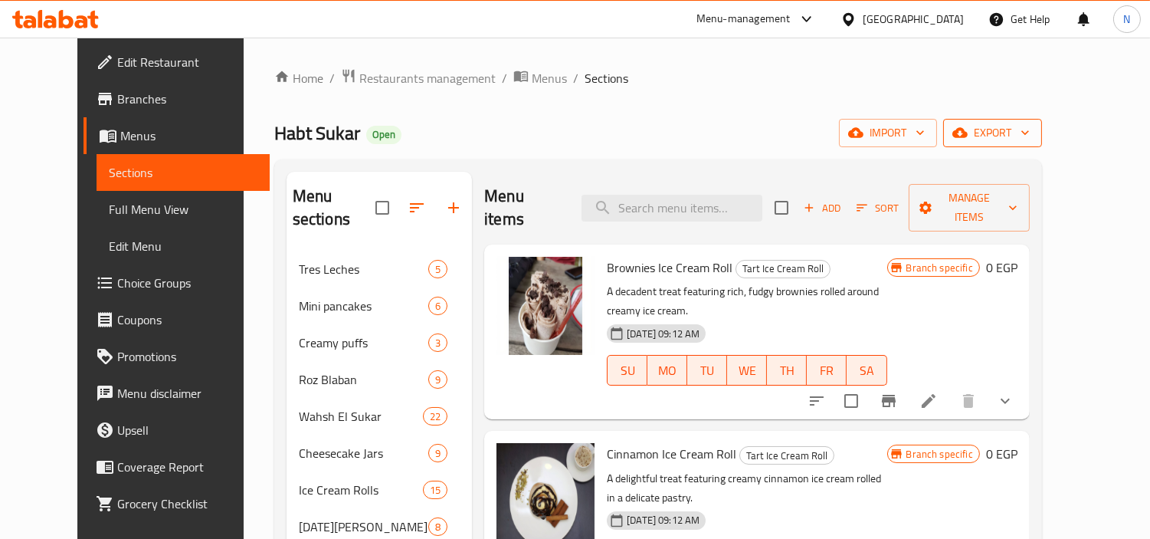
click at [1030, 128] on span "export" at bounding box center [992, 132] width 74 height 19
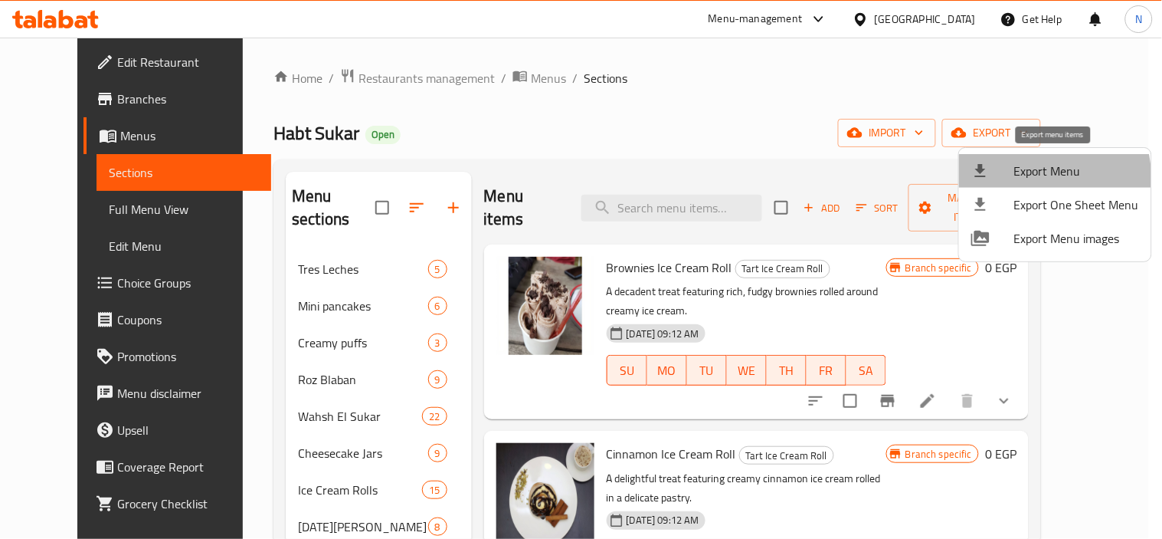
click at [1025, 179] on span "Export Menu" at bounding box center [1076, 171] width 125 height 18
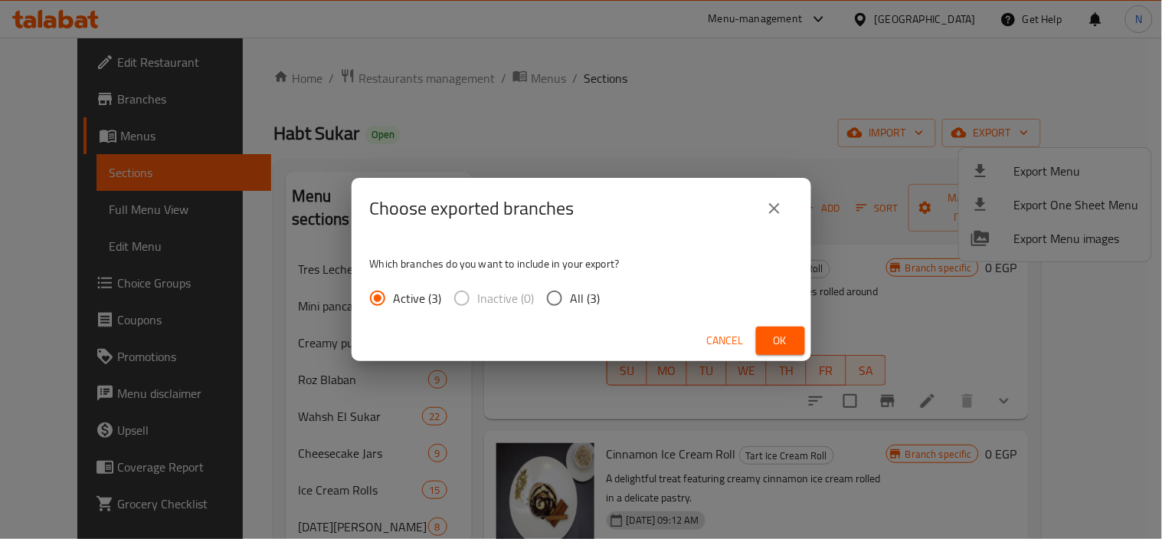
click at [572, 293] on span "All (3)" at bounding box center [586, 298] width 30 height 18
click at [571, 293] on input "All (3)" at bounding box center [555, 298] width 32 height 32
radio input "true"
click at [771, 343] on span "Ok" at bounding box center [780, 340] width 25 height 19
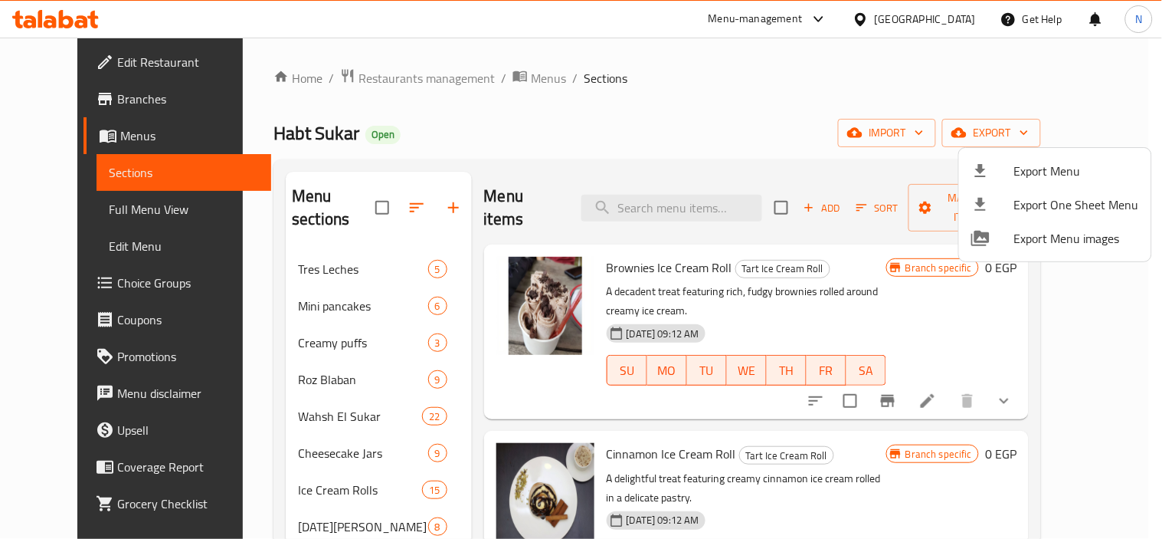
click at [420, 73] on div at bounding box center [581, 269] width 1162 height 539
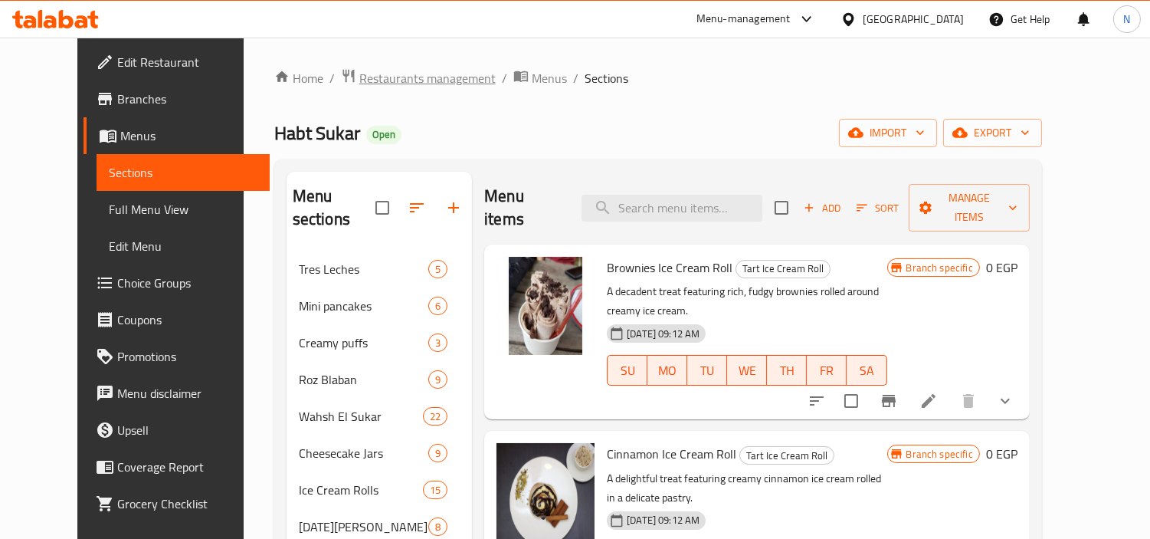
click at [411, 80] on span "Restaurants management" at bounding box center [427, 78] width 136 height 18
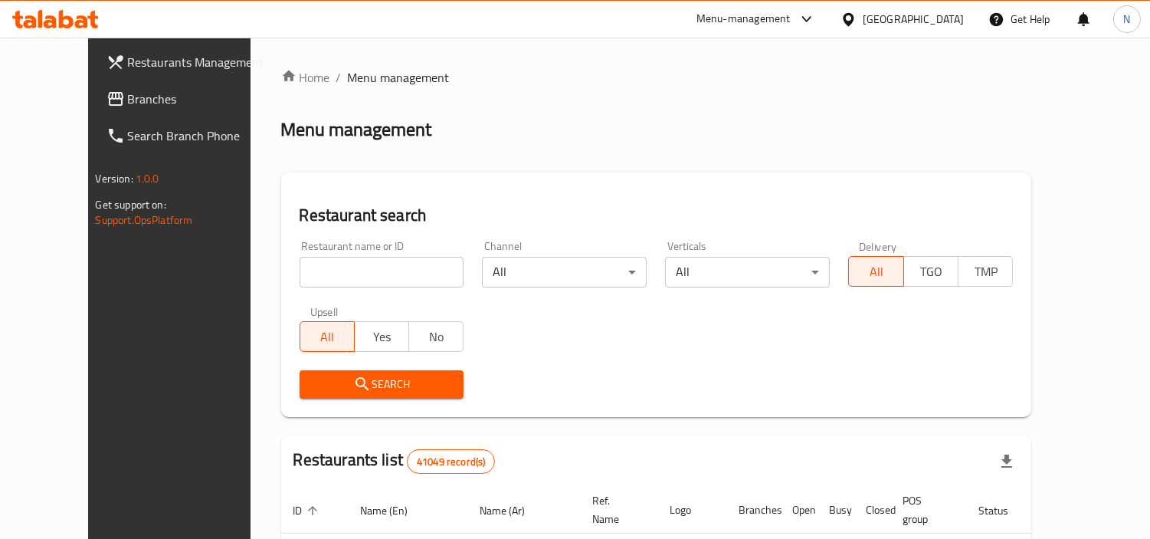
click at [418, 272] on input "search" at bounding box center [382, 272] width 165 height 31
paste input "507593"
type input "507593"
click button "Search" at bounding box center [382, 384] width 165 height 28
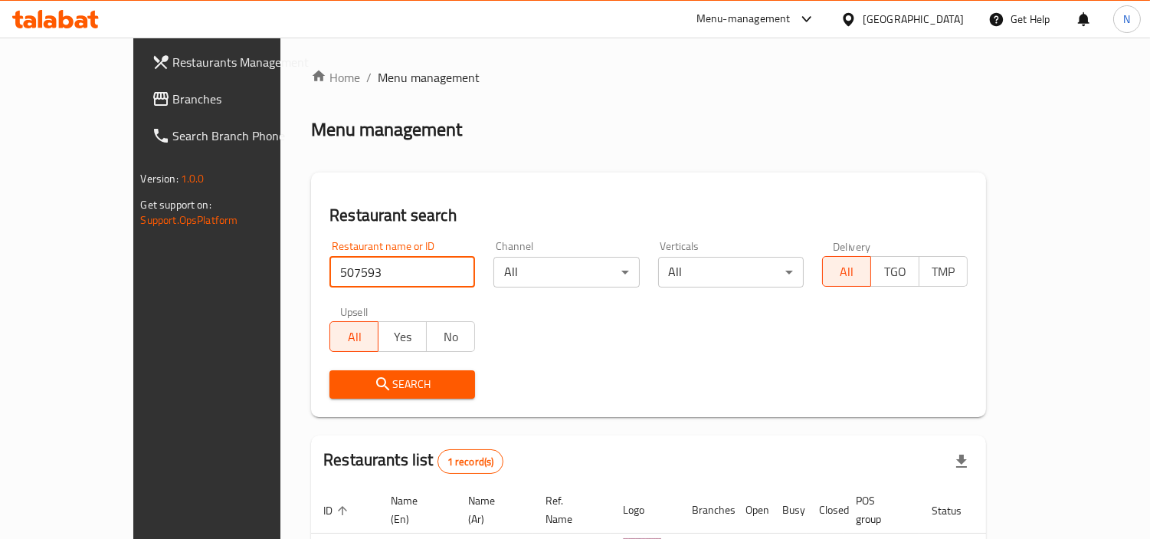
scroll to position [115, 0]
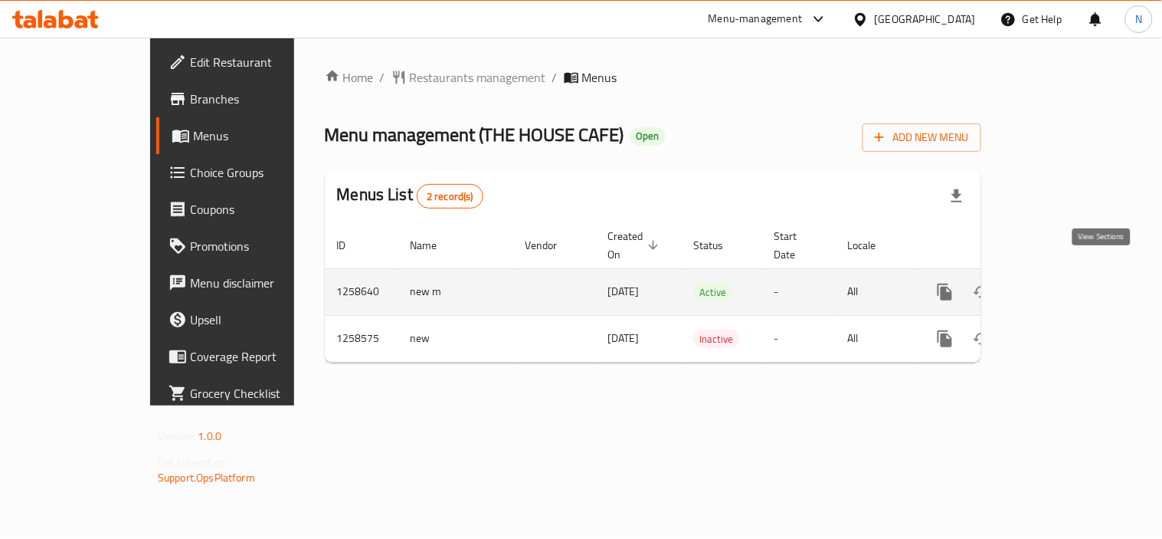
click at [1065, 283] on icon "enhanced table" at bounding box center [1056, 292] width 18 height 18
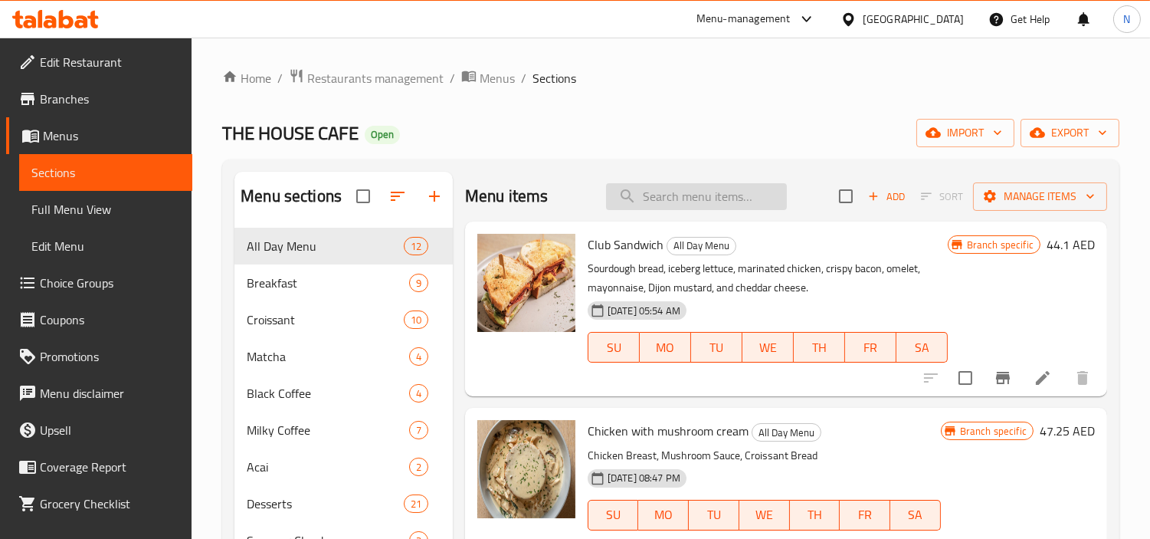
click at [690, 197] on input "search" at bounding box center [696, 196] width 181 height 27
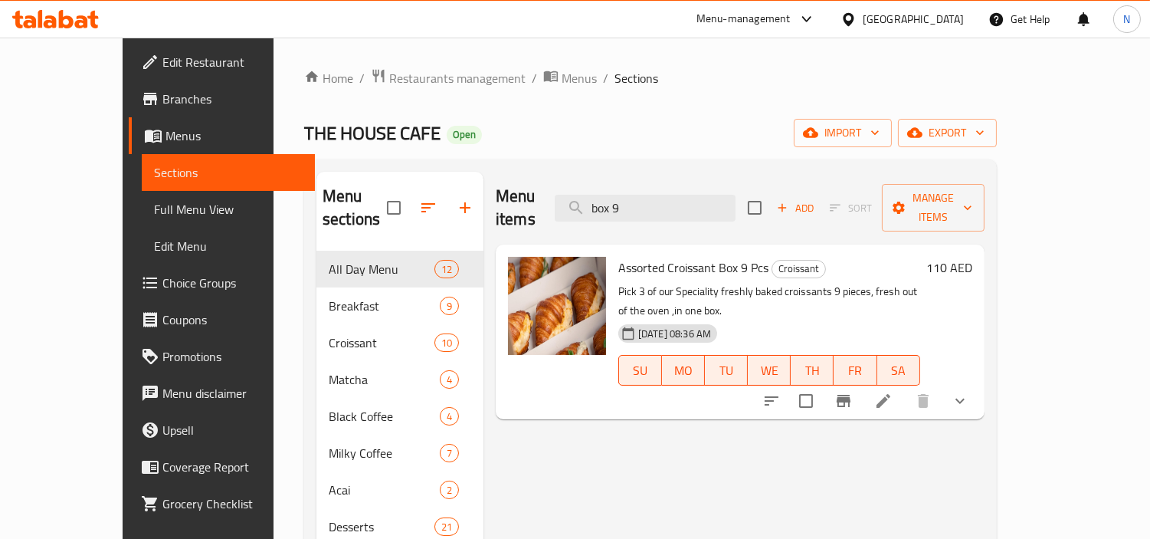
type input "box 9"
click at [978, 382] on div at bounding box center [865, 400] width 225 height 37
click at [893, 392] on icon at bounding box center [883, 401] width 18 height 18
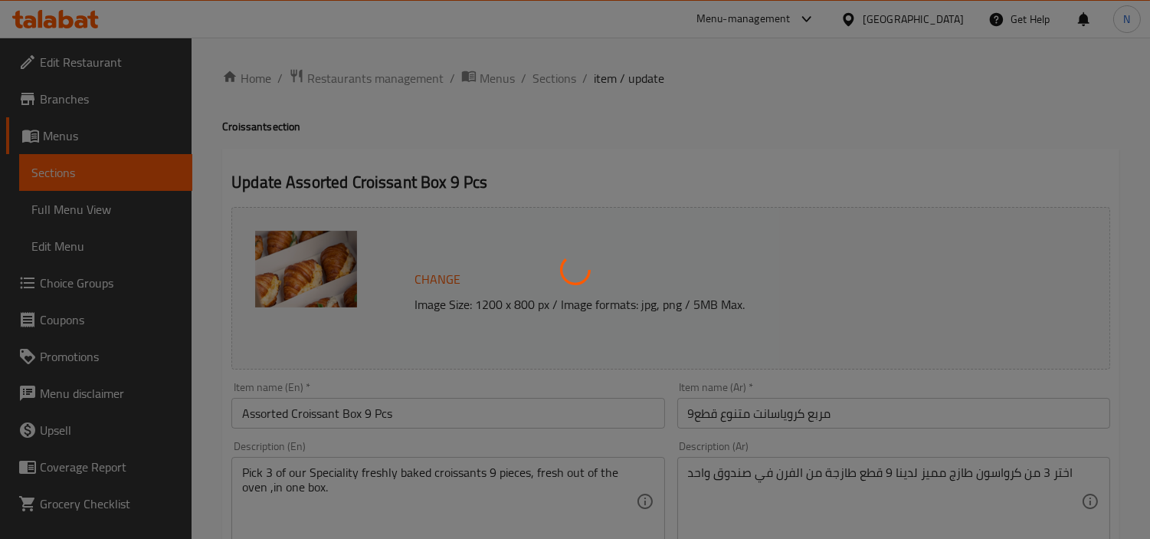
type input "اختيار الاول الحشوات"
type input "3"
type input "اختيارك الثاني من الحشوات"
type input "3"
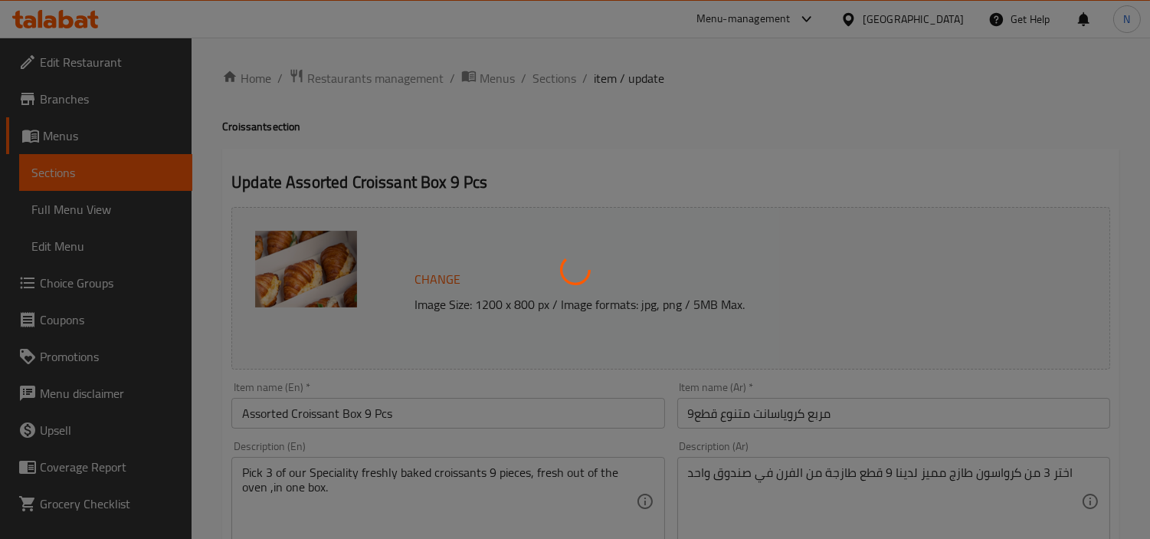
type input "3"
type input "اختيارك الثالث من الحشوات"
type input "3"
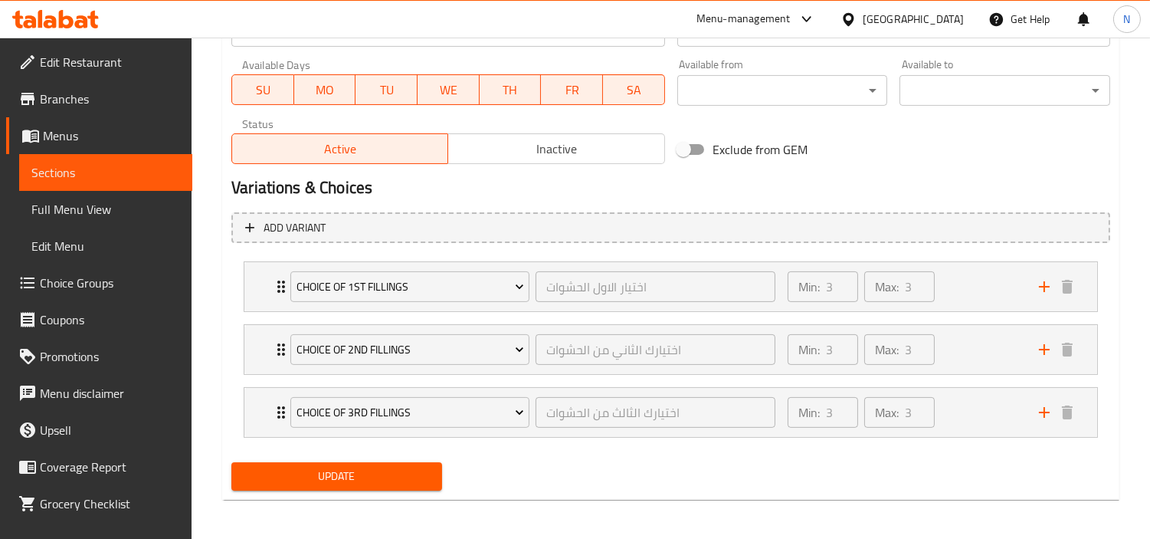
scroll to position [716, 0]
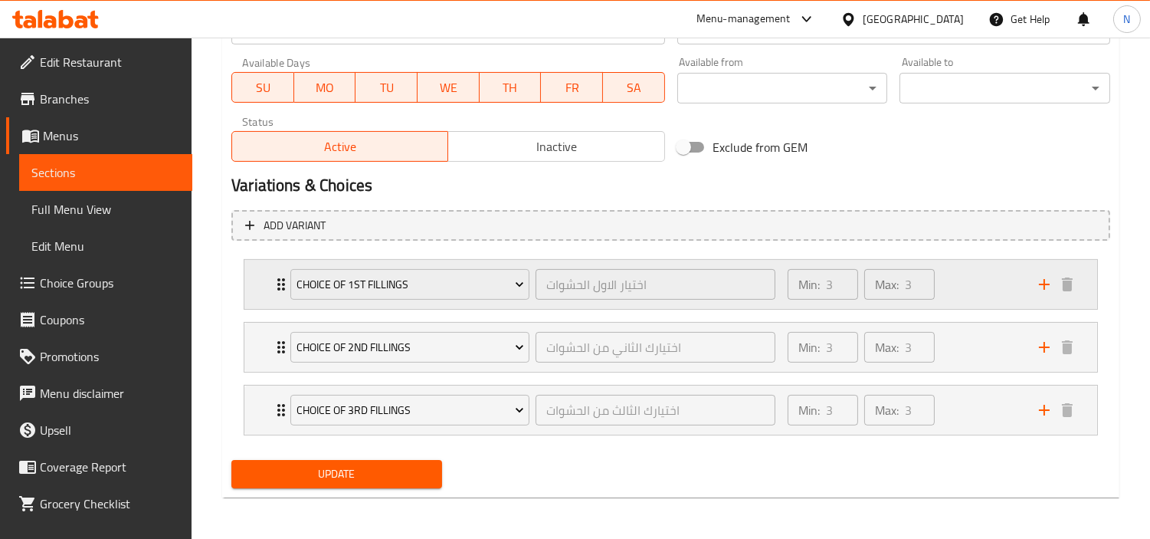
click at [257, 279] on div "Choice Of 1st Fillings اختيار الاول الحشوات ​ Min: 3 ​ Max: 3 ​" at bounding box center [670, 284] width 853 height 49
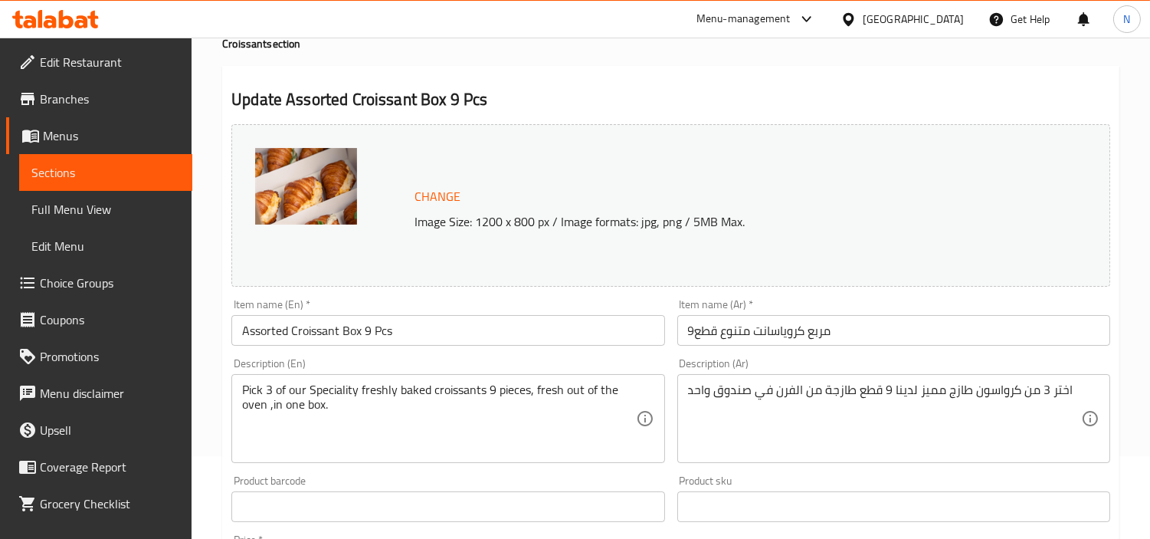
scroll to position [0, 0]
